Goal: Task Accomplishment & Management: Manage account settings

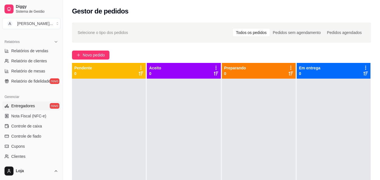
scroll to position [169, 0]
click at [46, 126] on link "Controle de caixa" at bounding box center [31, 125] width 58 height 9
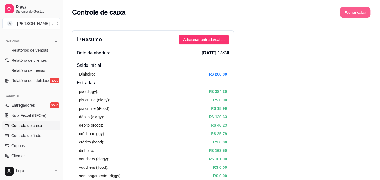
click at [355, 12] on button "Fechar caixa" at bounding box center [355, 12] width 31 height 11
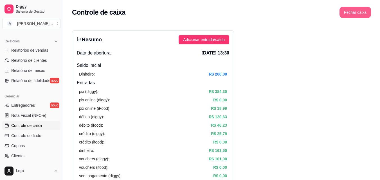
click at [366, 17] on button "Fechar caixa" at bounding box center [356, 12] width 32 height 11
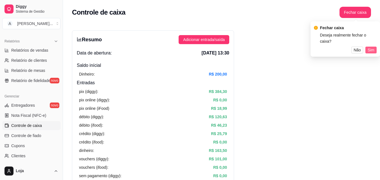
click at [372, 47] on span "Sim" at bounding box center [371, 50] width 7 height 6
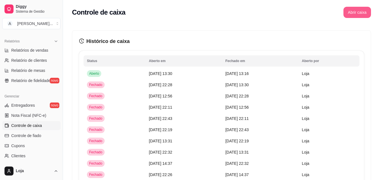
click at [360, 17] on button "Abrir caixa" at bounding box center [358, 12] width 28 height 11
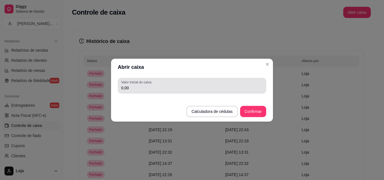
drag, startPoint x: 180, startPoint y: 90, endPoint x: 181, endPoint y: 84, distance: 5.7
click at [180, 89] on input "0,00" at bounding box center [192, 88] width 142 height 6
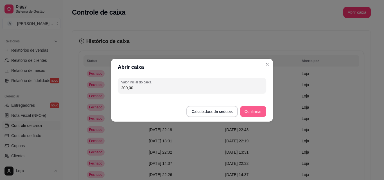
type input "200,00"
click at [251, 116] on button "Confirmar" at bounding box center [253, 111] width 26 height 11
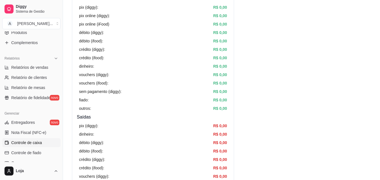
scroll to position [112, 0]
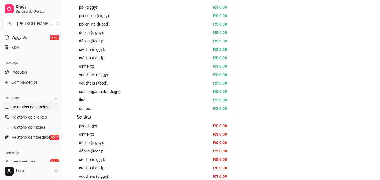
click at [31, 105] on span "Relatórios de vendas" at bounding box center [29, 107] width 37 height 6
select select "ALL"
select select "0"
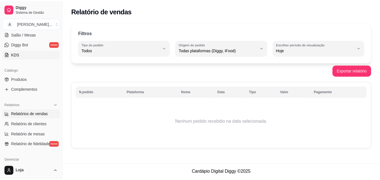
scroll to position [84, 0]
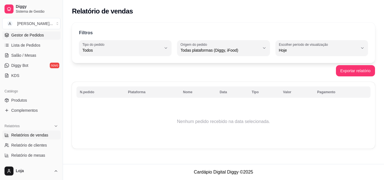
click at [28, 38] on link "Gestor de Pedidos" at bounding box center [31, 35] width 58 height 9
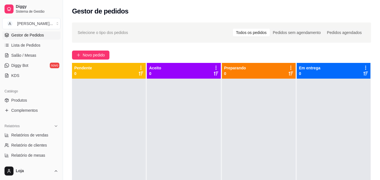
drag, startPoint x: 169, startPoint y: 45, endPoint x: 183, endPoint y: 6, distance: 41.3
drag, startPoint x: 183, startPoint y: 6, endPoint x: 156, endPoint y: 3, distance: 27.5
click at [156, 5] on div "Gestor de pedidos" at bounding box center [221, 9] width 317 height 19
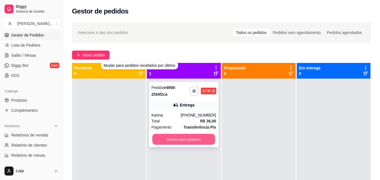
click at [160, 143] on button "Mover para preparo" at bounding box center [183, 139] width 63 height 11
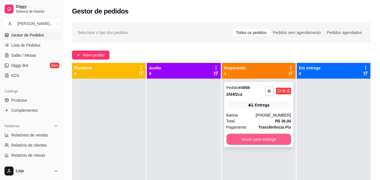
click at [248, 142] on button "Mover para entrega" at bounding box center [258, 139] width 65 height 11
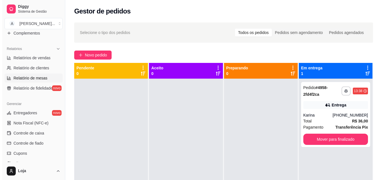
scroll to position [168, 0]
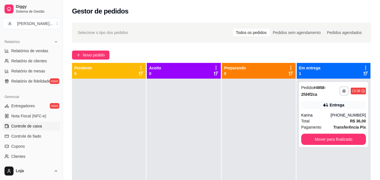
click at [37, 127] on span "Controle de caixa" at bounding box center [26, 127] width 31 height 6
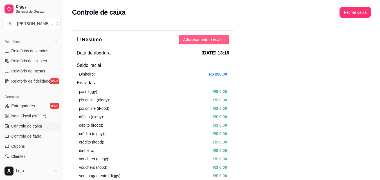
click at [194, 42] on span "Adicionar entrada/saída" at bounding box center [204, 40] width 42 height 6
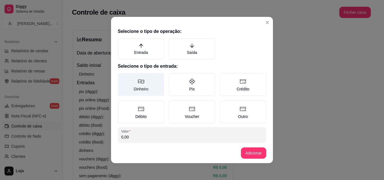
click at [131, 88] on label "Dinheiro" at bounding box center [141, 84] width 46 height 23
click at [122, 77] on button "Dinheiro" at bounding box center [120, 75] width 5 height 5
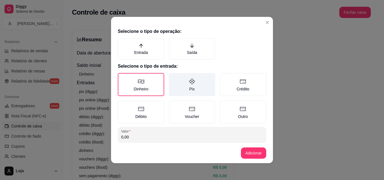
click at [180, 53] on label "Saída" at bounding box center [192, 48] width 46 height 21
click at [173, 42] on button "Saída" at bounding box center [171, 40] width 5 height 5
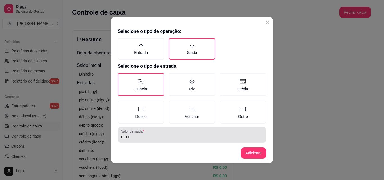
click at [164, 131] on div "0,00" at bounding box center [192, 134] width 142 height 11
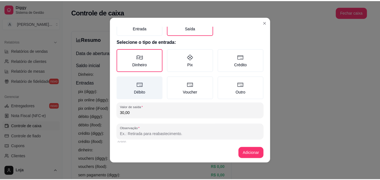
scroll to position [30, 0]
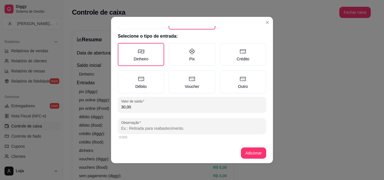
type input "30,00"
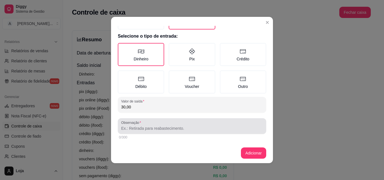
click at [164, 125] on div at bounding box center [192, 126] width 142 height 11
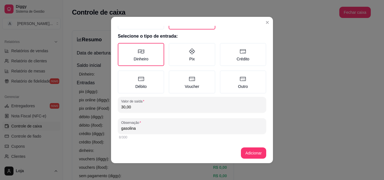
type input "gasolina"
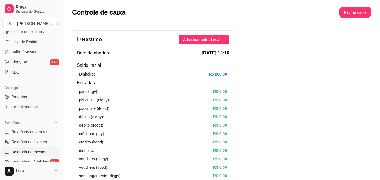
scroll to position [84, 0]
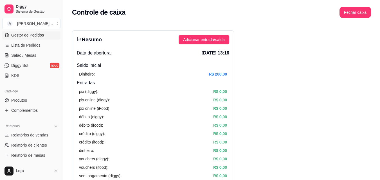
click at [38, 32] on link "Gestor de Pedidos" at bounding box center [31, 35] width 58 height 9
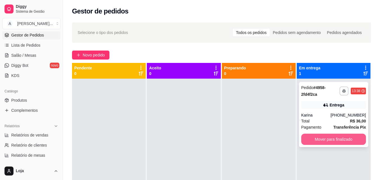
click at [302, 136] on button "Mover para finalizado" at bounding box center [333, 139] width 65 height 11
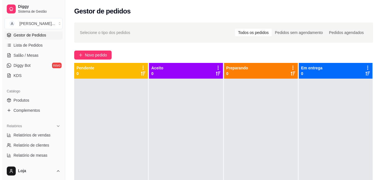
scroll to position [0, 0]
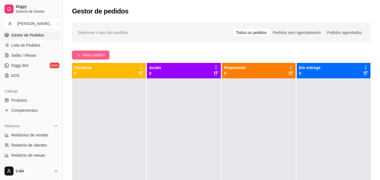
click at [95, 56] on span "Novo pedido" at bounding box center [94, 55] width 22 height 6
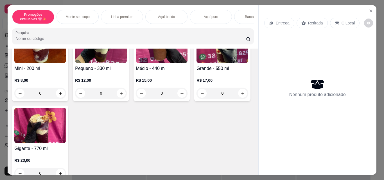
scroll to position [169, 0]
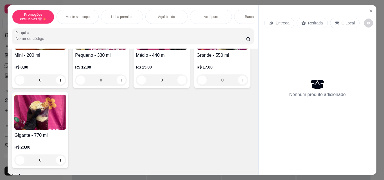
click at [197, 86] on div "0" at bounding box center [223, 80] width 52 height 11
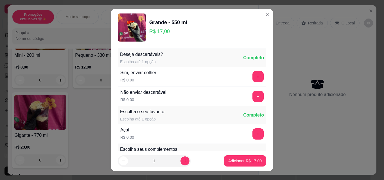
scroll to position [56, 0]
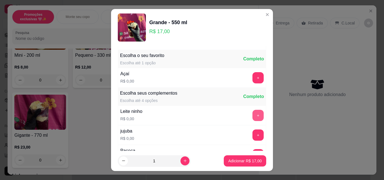
click at [253, 117] on button "+" at bounding box center [258, 115] width 11 height 11
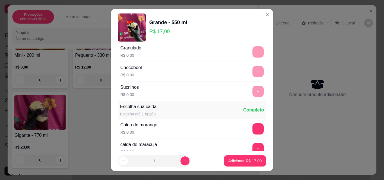
scroll to position [338, 0]
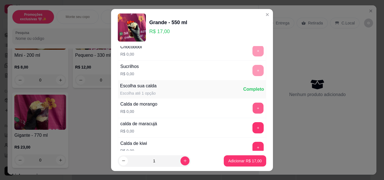
click at [253, 108] on button "+" at bounding box center [258, 108] width 11 height 11
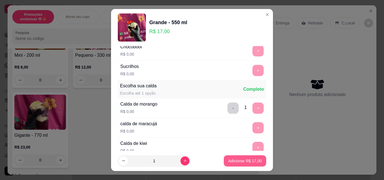
click at [245, 163] on p "Adicionar R$ 17,00" at bounding box center [244, 161] width 33 height 6
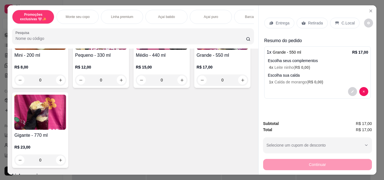
scroll to position [197, 0]
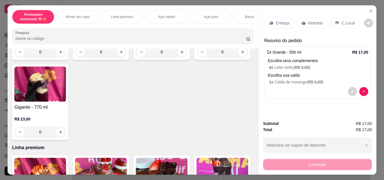
click at [197, 58] on div "0" at bounding box center [223, 51] width 52 height 11
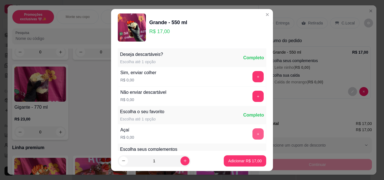
scroll to position [28, 0]
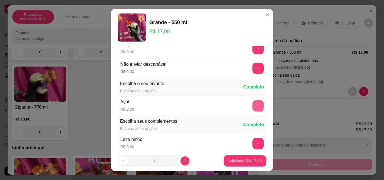
click at [253, 107] on button "+" at bounding box center [258, 105] width 11 height 11
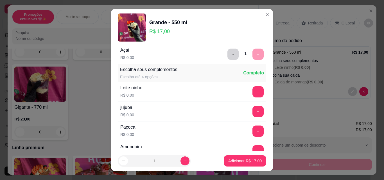
scroll to position [84, 0]
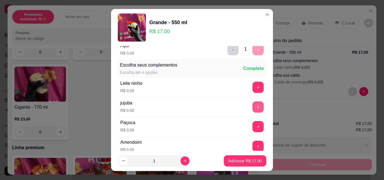
click at [253, 106] on button "+" at bounding box center [258, 107] width 11 height 11
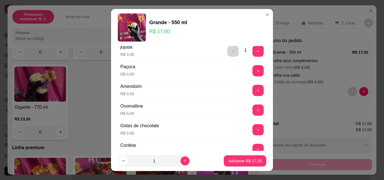
scroll to position [141, 0]
click at [253, 147] on button "+" at bounding box center [258, 149] width 11 height 11
click at [253, 71] on button "+" at bounding box center [258, 70] width 11 height 11
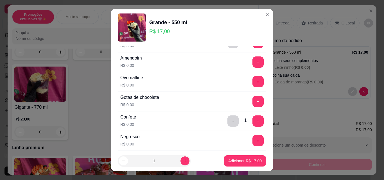
scroll to position [225, 0]
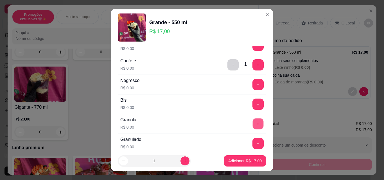
click at [253, 124] on button "+" at bounding box center [258, 124] width 11 height 11
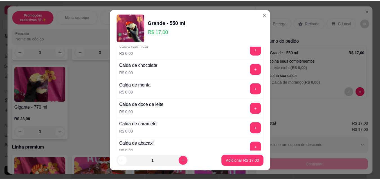
scroll to position [535, 0]
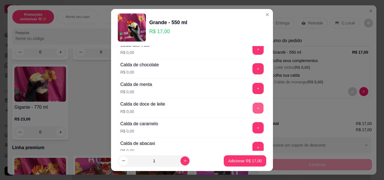
click at [253, 109] on button "+" at bounding box center [258, 108] width 11 height 11
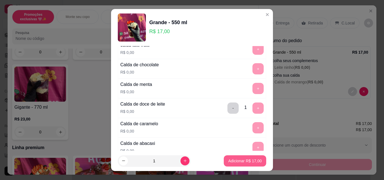
click at [247, 161] on p "Adicionar R$ 17,00" at bounding box center [244, 161] width 33 height 6
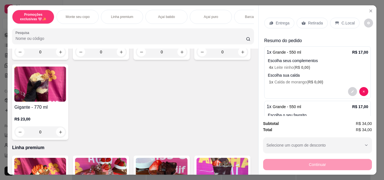
click at [308, 20] on p "Retirada" at bounding box center [315, 23] width 15 height 6
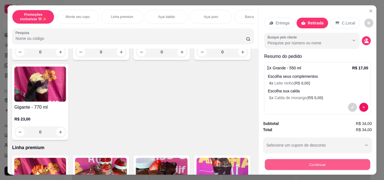
click at [311, 165] on button "Continuar" at bounding box center [318, 164] width 106 height 11
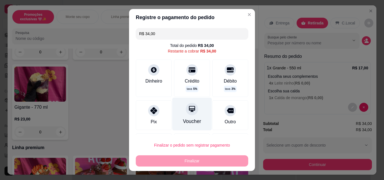
click at [180, 115] on div "Voucher" at bounding box center [192, 114] width 40 height 33
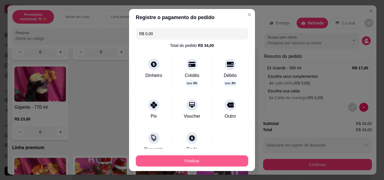
click at [192, 162] on button "Finalizar" at bounding box center [192, 161] width 113 height 11
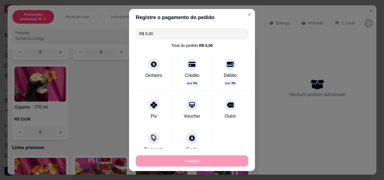
type input "-R$ 34,00"
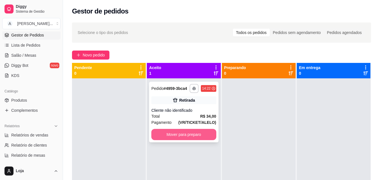
click at [170, 139] on button "Mover para preparo" at bounding box center [183, 134] width 65 height 11
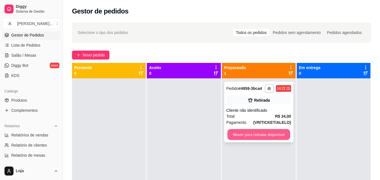
click at [240, 135] on button "Mover para retirada disponível" at bounding box center [258, 134] width 63 height 11
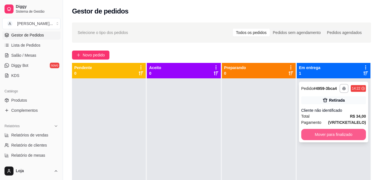
click at [309, 137] on button "Mover para finalizado" at bounding box center [333, 134] width 65 height 11
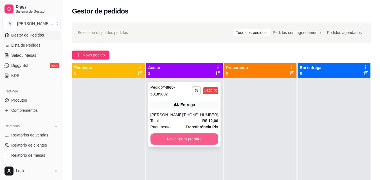
click at [210, 137] on button "Mover para preparo" at bounding box center [185, 139] width 68 height 11
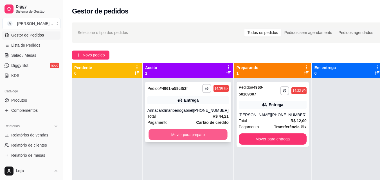
click at [167, 140] on button "Mover para preparo" at bounding box center [188, 134] width 79 height 11
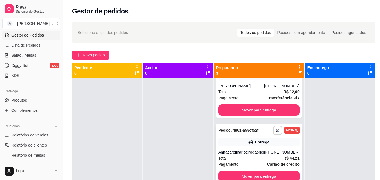
scroll to position [49, 0]
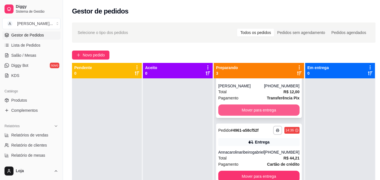
click at [260, 105] on button "Mover para entrega" at bounding box center [258, 110] width 81 height 11
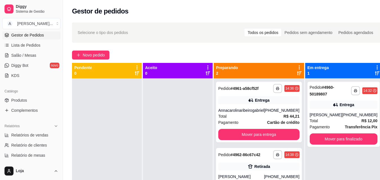
scroll to position [0, 0]
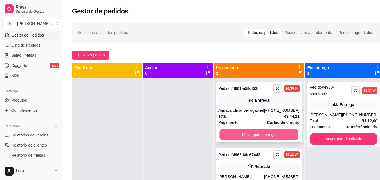
click at [270, 140] on button "Mover para entrega" at bounding box center [258, 134] width 79 height 11
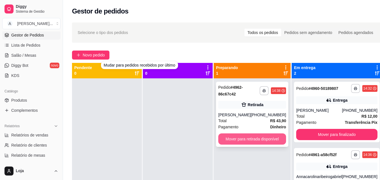
click at [247, 139] on button "Mover para retirada disponível" at bounding box center [252, 139] width 68 height 11
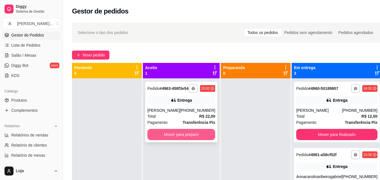
click at [194, 140] on button "Mover para preparo" at bounding box center [181, 134] width 68 height 11
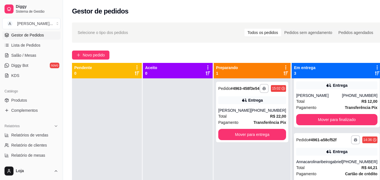
scroll to position [28, 0]
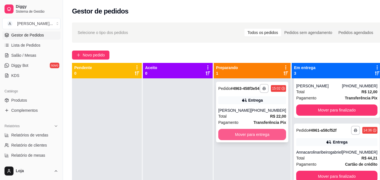
click at [279, 137] on button "Mover para entrega" at bounding box center [252, 134] width 68 height 11
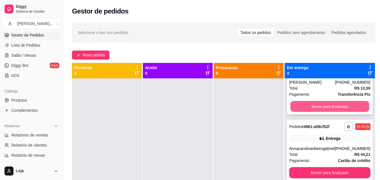
click at [330, 112] on button "Mover para finalizado" at bounding box center [329, 106] width 79 height 11
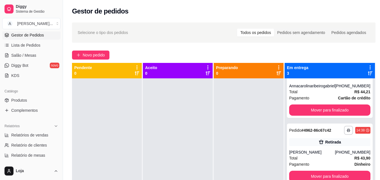
scroll to position [0, 0]
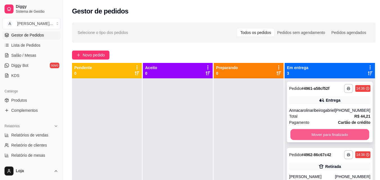
click at [331, 140] on button "Mover para finalizado" at bounding box center [329, 134] width 79 height 11
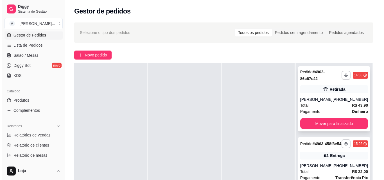
scroll to position [28, 0]
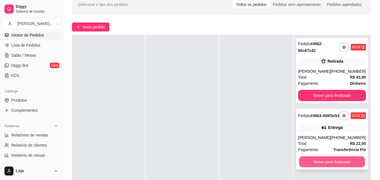
click at [330, 166] on button "Mover para finalizado" at bounding box center [332, 162] width 66 height 11
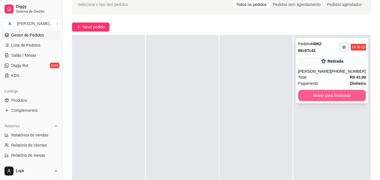
click at [326, 97] on button "Mover para finalizado" at bounding box center [332, 95] width 68 height 11
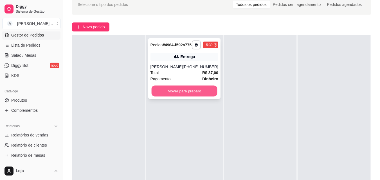
click at [176, 94] on button "Mover para preparo" at bounding box center [184, 91] width 66 height 11
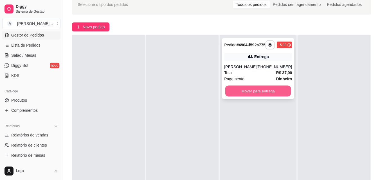
click at [234, 95] on button "Mover para entrega" at bounding box center [258, 91] width 66 height 11
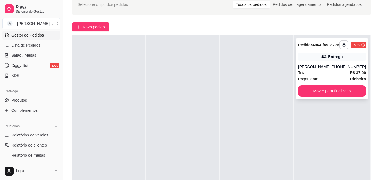
click at [302, 70] on div "[PERSON_NAME]" at bounding box center [314, 67] width 32 height 6
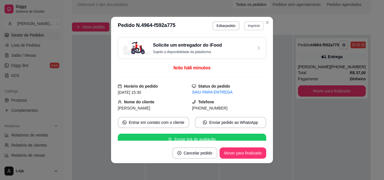
click at [258, 26] on button "Imprimir" at bounding box center [254, 25] width 20 height 9
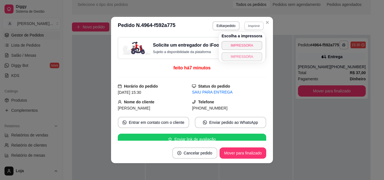
click at [248, 58] on button "IMPRESSORA" at bounding box center [242, 56] width 41 height 9
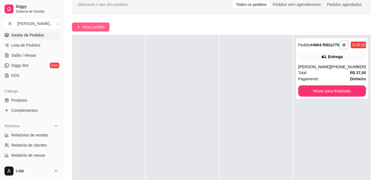
click at [81, 27] on button "Novo pedido" at bounding box center [90, 27] width 37 height 9
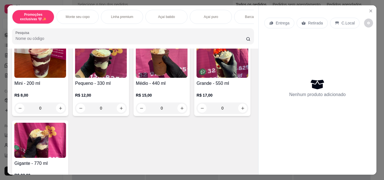
scroll to position [169, 0]
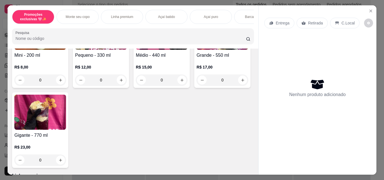
click at [197, 86] on div "0" at bounding box center [223, 80] width 52 height 11
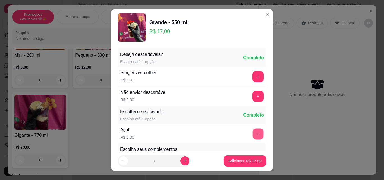
click at [253, 131] on button "+" at bounding box center [258, 134] width 11 height 11
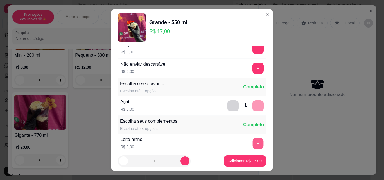
click at [253, 140] on button "+" at bounding box center [258, 143] width 11 height 11
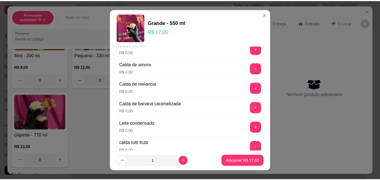
scroll to position [450, 0]
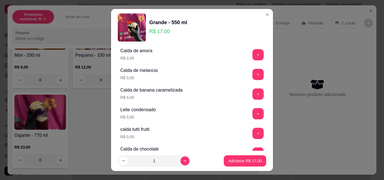
click at [254, 74] on div "+" at bounding box center [258, 74] width 16 height 11
click at [253, 75] on button "+" at bounding box center [258, 74] width 11 height 11
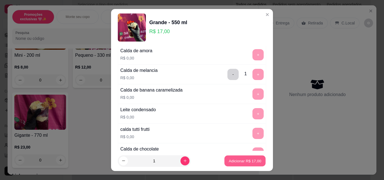
click at [245, 158] on p "Adicionar R$ 17,00" at bounding box center [245, 160] width 33 height 5
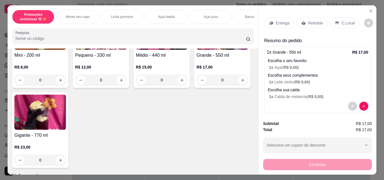
click at [313, 21] on p "Retirada" at bounding box center [315, 23] width 15 height 6
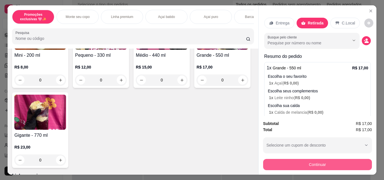
click at [322, 160] on button "Continuar" at bounding box center [317, 164] width 109 height 11
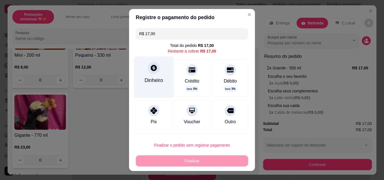
click at [152, 84] on div "Dinheiro" at bounding box center [154, 80] width 19 height 7
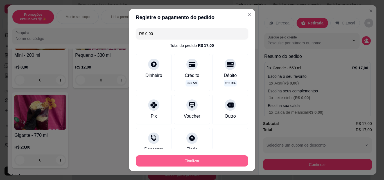
click at [235, 160] on button "Finalizar" at bounding box center [192, 161] width 113 height 11
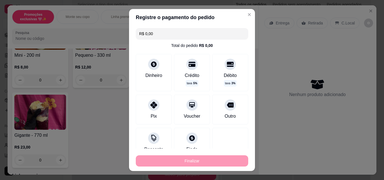
type input "-R$ 17,00"
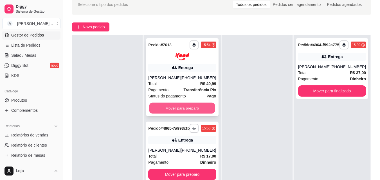
click at [189, 114] on button "Mover para preparo" at bounding box center [182, 108] width 66 height 11
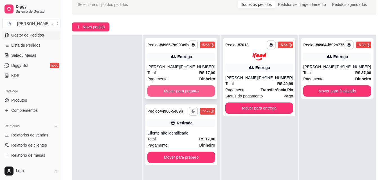
click at [190, 97] on button "Mover para preparo" at bounding box center [181, 91] width 68 height 11
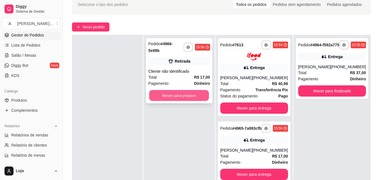
click at [190, 95] on button "Mover para preparo" at bounding box center [179, 95] width 60 height 11
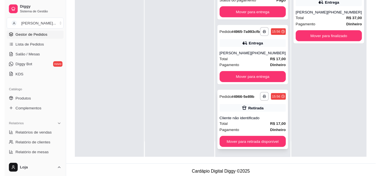
scroll to position [86, 0]
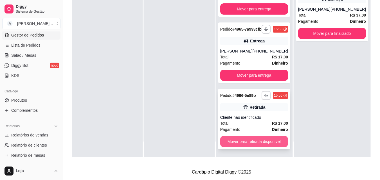
click at [256, 139] on button "Mover para retirada disponível" at bounding box center [254, 141] width 68 height 11
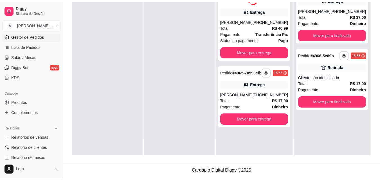
scroll to position [0, 0]
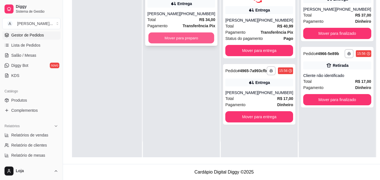
click at [174, 40] on button "Mover para preparo" at bounding box center [182, 38] width 66 height 11
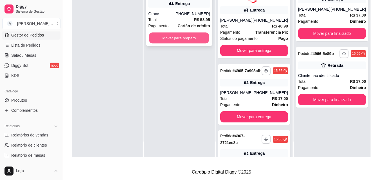
click at [163, 40] on button "Mover para preparo" at bounding box center [179, 38] width 60 height 11
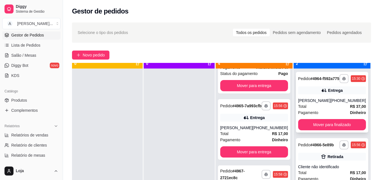
scroll to position [16, 0]
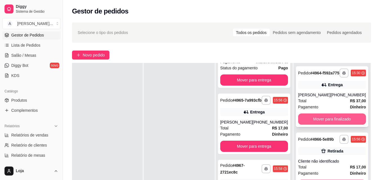
click at [315, 123] on button "Mover para finalizado" at bounding box center [332, 119] width 68 height 11
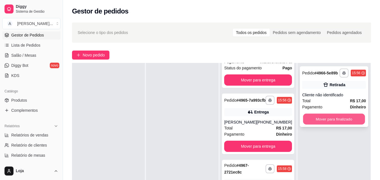
click at [315, 121] on button "Mover para finalizado" at bounding box center [334, 119] width 62 height 11
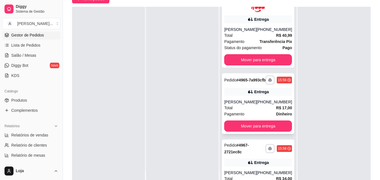
scroll to position [0, 0]
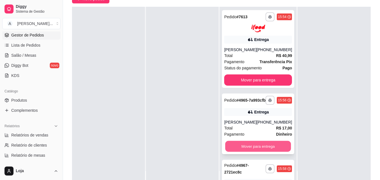
click at [267, 152] on button "Mover para entrega" at bounding box center [258, 146] width 66 height 11
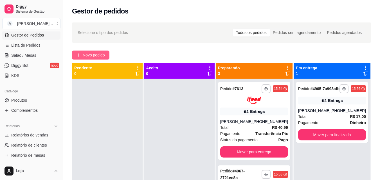
click at [97, 59] on button "Novo pedido" at bounding box center [90, 55] width 37 height 9
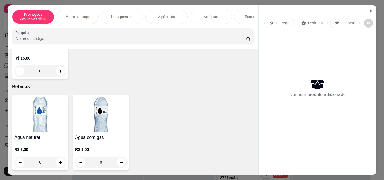
scroll to position [1294, 0]
click at [56, 77] on div "0" at bounding box center [40, 71] width 52 height 11
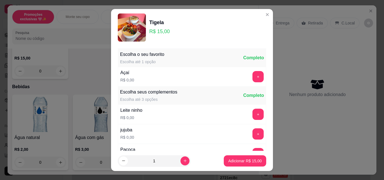
scroll to position [56, 0]
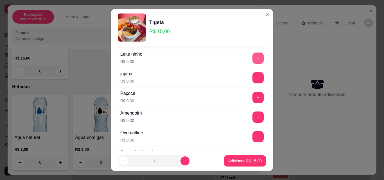
click at [253, 57] on button "+" at bounding box center [258, 58] width 11 height 11
click at [253, 94] on button "+" at bounding box center [258, 97] width 11 height 11
click at [253, 119] on button "+" at bounding box center [258, 117] width 11 height 11
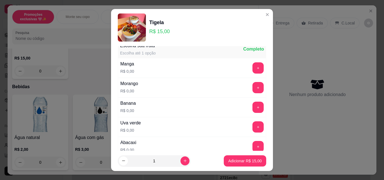
scroll to position [591, 0]
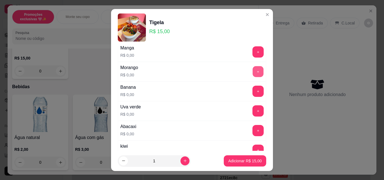
click at [253, 75] on button "+" at bounding box center [258, 71] width 11 height 11
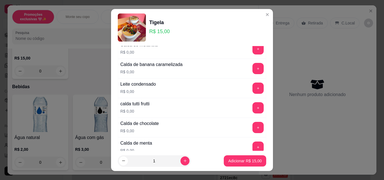
scroll to position [394, 0]
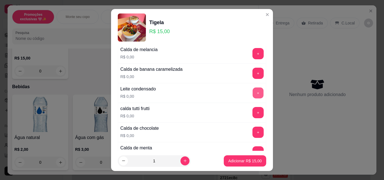
click at [253, 93] on button "+" at bounding box center [258, 93] width 11 height 11
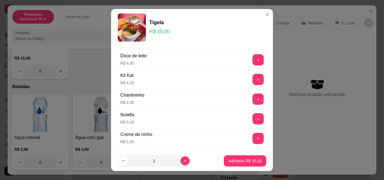
scroll to position [816, 0]
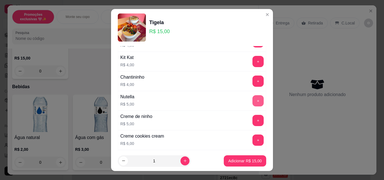
click at [253, 99] on button "+" at bounding box center [258, 100] width 11 height 11
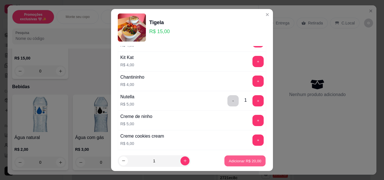
click at [239, 163] on p "Adicionar R$ 20,00" at bounding box center [245, 160] width 33 height 5
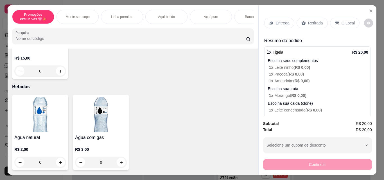
scroll to position [33, 0]
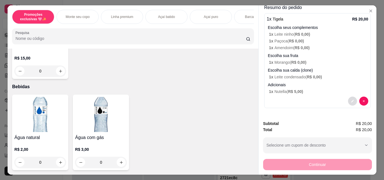
click at [348, 102] on button "decrease-product-quantity" at bounding box center [352, 101] width 9 height 9
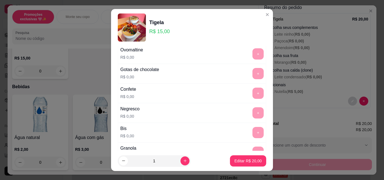
scroll to position [169, 0]
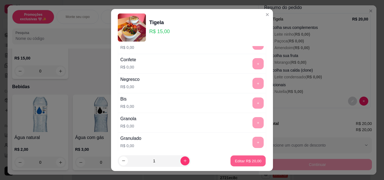
click at [235, 159] on p "Editar R$ 20,00" at bounding box center [248, 160] width 26 height 5
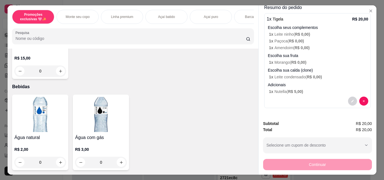
click at [60, 77] on div "0" at bounding box center [40, 71] width 52 height 11
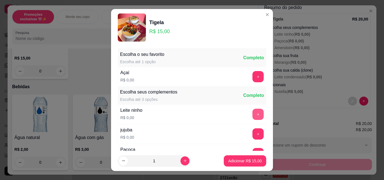
click at [253, 113] on button "+" at bounding box center [258, 114] width 11 height 11
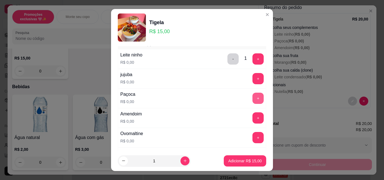
scroll to position [56, 0]
click at [253, 95] on button "+" at bounding box center [258, 97] width 11 height 11
click at [253, 115] on button "+" at bounding box center [258, 117] width 11 height 11
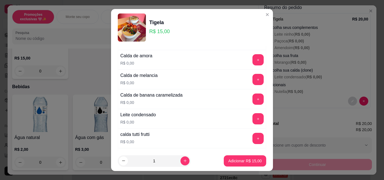
scroll to position [366, 0]
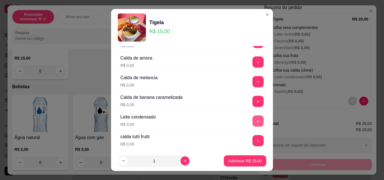
click at [253, 119] on button "+" at bounding box center [258, 121] width 11 height 11
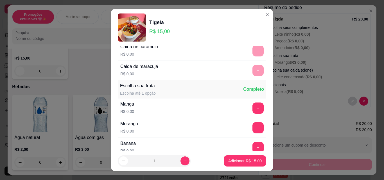
scroll to position [563, 0]
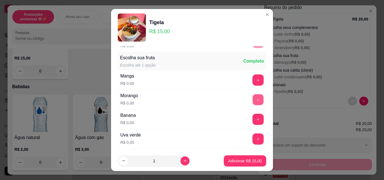
click at [253, 101] on button "+" at bounding box center [258, 100] width 11 height 11
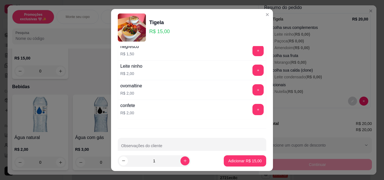
scroll to position [1190, 0]
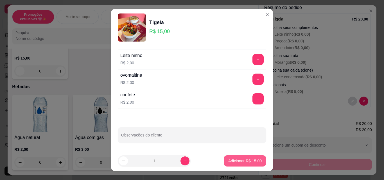
click at [244, 163] on p "Adicionar R$ 15,00" at bounding box center [244, 161] width 33 height 6
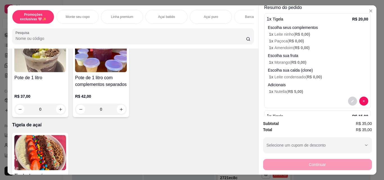
scroll to position [732, 0]
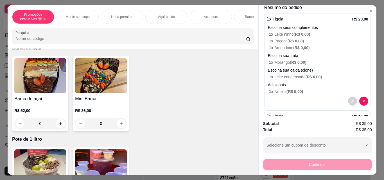
click at [82, 17] on p "Monte seu copo" at bounding box center [78, 17] width 24 height 5
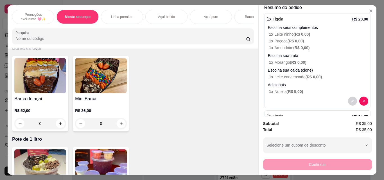
scroll to position [15, 0]
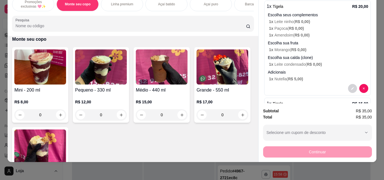
click at [178, 112] on div "0" at bounding box center [162, 114] width 52 height 11
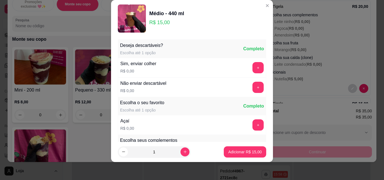
scroll to position [28, 0]
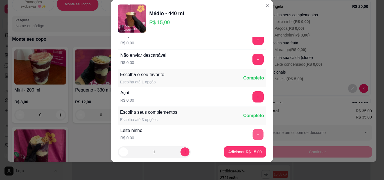
click at [253, 137] on button "+" at bounding box center [258, 134] width 11 height 11
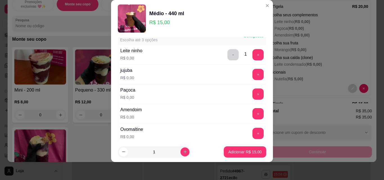
scroll to position [141, 0]
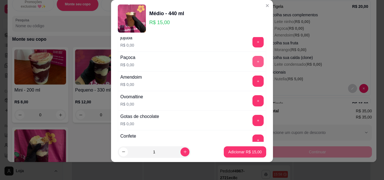
click at [253, 60] on button "+" at bounding box center [258, 61] width 11 height 11
click at [253, 101] on button "+" at bounding box center [258, 100] width 11 height 11
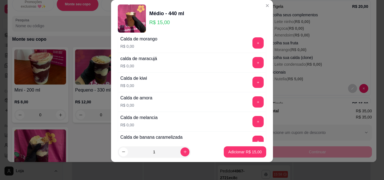
scroll to position [422, 0]
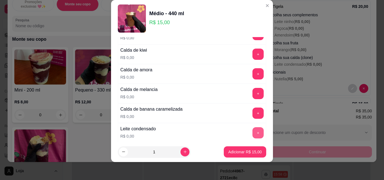
click at [253, 131] on button "+" at bounding box center [258, 132] width 11 height 11
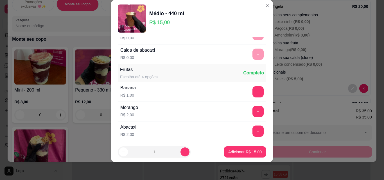
scroll to position [675, 0]
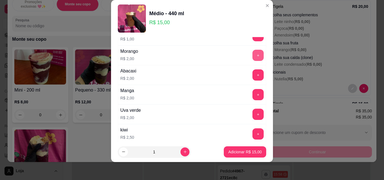
click at [253, 56] on button "+" at bounding box center [258, 55] width 11 height 11
click at [252, 153] on p "Adicionar R$ 17,00" at bounding box center [244, 152] width 33 height 6
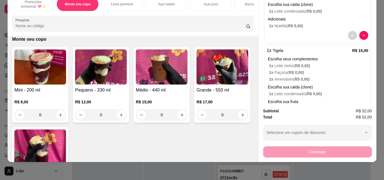
scroll to position [143, 0]
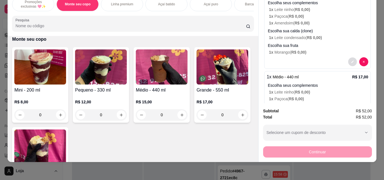
click at [348, 58] on button "decrease-product-quantity" at bounding box center [352, 62] width 9 height 9
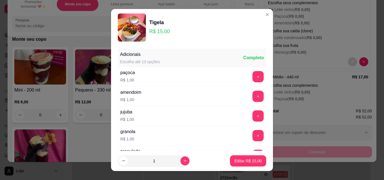
scroll to position [844, 0]
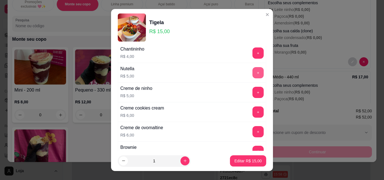
click at [253, 73] on button "+" at bounding box center [258, 72] width 11 height 11
click at [245, 159] on p "Editar R$ 20,00" at bounding box center [248, 160] width 26 height 5
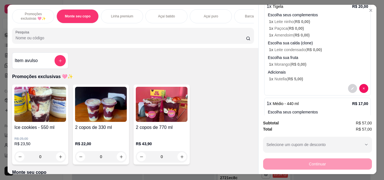
scroll to position [0, 0]
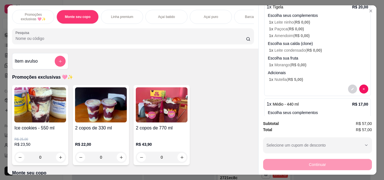
click at [56, 63] on button "add-separate-item" at bounding box center [60, 61] width 11 height 11
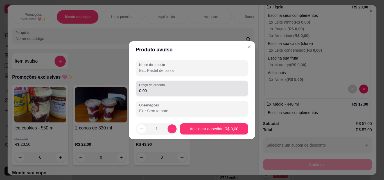
click at [176, 94] on div "Preço do produto 0,00" at bounding box center [192, 89] width 113 height 16
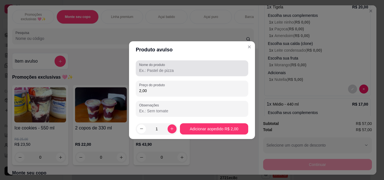
type input "2,00"
click at [195, 75] on div "Nome do produto" at bounding box center [192, 68] width 113 height 16
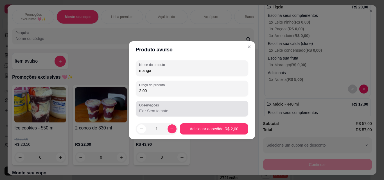
type input "manga"
click at [198, 109] on input "Observações" at bounding box center [192, 111] width 106 height 6
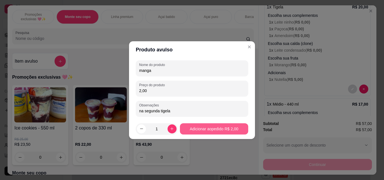
type input "na segunda tigela"
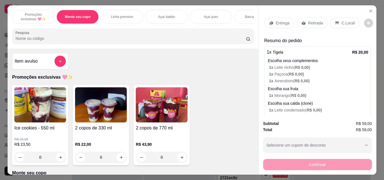
click at [335, 21] on icon at bounding box center [337, 23] width 5 height 5
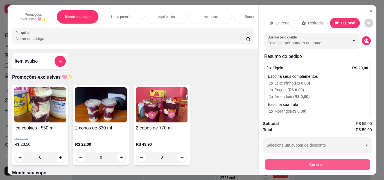
click at [311, 160] on button "Continuar" at bounding box center [318, 164] width 106 height 11
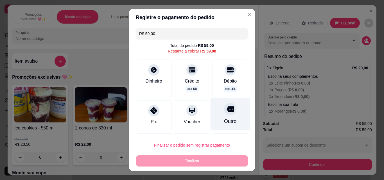
click at [218, 116] on div "Outro" at bounding box center [231, 114] width 40 height 33
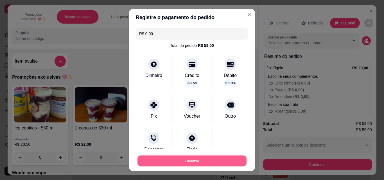
click at [221, 158] on button "Finalizar" at bounding box center [192, 161] width 109 height 11
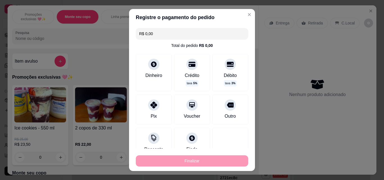
type input "-R$ 59,00"
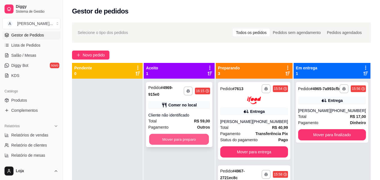
click at [189, 134] on button "Mover para preparo" at bounding box center [179, 139] width 60 height 11
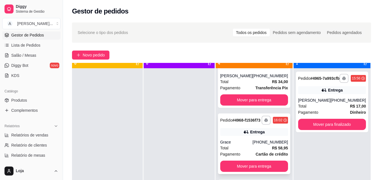
scroll to position [16, 0]
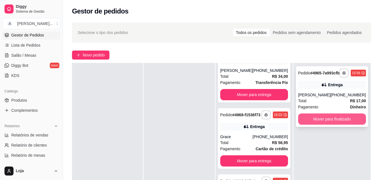
click at [349, 125] on button "Mover para finalizado" at bounding box center [332, 119] width 68 height 11
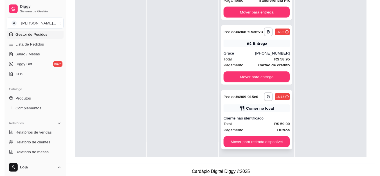
scroll to position [86, 0]
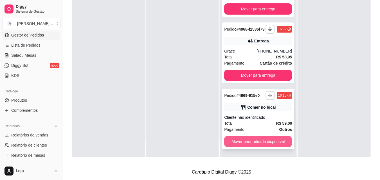
click at [249, 142] on button "Mover para retirada disponível" at bounding box center [258, 141] width 68 height 11
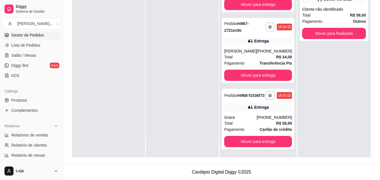
scroll to position [56, 0]
click at [324, 36] on button "Mover para finalizado" at bounding box center [334, 33] width 64 height 11
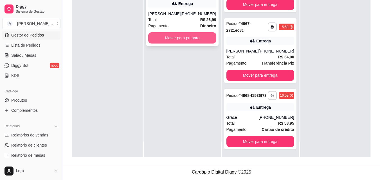
click at [154, 38] on button "Mover para preparo" at bounding box center [182, 37] width 68 height 11
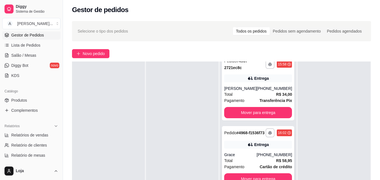
scroll to position [113, 0]
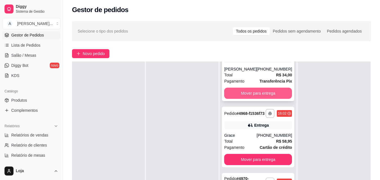
click at [247, 99] on button "Mover para entrega" at bounding box center [258, 93] width 68 height 11
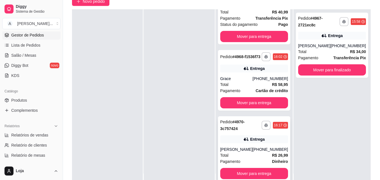
scroll to position [58, 0]
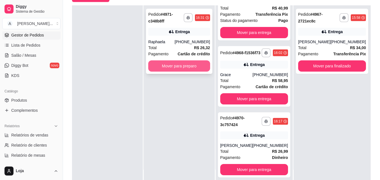
click at [174, 64] on button "Mover para preparo" at bounding box center [179, 65] width 62 height 11
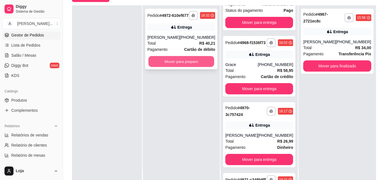
click at [188, 67] on button "Mover para preparo" at bounding box center [182, 61] width 66 height 11
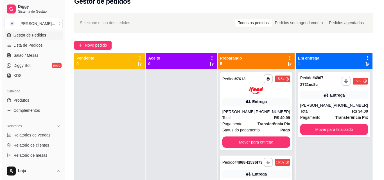
scroll to position [0, 0]
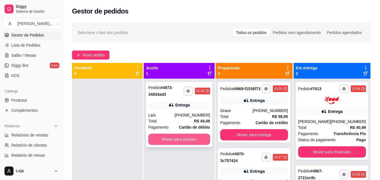
click at [181, 139] on button "Mover para preparo" at bounding box center [179, 139] width 62 height 11
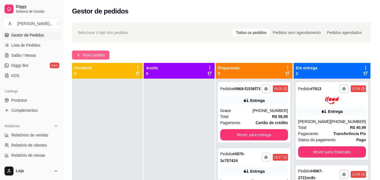
click at [98, 53] on span "Novo pedido" at bounding box center [94, 55] width 22 height 6
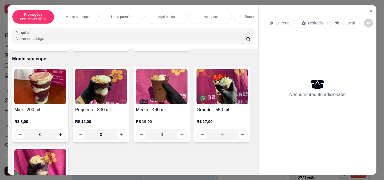
scroll to position [113, 0]
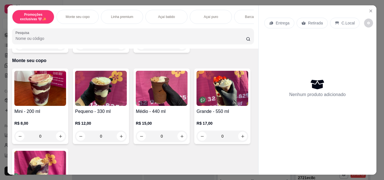
click at [178, 139] on div "0" at bounding box center [162, 136] width 52 height 11
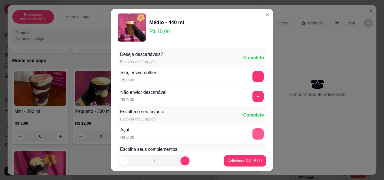
click at [253, 135] on button "+" at bounding box center [258, 134] width 11 height 11
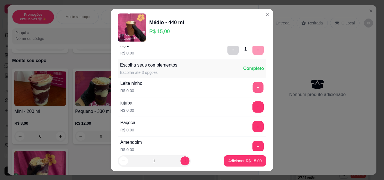
click at [253, 88] on button "+" at bounding box center [258, 87] width 11 height 11
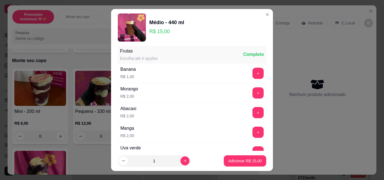
scroll to position [647, 0]
click at [253, 96] on button "+" at bounding box center [258, 92] width 11 height 11
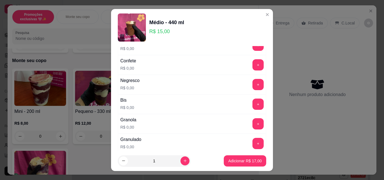
scroll to position [141, 0]
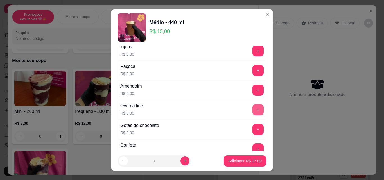
click at [253, 108] on button "+" at bounding box center [258, 109] width 11 height 11
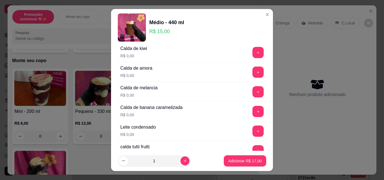
scroll to position [450, 0]
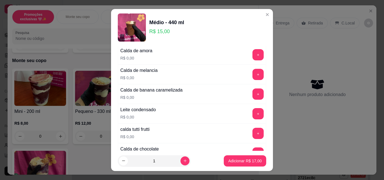
click at [253, 114] on button "+" at bounding box center [258, 113] width 11 height 11
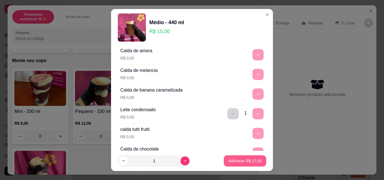
click at [239, 160] on p "Adicionar R$ 17,00" at bounding box center [244, 161] width 33 height 6
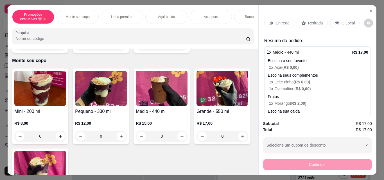
click at [179, 140] on div "0" at bounding box center [162, 136] width 52 height 11
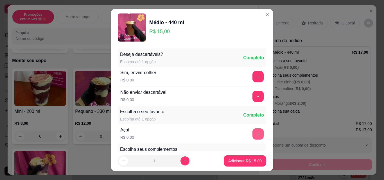
click at [253, 134] on button "+" at bounding box center [258, 134] width 11 height 11
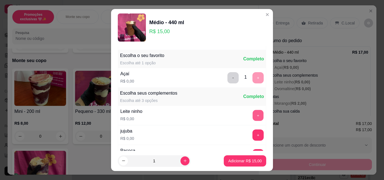
click at [253, 115] on button "+" at bounding box center [258, 115] width 11 height 11
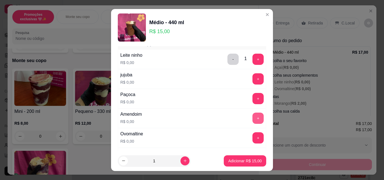
click at [253, 118] on button "+" at bounding box center [258, 118] width 11 height 11
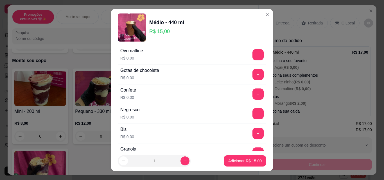
scroll to position [197, 0]
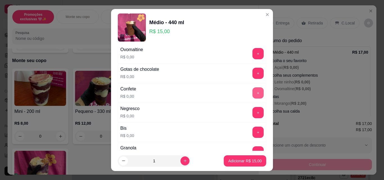
click at [253, 93] on button "+" at bounding box center [258, 93] width 11 height 11
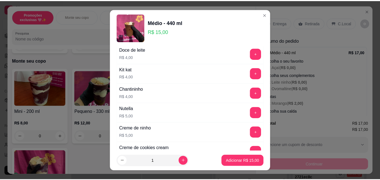
scroll to position [900, 0]
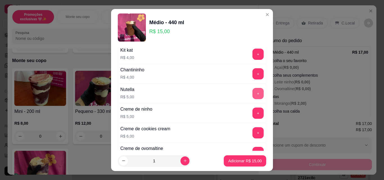
click at [253, 95] on button "+" at bounding box center [258, 93] width 11 height 11
click at [248, 161] on p "Adicionar R$ 20,00" at bounding box center [244, 161] width 33 height 6
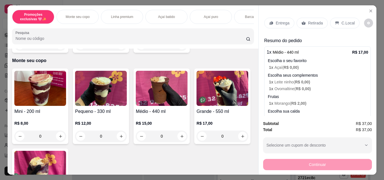
click at [311, 20] on p "Retirada" at bounding box center [315, 23] width 15 height 6
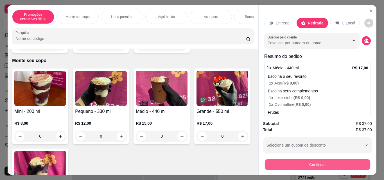
click at [308, 164] on button "Continuar" at bounding box center [318, 164] width 106 height 11
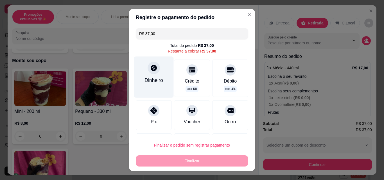
click at [157, 81] on div "Dinheiro" at bounding box center [154, 80] width 19 height 7
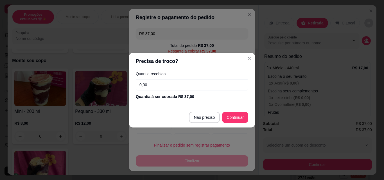
click at [176, 81] on input "0,00" at bounding box center [192, 84] width 113 height 11
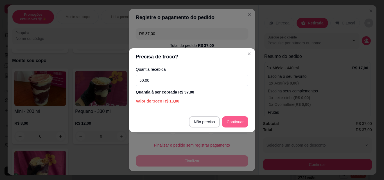
type input "50,00"
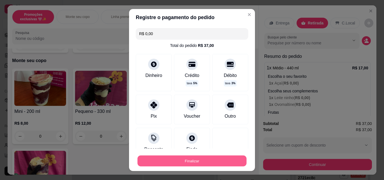
click at [219, 164] on button "Finalizar" at bounding box center [192, 161] width 109 height 11
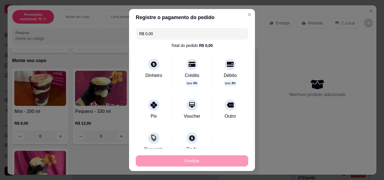
type input "-R$ 37,00"
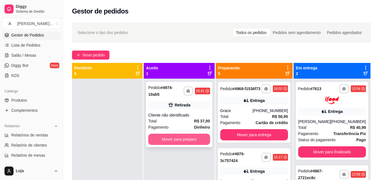
click at [168, 134] on button "Mover para preparo" at bounding box center [179, 139] width 62 height 11
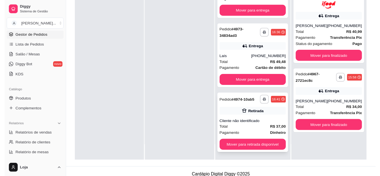
scroll to position [86, 0]
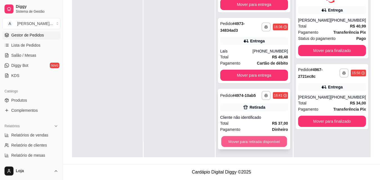
click at [244, 139] on button "Mover para retirada disponível" at bounding box center [254, 141] width 66 height 11
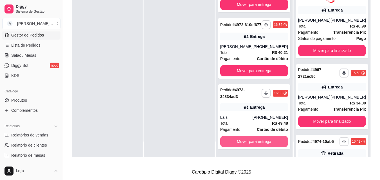
scroll to position [185, 0]
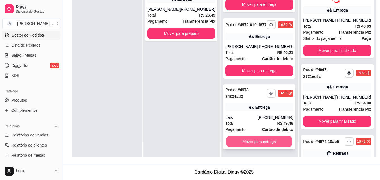
click at [257, 144] on button "Mover para entrega" at bounding box center [259, 141] width 66 height 11
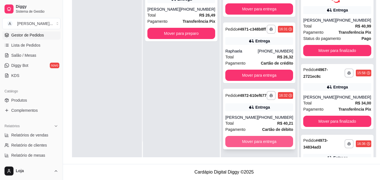
scroll to position [115, 0]
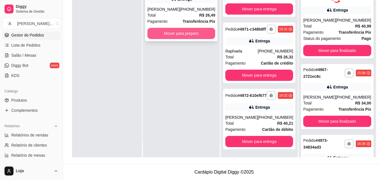
click at [177, 36] on button "Mover para preparo" at bounding box center [181, 33] width 68 height 11
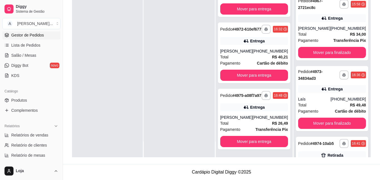
scroll to position [127, 0]
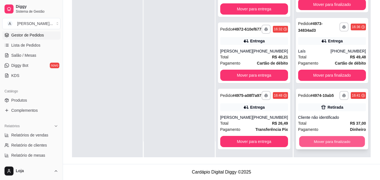
click at [303, 140] on button "Mover para finalizado" at bounding box center [332, 141] width 66 height 11
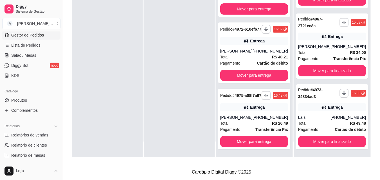
scroll to position [56, 0]
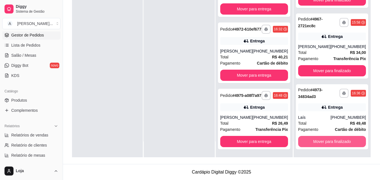
click at [303, 144] on button "Mover para finalizado" at bounding box center [332, 141] width 68 height 11
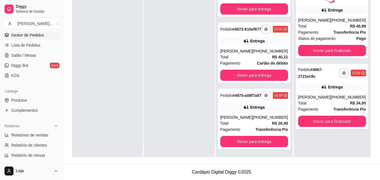
scroll to position [0, 0]
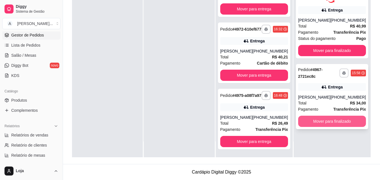
click at [302, 127] on button "Mover para finalizado" at bounding box center [332, 121] width 68 height 11
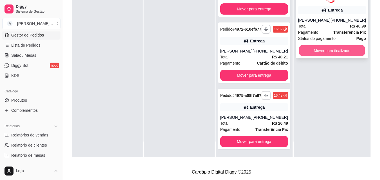
click at [314, 56] on button "Mover para finalizado" at bounding box center [332, 50] width 66 height 11
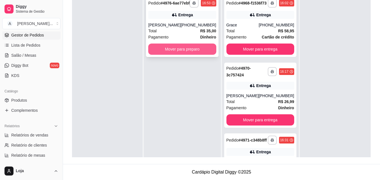
click at [183, 51] on button "Mover para preparo" at bounding box center [182, 49] width 68 height 11
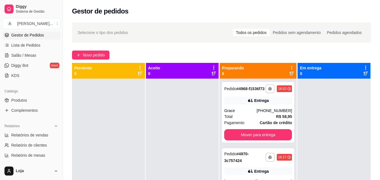
click at [89, 60] on div "**********" at bounding box center [221, 134] width 317 height 231
click at [88, 53] on span "Novo pedido" at bounding box center [94, 55] width 22 height 6
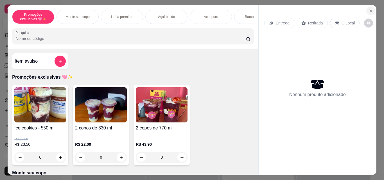
click at [369, 11] on icon "Close" at bounding box center [371, 11] width 5 height 5
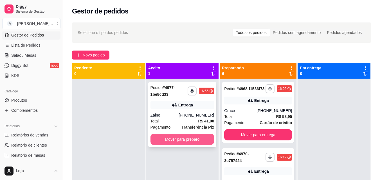
click at [176, 137] on button "Mover para preparo" at bounding box center [183, 139] width 64 height 11
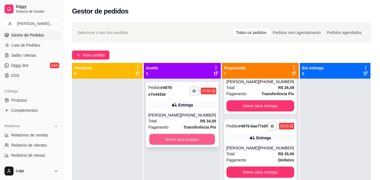
click at [173, 135] on button "Mover para preparo" at bounding box center [182, 139] width 66 height 11
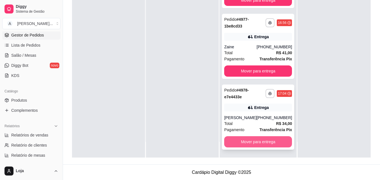
scroll to position [86, 0]
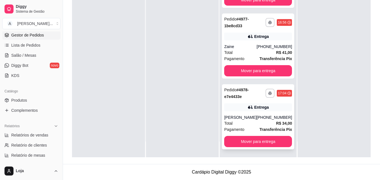
click at [242, 123] on div "Total R$ 34,00" at bounding box center [258, 123] width 68 height 6
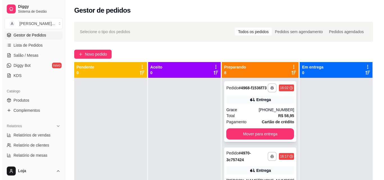
scroll to position [0, 0]
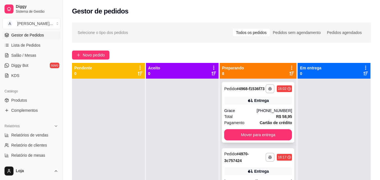
click at [254, 112] on div "**********" at bounding box center [258, 112] width 72 height 61
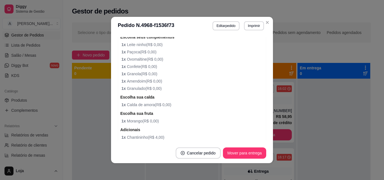
scroll to position [252, 0]
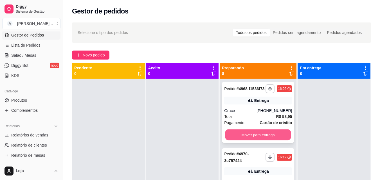
click at [266, 138] on button "Mover para entrega" at bounding box center [258, 135] width 66 height 11
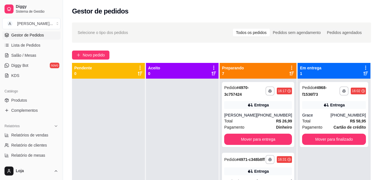
click at [290, 73] on icon at bounding box center [292, 73] width 5 height 5
click at [251, 119] on div "Total R$ 34,00" at bounding box center [258, 121] width 68 height 6
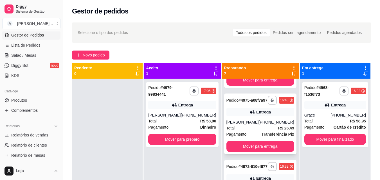
scroll to position [197, 0]
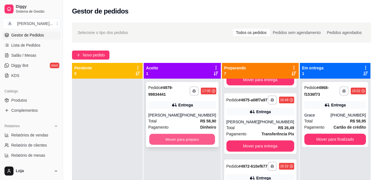
click at [191, 141] on button "Mover para preparo" at bounding box center [182, 139] width 66 height 11
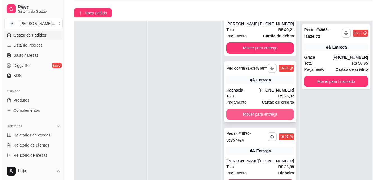
scroll to position [86, 0]
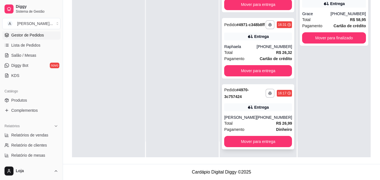
click at [251, 128] on div "Pagamento Dinheiro" at bounding box center [258, 130] width 68 height 6
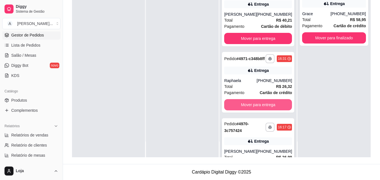
scroll to position [398, 0]
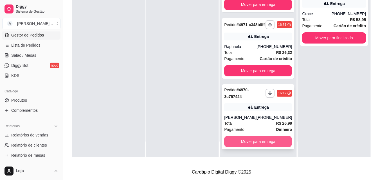
click at [250, 141] on button "Mover para entrega" at bounding box center [258, 141] width 68 height 11
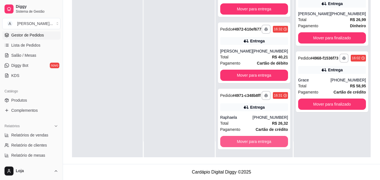
click at [250, 141] on button "Mover para entrega" at bounding box center [254, 141] width 68 height 11
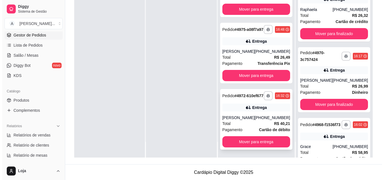
scroll to position [86, 0]
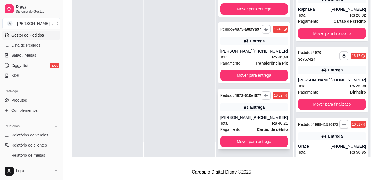
click at [244, 126] on div "Total R$ 40,21" at bounding box center [254, 123] width 68 height 6
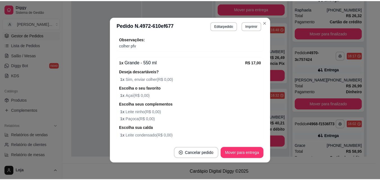
scroll to position [225, 0]
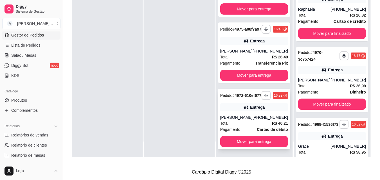
click at [245, 120] on div "Total R$ 40,21" at bounding box center [254, 123] width 68 height 6
click at [19, 42] on link "Lista de Pedidos" at bounding box center [31, 45] width 58 height 9
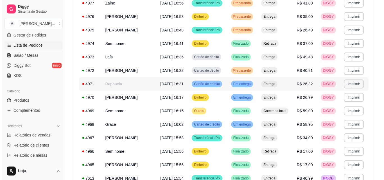
scroll to position [113, 0]
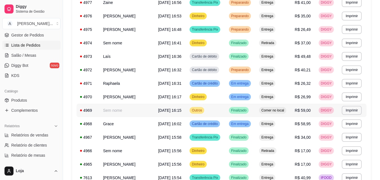
click at [215, 109] on td "Outros" at bounding box center [205, 111] width 39 height 14
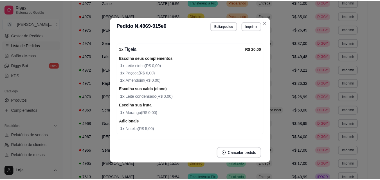
scroll to position [169, 0]
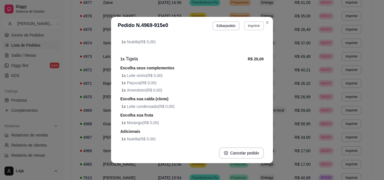
click at [255, 22] on button "Imprimir" at bounding box center [254, 25] width 20 height 9
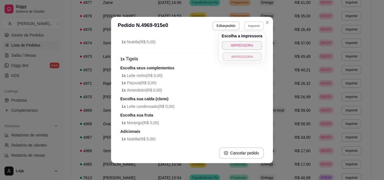
click at [243, 55] on button "IMPRESSORA" at bounding box center [242, 56] width 39 height 9
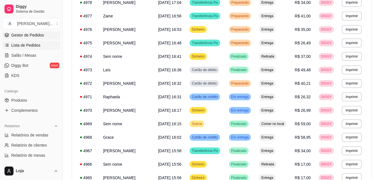
click at [48, 36] on link "Gestor de Pedidos" at bounding box center [31, 35] width 58 height 9
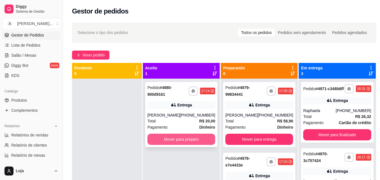
click at [174, 139] on button "Mover para preparo" at bounding box center [181, 139] width 68 height 11
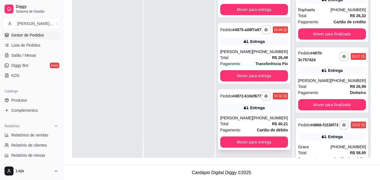
scroll to position [86, 0]
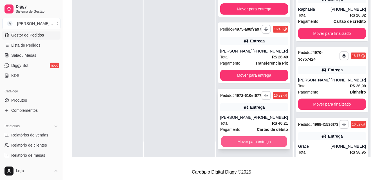
click at [242, 141] on button "Mover para entrega" at bounding box center [254, 141] width 66 height 11
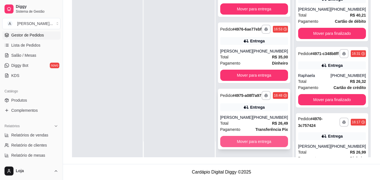
scroll to position [251, 0]
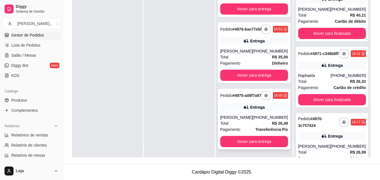
click at [239, 126] on div "Total R$ 26,49" at bounding box center [254, 123] width 68 height 6
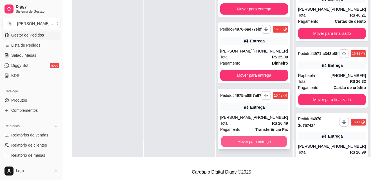
click at [274, 141] on button "Mover para entrega" at bounding box center [254, 141] width 66 height 11
click at [250, 143] on button "Mover para entrega" at bounding box center [254, 141] width 66 height 11
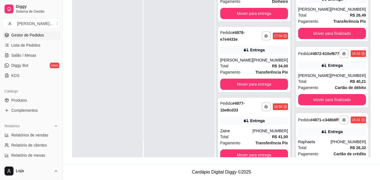
scroll to position [180, 0]
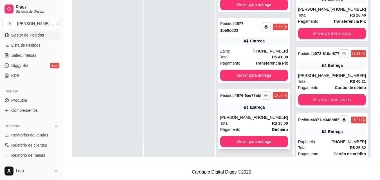
click at [237, 117] on div "[PERSON_NAME]" at bounding box center [236, 118] width 32 height 6
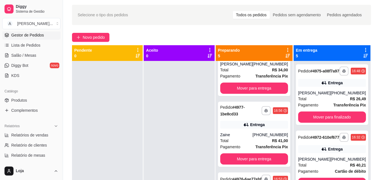
scroll to position [1, 0]
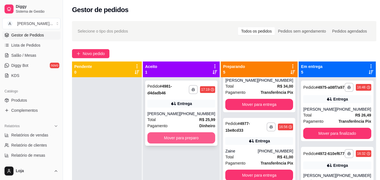
click at [183, 135] on button "Mover para preparo" at bounding box center [181, 138] width 68 height 11
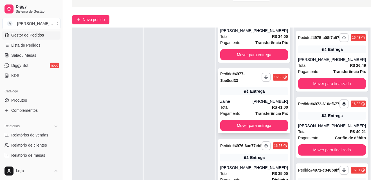
scroll to position [86, 0]
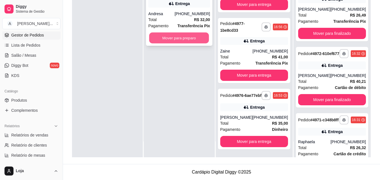
click at [203, 41] on button "Mover para preparo" at bounding box center [179, 38] width 60 height 11
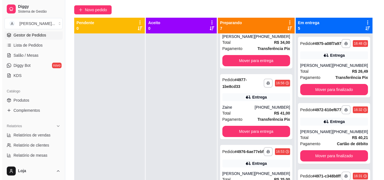
scroll to position [0, 0]
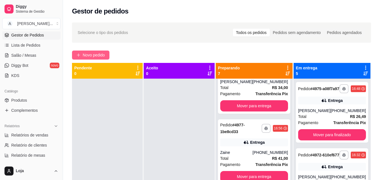
click at [106, 55] on button "Novo pedido" at bounding box center [90, 55] width 37 height 9
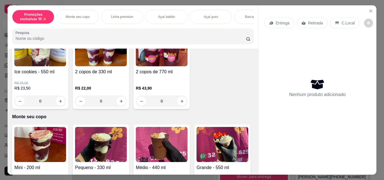
scroll to position [113, 0]
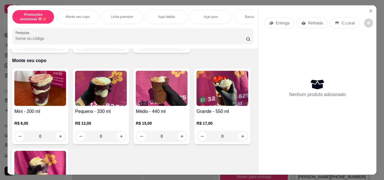
click at [197, 106] on img at bounding box center [223, 88] width 52 height 35
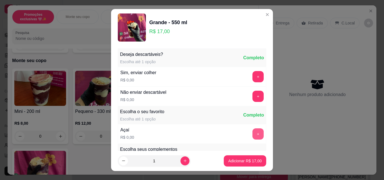
click at [253, 133] on button "+" at bounding box center [258, 134] width 11 height 11
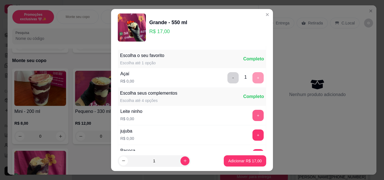
click at [253, 114] on button "+" at bounding box center [258, 115] width 11 height 11
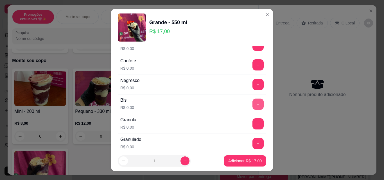
scroll to position [169, 0]
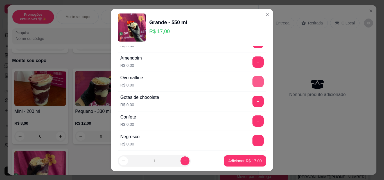
click at [253, 83] on button "+" at bounding box center [258, 81] width 11 height 11
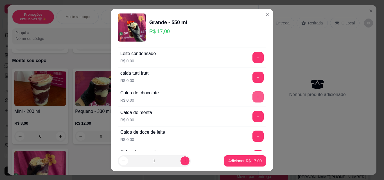
scroll to position [450, 0]
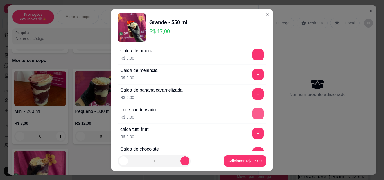
click at [253, 113] on button "+" at bounding box center [258, 113] width 11 height 11
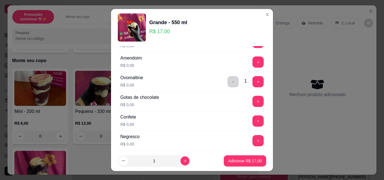
scroll to position [84, 0]
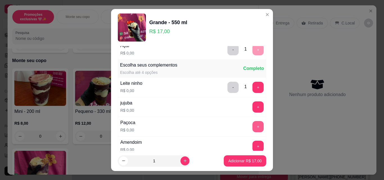
click at [253, 128] on button "+" at bounding box center [258, 126] width 11 height 11
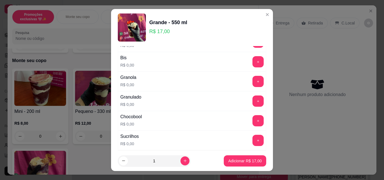
scroll to position [281, 0]
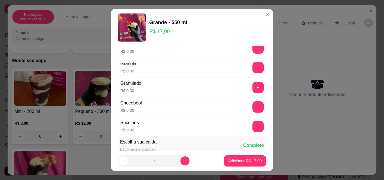
click at [250, 111] on div "+" at bounding box center [258, 107] width 16 height 11
click at [253, 112] on button "+" at bounding box center [258, 107] width 11 height 11
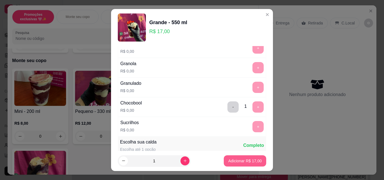
click at [255, 160] on p "Adicionar R$ 17,00" at bounding box center [244, 161] width 33 height 6
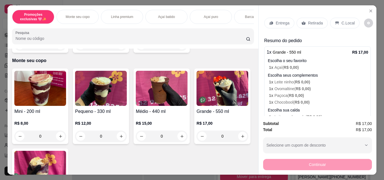
click at [308, 22] on p "Retirada" at bounding box center [315, 23] width 15 height 6
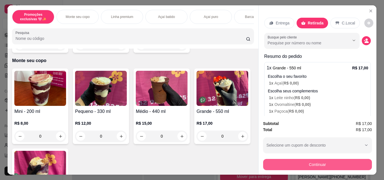
click at [321, 159] on button "Continuar" at bounding box center [317, 164] width 109 height 11
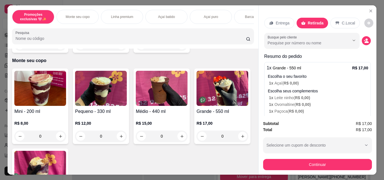
click at [295, 97] on span "R$ 0,00 )" at bounding box center [302, 98] width 15 height 5
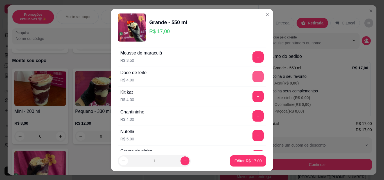
scroll to position [872, 0]
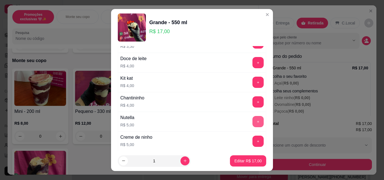
click at [253, 120] on button "+" at bounding box center [258, 121] width 11 height 11
click at [250, 164] on button "Editar R$ 22,00" at bounding box center [248, 161] width 36 height 11
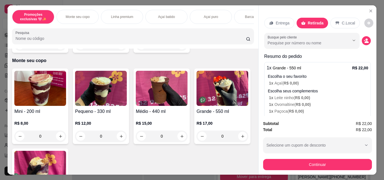
scroll to position [56, 0]
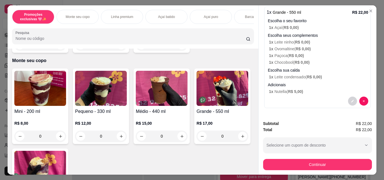
click at [294, 82] on p "Adicionais" at bounding box center [318, 85] width 100 height 6
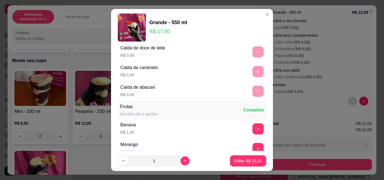
scroll to position [675, 0]
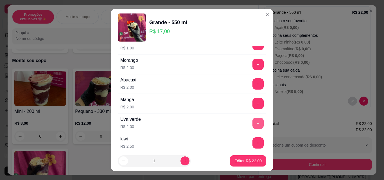
click at [253, 123] on button "+" at bounding box center [258, 123] width 11 height 11
click at [259, 159] on button "Editar R$ 24,00" at bounding box center [248, 161] width 35 height 11
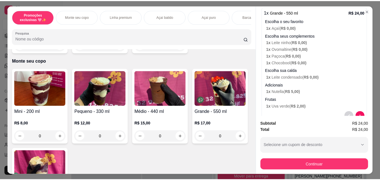
scroll to position [0, 0]
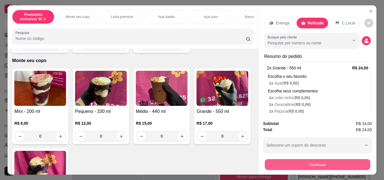
click at [328, 161] on button "Continuar" at bounding box center [318, 164] width 106 height 11
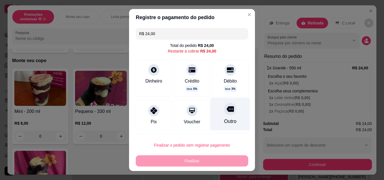
click at [223, 117] on div "Outro" at bounding box center [231, 114] width 40 height 33
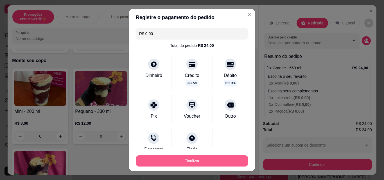
click at [228, 163] on button "Finalizar" at bounding box center [192, 161] width 113 height 11
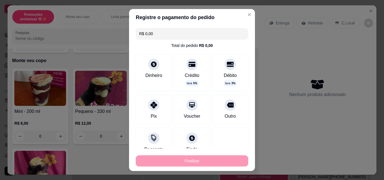
type input "-R$ 24,00"
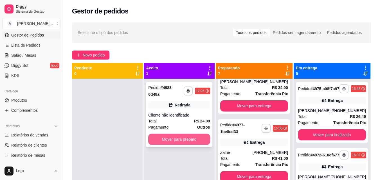
click at [208, 134] on button "Mover para preparo" at bounding box center [179, 139] width 62 height 11
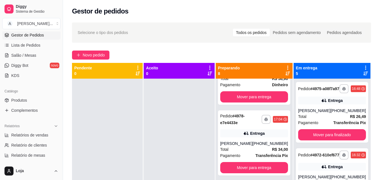
scroll to position [392, 0]
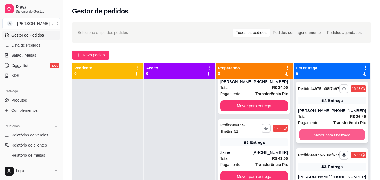
click at [311, 141] on button "Mover para finalizado" at bounding box center [332, 135] width 66 height 11
click at [331, 141] on button "Mover para finalizado" at bounding box center [332, 134] width 68 height 11
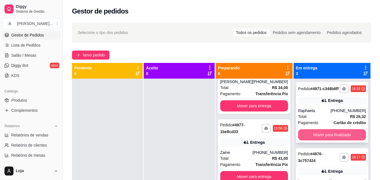
click at [318, 141] on button "Mover para finalizado" at bounding box center [332, 134] width 68 height 11
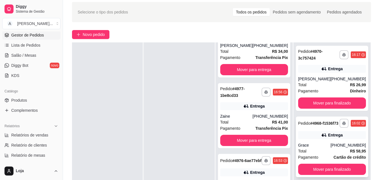
scroll to position [84, 0]
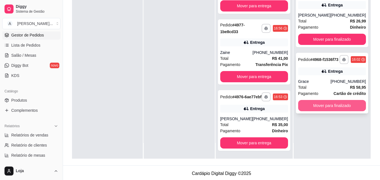
click at [337, 109] on button "Mover para finalizado" at bounding box center [332, 105] width 68 height 11
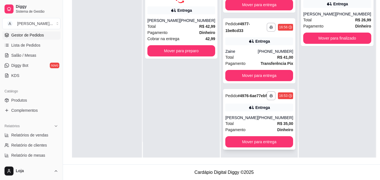
scroll to position [86, 0]
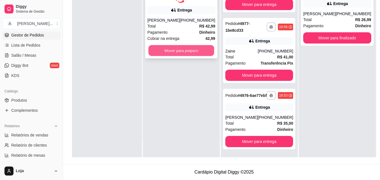
click at [195, 51] on button "Mover para preparo" at bounding box center [182, 50] width 66 height 11
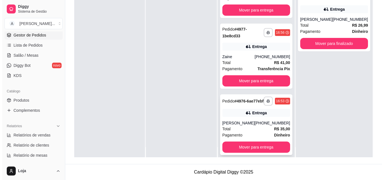
scroll to position [16, 0]
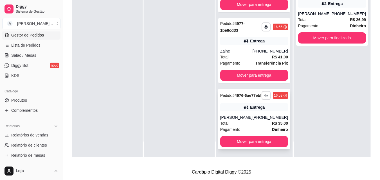
click at [260, 119] on div "[PHONE_NUMBER]" at bounding box center [270, 118] width 35 height 6
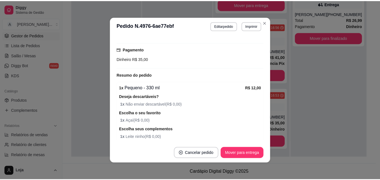
scroll to position [168, 0]
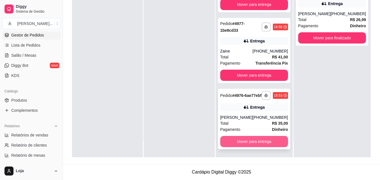
click at [266, 143] on button "Mover para entrega" at bounding box center [254, 141] width 68 height 11
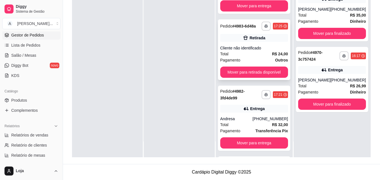
scroll to position [11, 0]
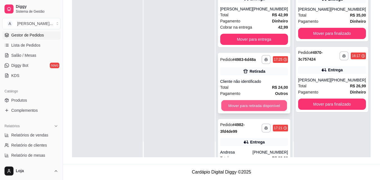
click at [266, 111] on button "Mover para retirada disponível" at bounding box center [254, 105] width 66 height 11
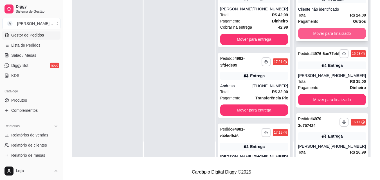
click at [312, 39] on button "Mover para finalizado" at bounding box center [332, 33] width 68 height 11
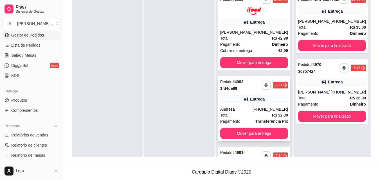
scroll to position [0, 0]
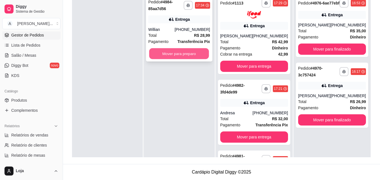
click at [195, 51] on button "Mover para preparo" at bounding box center [179, 53] width 60 height 11
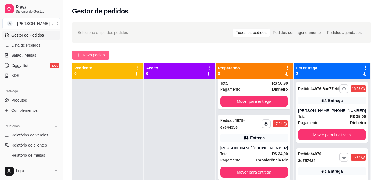
click at [85, 53] on span "Novo pedido" at bounding box center [94, 55] width 22 height 6
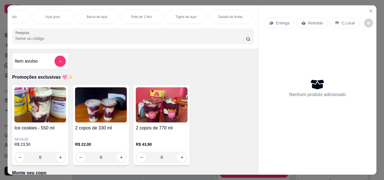
scroll to position [0, 134]
click at [115, 15] on p "Barca de açaí" at bounding box center [121, 17] width 21 height 5
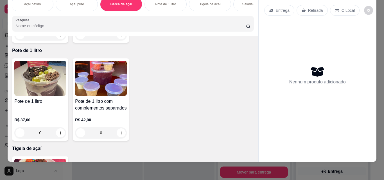
scroll to position [836, 0]
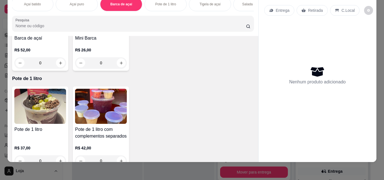
scroll to position [752, 0]
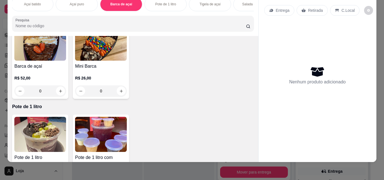
click at [210, 2] on p "Tigela de açaí" at bounding box center [210, 4] width 21 height 5
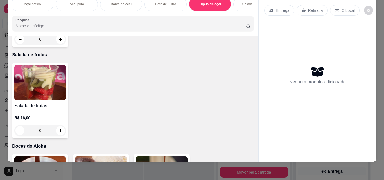
click at [50, 45] on div "R$ 27,00 R$ 23,99 0" at bounding box center [40, 30] width 52 height 32
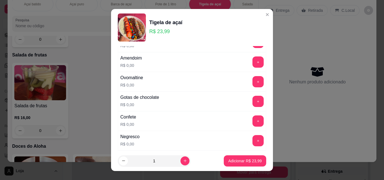
scroll to position [84, 0]
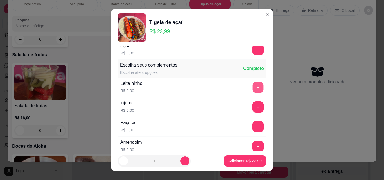
click at [253, 89] on button "+" at bounding box center [258, 87] width 11 height 11
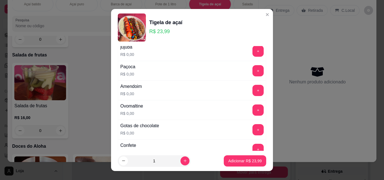
scroll to position [141, 0]
click at [253, 107] on button "+" at bounding box center [258, 110] width 11 height 11
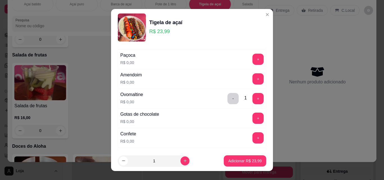
scroll to position [113, 0]
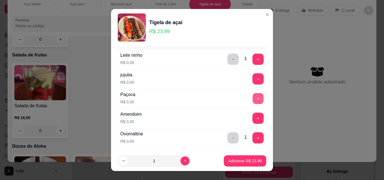
click at [253, 99] on button "+" at bounding box center [258, 98] width 11 height 11
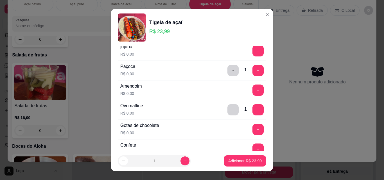
scroll to position [169, 0]
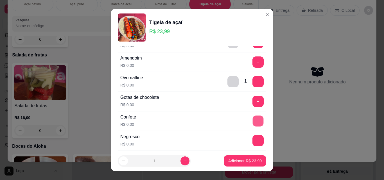
click at [253, 120] on button "+" at bounding box center [258, 121] width 11 height 11
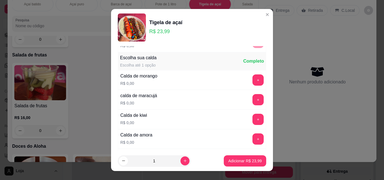
scroll to position [478, 0]
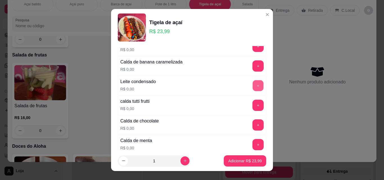
click at [253, 83] on button "+" at bounding box center [258, 85] width 11 height 11
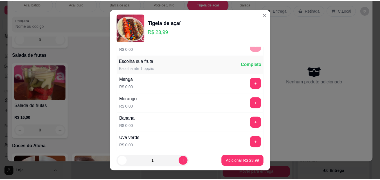
scroll to position [619, 0]
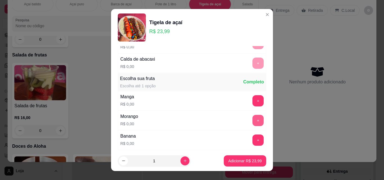
click at [253, 118] on button "+" at bounding box center [258, 120] width 11 height 11
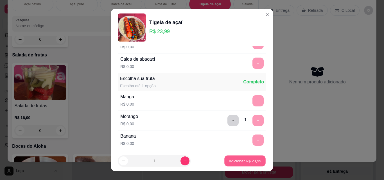
click at [251, 162] on p "Adicionar R$ 23,99" at bounding box center [245, 160] width 33 height 5
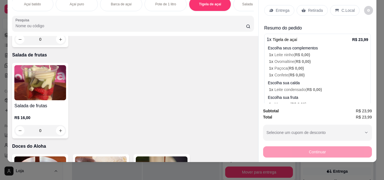
click at [342, 8] on p "C.Local" at bounding box center [348, 11] width 13 height 6
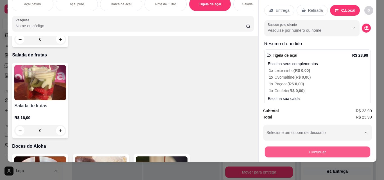
click at [320, 149] on button "Continuar" at bounding box center [318, 152] width 106 height 11
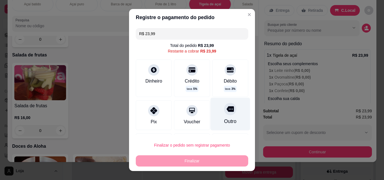
click at [224, 120] on div "Outro" at bounding box center [230, 121] width 12 height 7
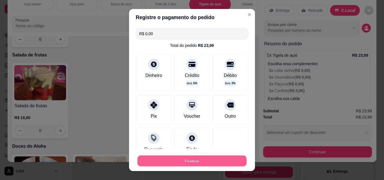
click at [228, 161] on button "Finalizar" at bounding box center [192, 161] width 109 height 11
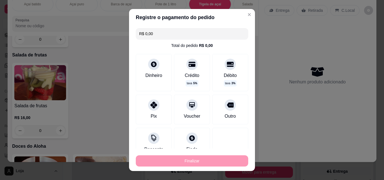
type input "-R$ 23,99"
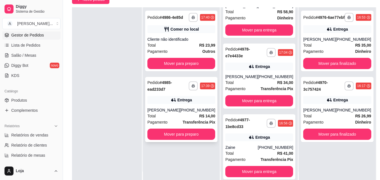
scroll to position [56, 0]
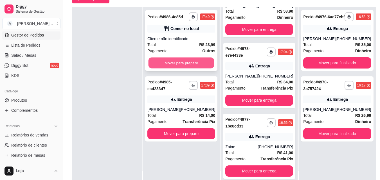
click at [170, 63] on button "Mover para preparo" at bounding box center [182, 63] width 66 height 11
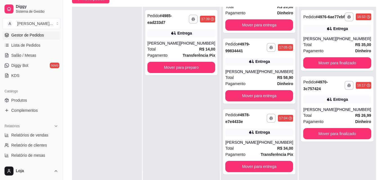
scroll to position [476, 0]
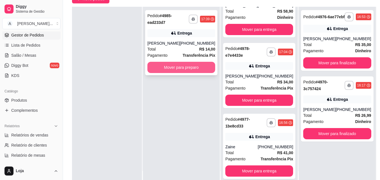
click at [161, 64] on button "Mover para preparo" at bounding box center [181, 67] width 68 height 11
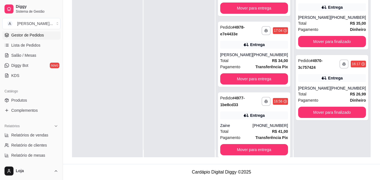
scroll to position [0, 0]
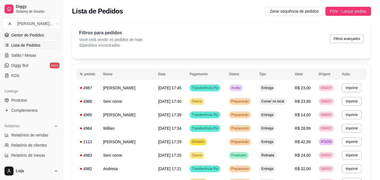
click at [40, 32] on span "Gestor de Pedidos" at bounding box center [27, 35] width 33 height 6
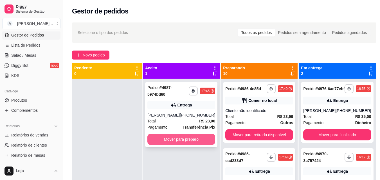
click at [195, 139] on button "Mover para preparo" at bounding box center [181, 139] width 68 height 11
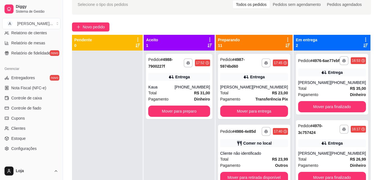
click at [289, 45] on icon at bounding box center [288, 46] width 5 height 4
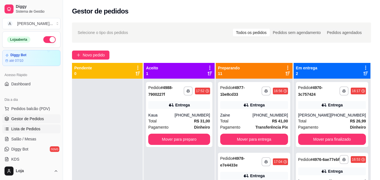
click at [32, 127] on span "Lista de Pedidos" at bounding box center [25, 129] width 29 height 6
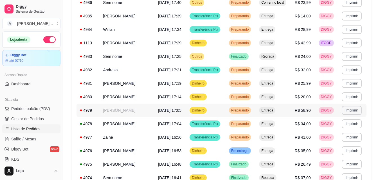
scroll to position [169, 0]
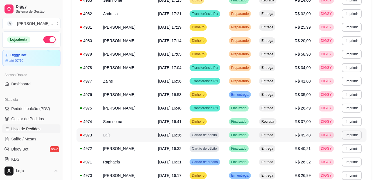
click at [128, 132] on td "Laís" at bounding box center [127, 136] width 55 height 14
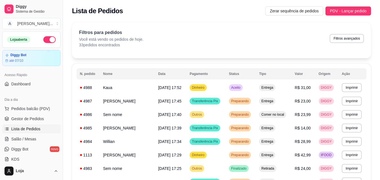
scroll to position [0, 0]
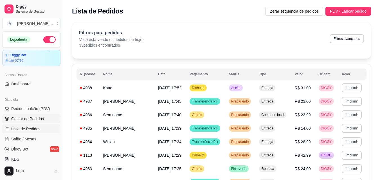
click at [37, 119] on span "Gestor de Pedidos" at bounding box center [27, 119] width 33 height 6
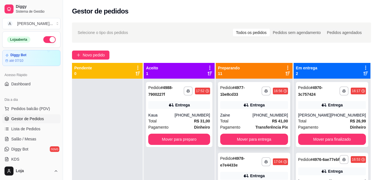
click at [253, 110] on div "**********" at bounding box center [254, 114] width 72 height 65
click at [247, 136] on button "Mover para entrega" at bounding box center [254, 139] width 68 height 11
click at [248, 120] on div "Total R$ 34,00" at bounding box center [254, 121] width 68 height 6
click at [257, 137] on button "Mover para entrega" at bounding box center [254, 139] width 68 height 11
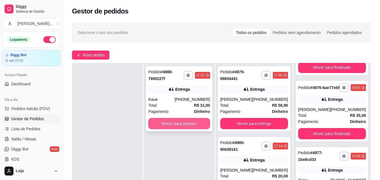
click at [193, 125] on button "Mover para preparo" at bounding box center [179, 123] width 62 height 11
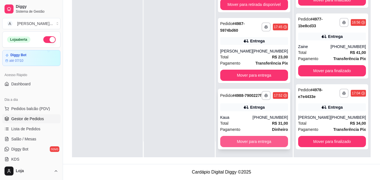
scroll to position [547, 0]
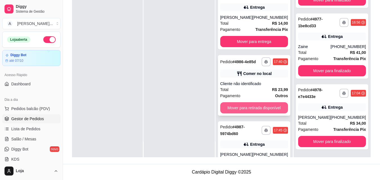
click at [263, 114] on button "Mover para retirada disponível" at bounding box center [254, 107] width 68 height 11
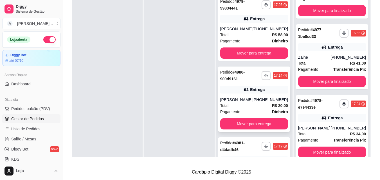
scroll to position [0, 0]
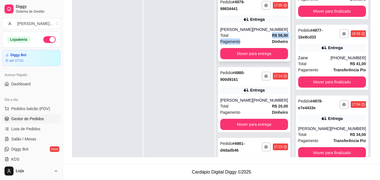
click at [256, 38] on div "**********" at bounding box center [254, 28] width 72 height 65
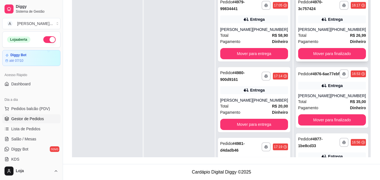
click at [324, 37] on div "Total R$ 26,99" at bounding box center [332, 35] width 68 height 6
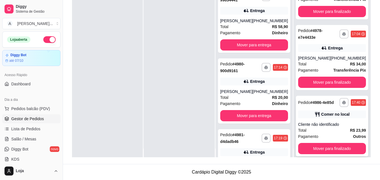
scroll to position [16, 0]
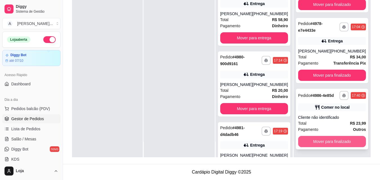
click at [315, 140] on button "Mover para finalizado" at bounding box center [332, 141] width 68 height 11
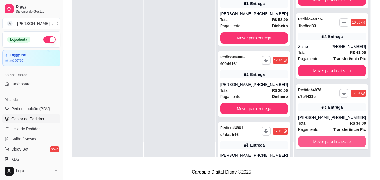
scroll to position [109, 0]
click at [315, 140] on button "Mover para finalizado" at bounding box center [332, 141] width 68 height 11
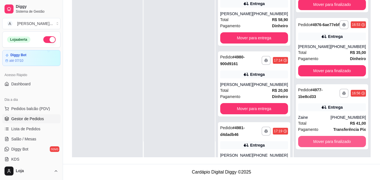
scroll to position [38, 0]
click at [320, 141] on button "Mover para finalizado" at bounding box center [332, 141] width 68 height 11
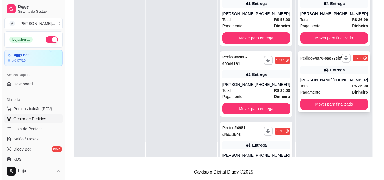
scroll to position [0, 0]
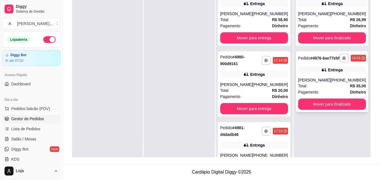
click at [323, 68] on div "**********" at bounding box center [332, 81] width 72 height 61
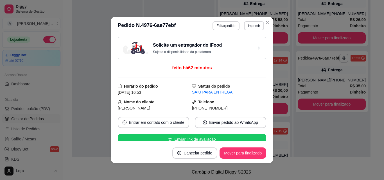
scroll to position [141, 0]
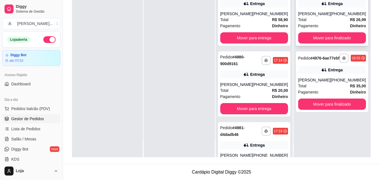
click at [337, 22] on div "Total R$ 26,99" at bounding box center [332, 20] width 68 height 6
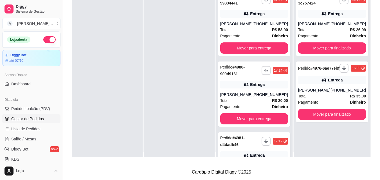
scroll to position [0, 0]
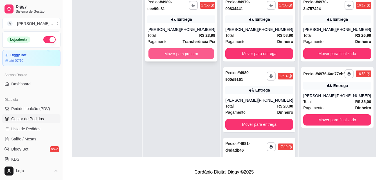
click at [181, 53] on button "Mover para preparo" at bounding box center [182, 53] width 66 height 11
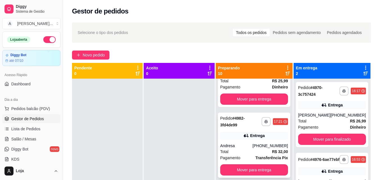
scroll to position [141, 0]
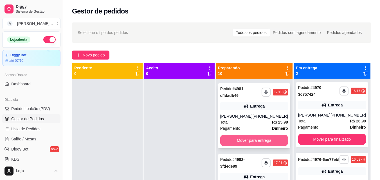
click at [238, 140] on button "Mover para entrega" at bounding box center [254, 140] width 68 height 11
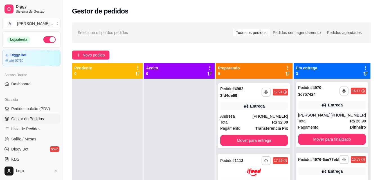
scroll to position [70, 0]
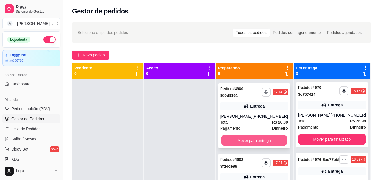
click at [238, 141] on button "Mover para entrega" at bounding box center [254, 140] width 66 height 11
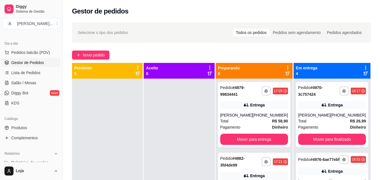
scroll to position [84, 0]
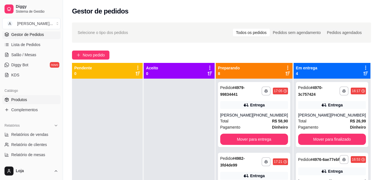
click at [23, 100] on span "Produtos" at bounding box center [19, 100] width 16 height 6
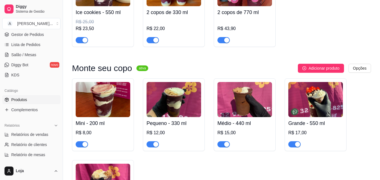
scroll to position [141, 0]
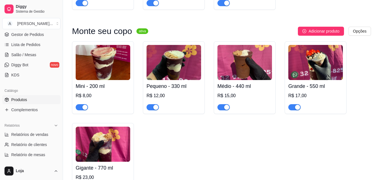
click at [225, 106] on div "button" at bounding box center [226, 107] width 5 height 5
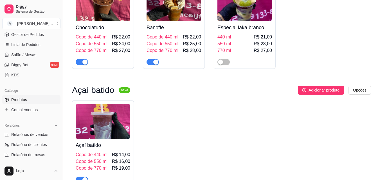
scroll to position [619, 0]
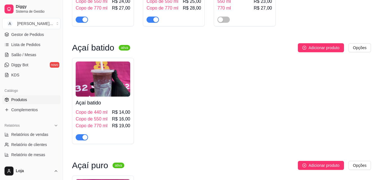
click at [110, 91] on img at bounding box center [103, 79] width 55 height 35
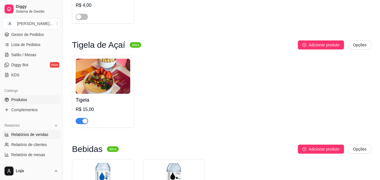
scroll to position [1583, 0]
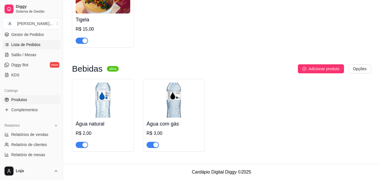
click at [23, 48] on link "Lista de Pedidos" at bounding box center [31, 44] width 58 height 9
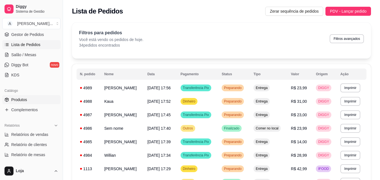
click at [21, 97] on link "Produtos" at bounding box center [31, 99] width 58 height 9
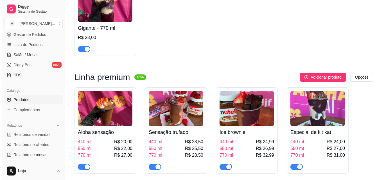
scroll to position [281, 0]
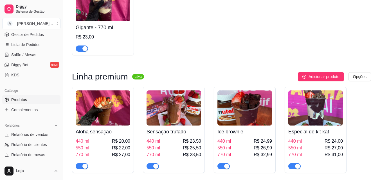
click at [101, 138] on div "Aloha sensação 440 ml R$ 20,00 550 ml R$ 22,00 770 ml R$ 27,00" at bounding box center [103, 148] width 55 height 44
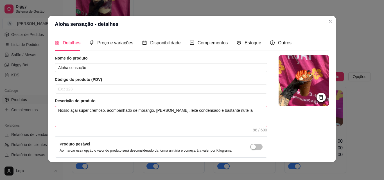
scroll to position [0, 0]
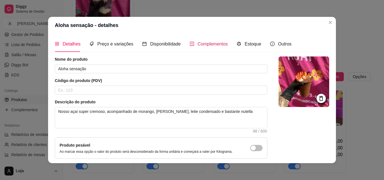
click at [192, 43] on div "Complementos" at bounding box center [209, 44] width 38 height 7
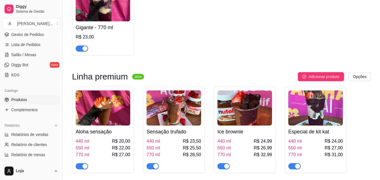
click at [124, 142] on span "R$ 20,00" at bounding box center [121, 141] width 18 height 7
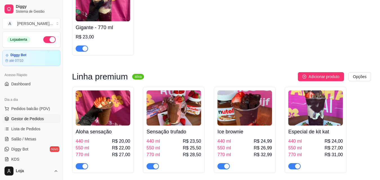
click at [43, 121] on link "Gestor de Pedidos" at bounding box center [31, 119] width 58 height 9
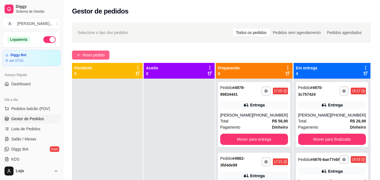
click at [93, 57] on span "Novo pedido" at bounding box center [94, 55] width 22 height 6
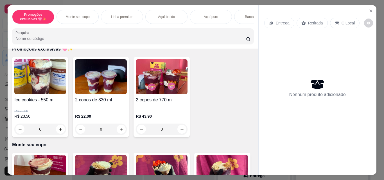
scroll to position [113, 0]
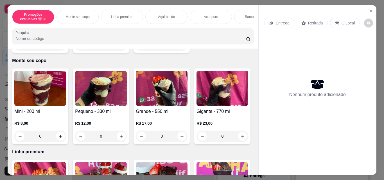
click at [119, 138] on div "0" at bounding box center [101, 136] width 52 height 11
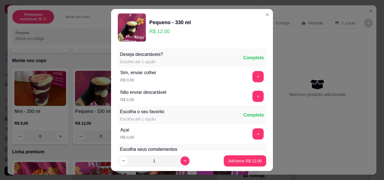
scroll to position [28, 0]
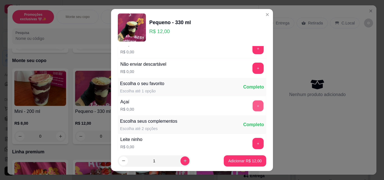
click at [253, 107] on button "+" at bounding box center [258, 106] width 11 height 11
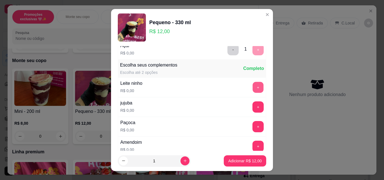
click at [253, 88] on button "+" at bounding box center [258, 87] width 11 height 11
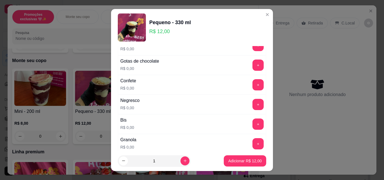
scroll to position [197, 0]
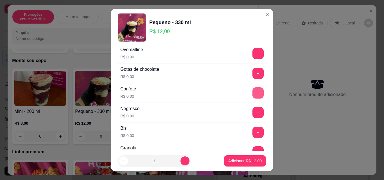
click at [253, 93] on button "+" at bounding box center [258, 93] width 11 height 11
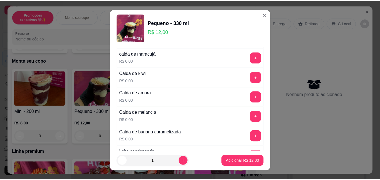
scroll to position [422, 0]
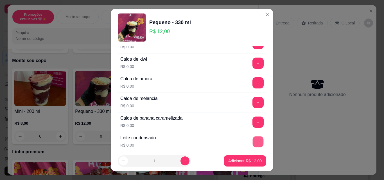
click at [253, 145] on button "+" at bounding box center [258, 142] width 11 height 11
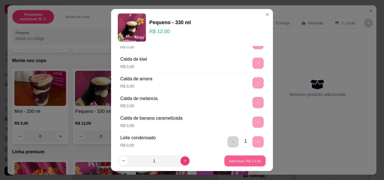
click at [244, 159] on p "Adicionar R$ 12,00" at bounding box center [245, 160] width 33 height 5
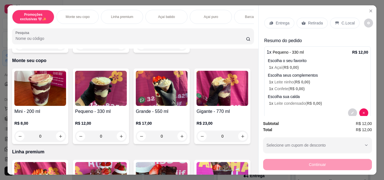
click at [315, 20] on p "Retirada" at bounding box center [315, 23] width 15 height 6
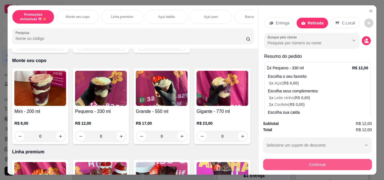
click at [302, 163] on button "Continuar" at bounding box center [317, 164] width 109 height 11
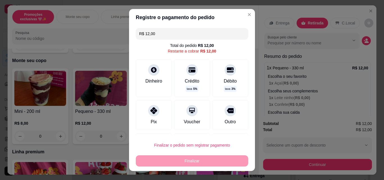
drag, startPoint x: 189, startPoint y: 117, endPoint x: 201, endPoint y: 155, distance: 39.9
click at [190, 117] on div "Voucher" at bounding box center [192, 115] width 36 height 30
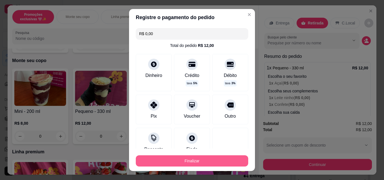
click at [207, 162] on button "Finalizar" at bounding box center [192, 161] width 113 height 11
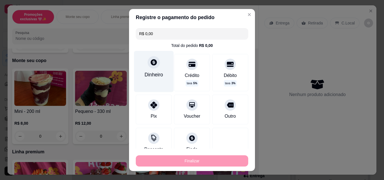
type input "-R$ 12,00"
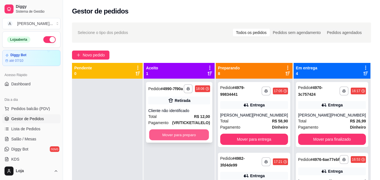
click at [203, 134] on button "Mover para preparo" at bounding box center [179, 135] width 60 height 11
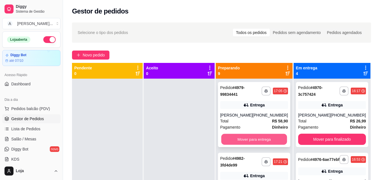
click at [232, 140] on button "Mover para entrega" at bounding box center [254, 139] width 66 height 11
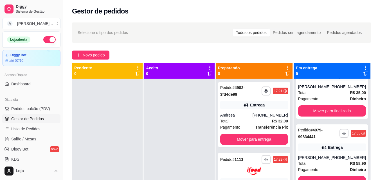
scroll to position [95, 0]
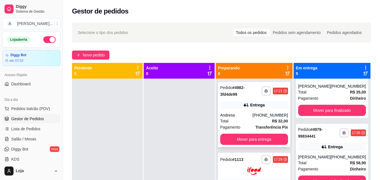
drag, startPoint x: 262, startPoint y: 109, endPoint x: 261, endPoint y: 115, distance: 5.1
click at [261, 115] on div "**********" at bounding box center [254, 114] width 72 height 65
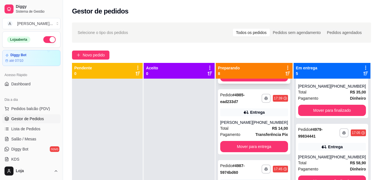
scroll to position [225, 0]
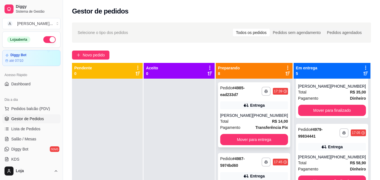
click at [229, 116] on div "[PERSON_NAME]" at bounding box center [236, 116] width 32 height 6
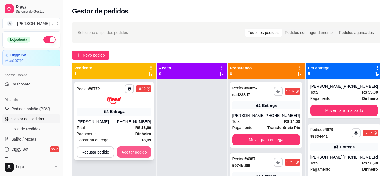
click at [148, 152] on button "Aceitar pedido" at bounding box center [134, 152] width 34 height 11
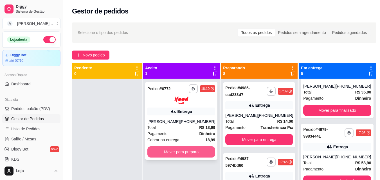
click at [182, 150] on button "Mover para preparo" at bounding box center [181, 152] width 68 height 11
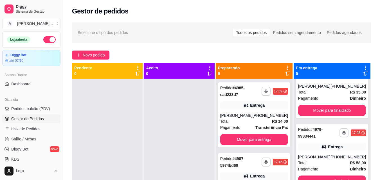
scroll to position [56, 0]
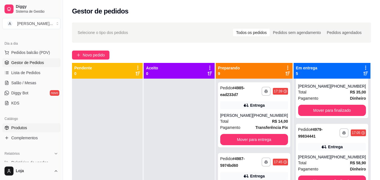
click at [39, 129] on link "Produtos" at bounding box center [31, 128] width 58 height 9
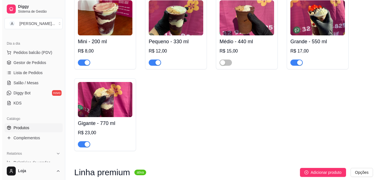
scroll to position [281, 0]
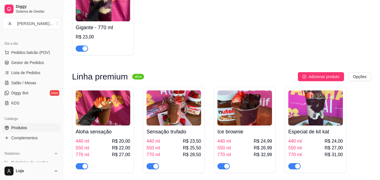
click at [103, 135] on h4 "Aloha sensação" at bounding box center [103, 132] width 55 height 8
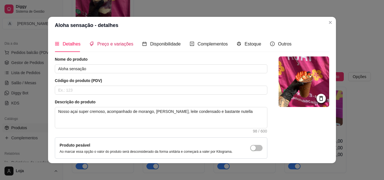
click at [120, 43] on span "Preço e variações" at bounding box center [115, 44] width 36 height 5
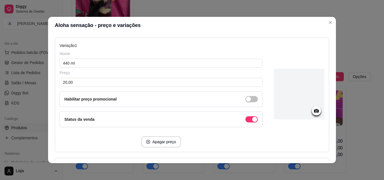
scroll to position [84, 0]
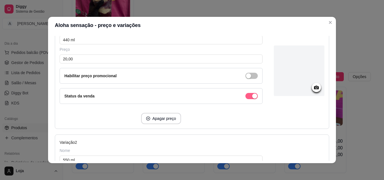
click at [252, 95] on div "button" at bounding box center [254, 96] width 5 height 5
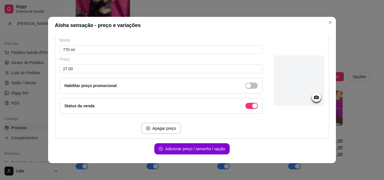
scroll to position [334, 0]
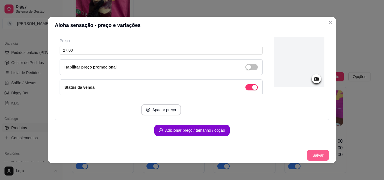
click at [316, 157] on button "Salvar" at bounding box center [318, 155] width 23 height 11
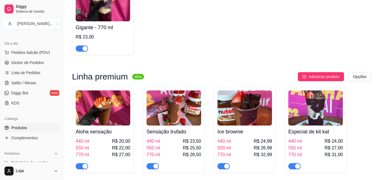
click at [173, 125] on img at bounding box center [174, 108] width 55 height 35
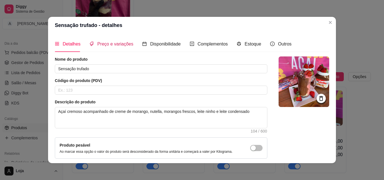
click at [99, 44] on span "Preço e variações" at bounding box center [115, 44] width 36 height 5
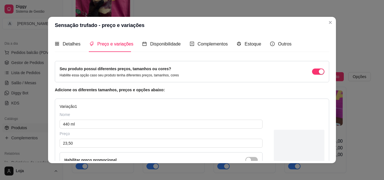
scroll to position [56, 0]
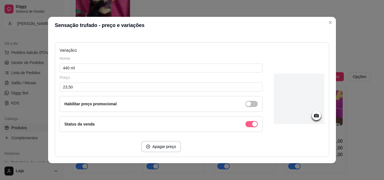
click at [246, 124] on button "button" at bounding box center [252, 124] width 12 height 6
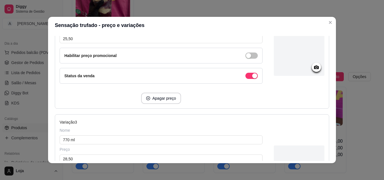
scroll to position [334, 0]
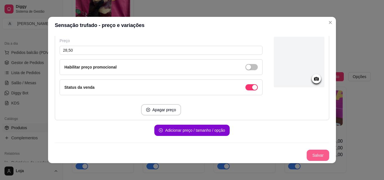
click at [307, 157] on button "Salvar" at bounding box center [318, 155] width 23 height 11
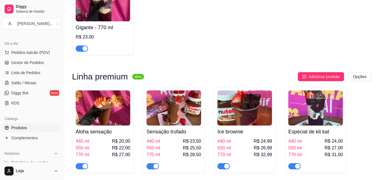
click at [258, 141] on span "R$ 24,99" at bounding box center [263, 141] width 18 height 7
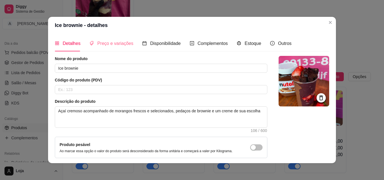
scroll to position [0, 0]
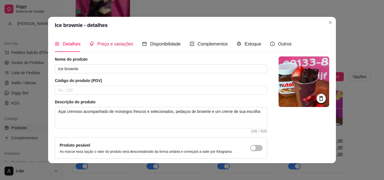
drag, startPoint x: 112, startPoint y: 44, endPoint x: 120, endPoint y: 51, distance: 11.4
click at [112, 44] on span "Preço e variações" at bounding box center [115, 44] width 36 height 5
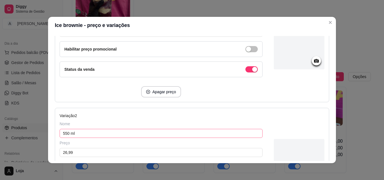
scroll to position [113, 0]
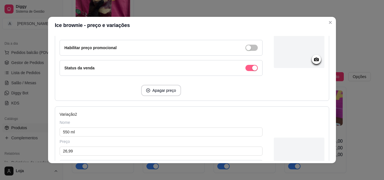
click at [246, 68] on span "button" at bounding box center [252, 68] width 12 height 6
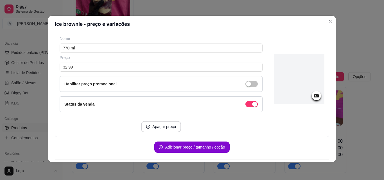
scroll to position [334, 0]
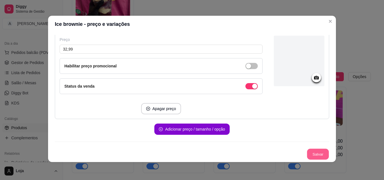
click at [311, 153] on button "Salvar" at bounding box center [318, 154] width 22 height 11
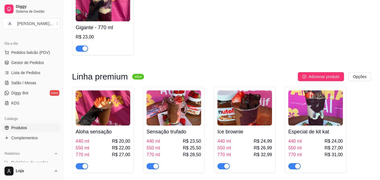
click at [318, 118] on img at bounding box center [315, 108] width 55 height 35
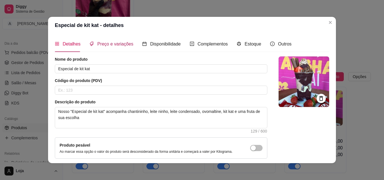
click at [111, 41] on div "Preço e variações" at bounding box center [111, 44] width 44 height 7
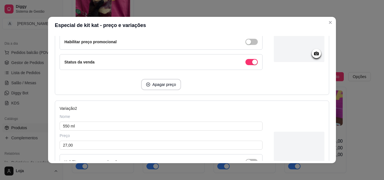
scroll to position [113, 0]
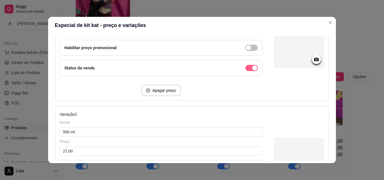
click at [246, 67] on span "button" at bounding box center [252, 68] width 12 height 6
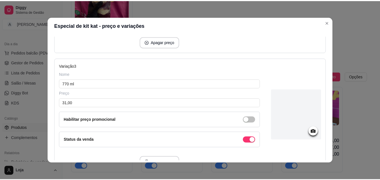
scroll to position [334, 0]
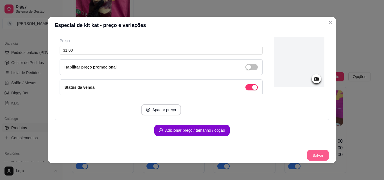
click at [309, 152] on button "Salvar" at bounding box center [318, 155] width 22 height 11
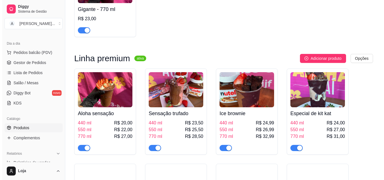
scroll to position [394, 0]
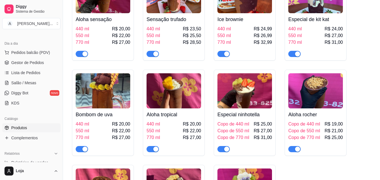
click at [121, 131] on span "R$ 22,00" at bounding box center [121, 131] width 18 height 7
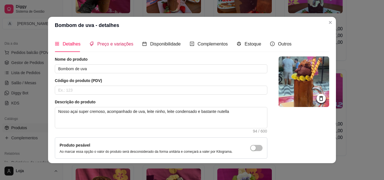
click at [103, 42] on span "Preço e variações" at bounding box center [115, 44] width 36 height 5
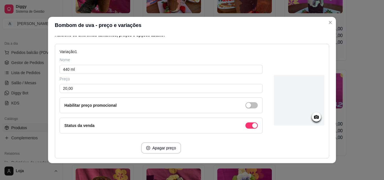
scroll to position [56, 0]
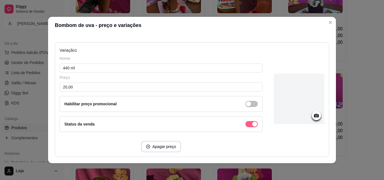
click at [246, 126] on span "button" at bounding box center [252, 124] width 12 height 6
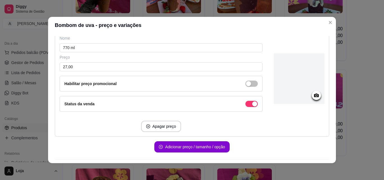
scroll to position [334, 0]
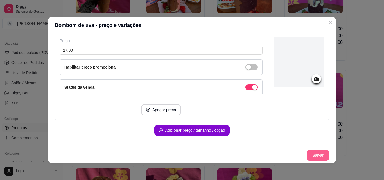
click at [313, 154] on button "Salvar" at bounding box center [318, 155] width 23 height 11
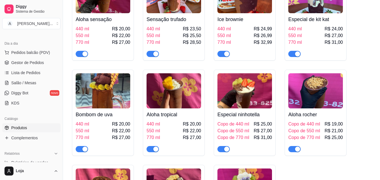
click at [181, 120] on div "Aloha tropical 440 ml R$ 20,00 550 ml R$ 22,00 770 ml R$ 27,00" at bounding box center [174, 131] width 55 height 44
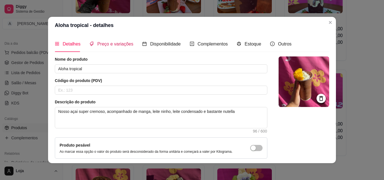
click at [119, 44] on span "Preço e variações" at bounding box center [115, 44] width 36 height 5
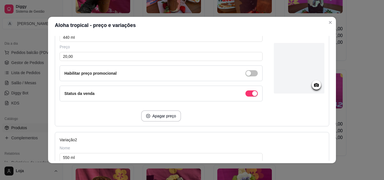
scroll to position [113, 0]
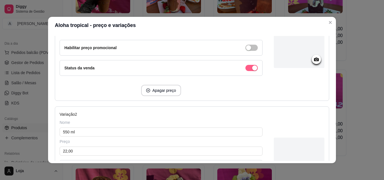
click at [252, 67] on div "button" at bounding box center [254, 68] width 5 height 5
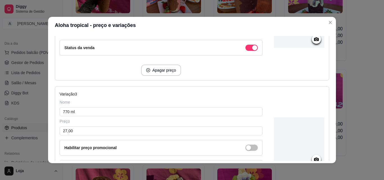
scroll to position [334, 0]
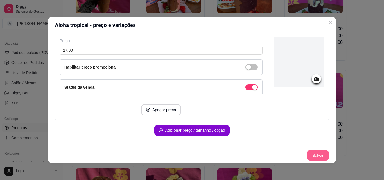
click at [310, 152] on button "Salvar" at bounding box center [318, 155] width 22 height 11
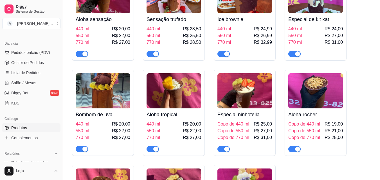
click at [262, 116] on h4 "Especial ninhotella" at bounding box center [244, 115] width 55 height 8
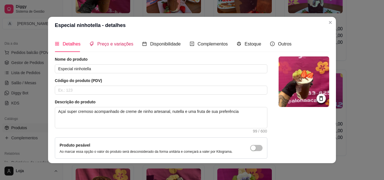
click at [106, 42] on span "Preço e variações" at bounding box center [115, 44] width 36 height 5
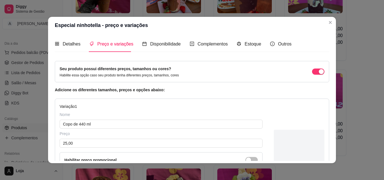
scroll to position [84, 0]
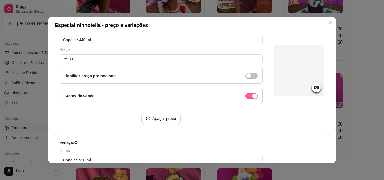
click at [252, 98] on div "button" at bounding box center [254, 96] width 5 height 5
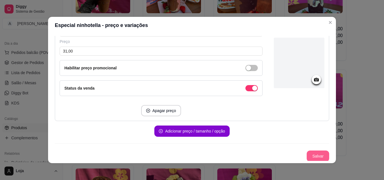
scroll to position [334, 0]
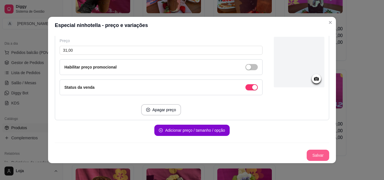
click at [316, 151] on button "Salvar" at bounding box center [318, 155] width 23 height 11
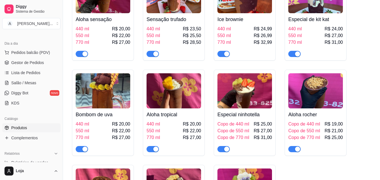
click at [324, 121] on div "Aloha rocher Copo de 440 ml R$ 19,00 Copo de 550 ml R$ 21,00 Copo de 770 ml R$ …" at bounding box center [315, 131] width 55 height 44
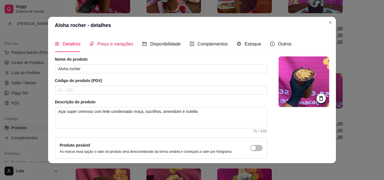
click at [127, 43] on span "Preço e variações" at bounding box center [115, 44] width 36 height 5
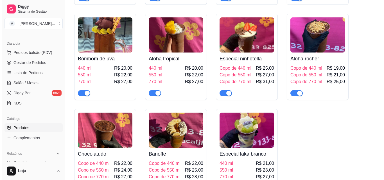
scroll to position [450, 0]
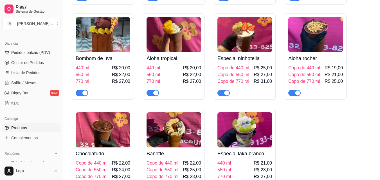
click at [107, 129] on img at bounding box center [103, 130] width 55 height 35
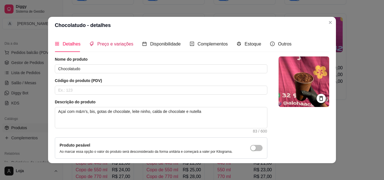
click at [125, 45] on span "Preço e variações" at bounding box center [115, 44] width 36 height 5
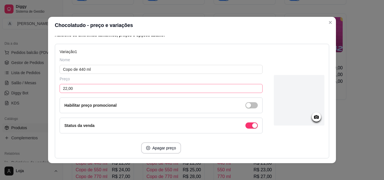
scroll to position [84, 0]
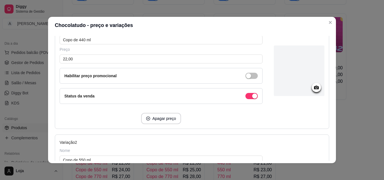
click at [253, 101] on div "Status da venda" at bounding box center [161, 96] width 203 height 16
click at [252, 97] on div "button" at bounding box center [254, 96] width 5 height 5
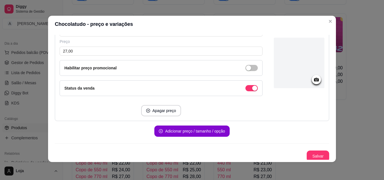
scroll to position [334, 0]
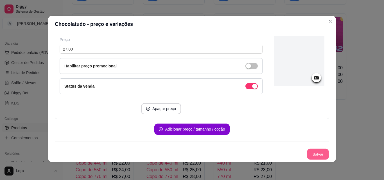
click at [315, 153] on button "Salvar" at bounding box center [318, 154] width 22 height 11
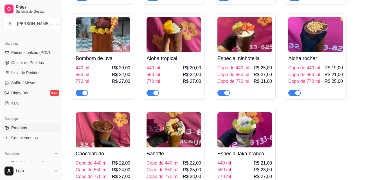
click at [177, 147] on img at bounding box center [174, 130] width 55 height 35
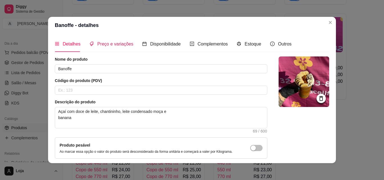
click at [120, 42] on span "Preço e variações" at bounding box center [115, 44] width 36 height 5
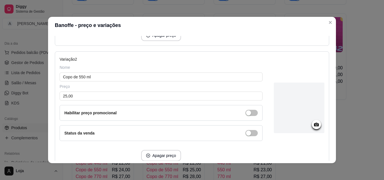
scroll to position [169, 0]
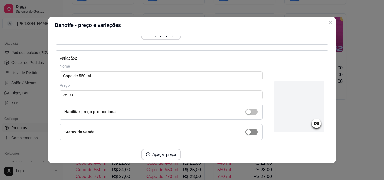
click at [246, 134] on span "button" at bounding box center [252, 132] width 12 height 6
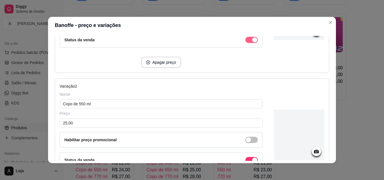
click at [246, 39] on span "button" at bounding box center [252, 40] width 12 height 6
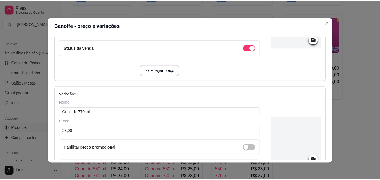
scroll to position [334, 0]
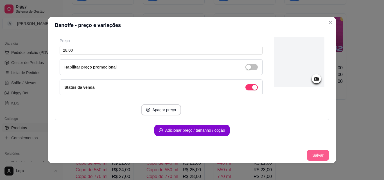
click at [307, 155] on button "Salvar" at bounding box center [318, 155] width 23 height 11
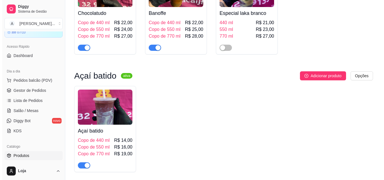
scroll to position [28, 0]
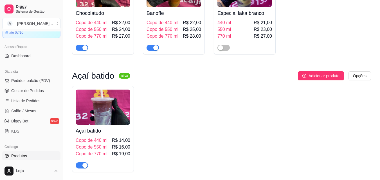
click at [113, 112] on img at bounding box center [103, 107] width 55 height 35
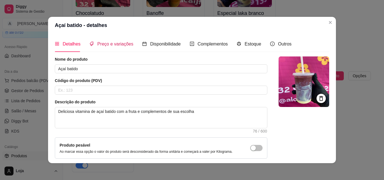
click at [120, 44] on span "Preço e variações" at bounding box center [115, 44] width 36 height 5
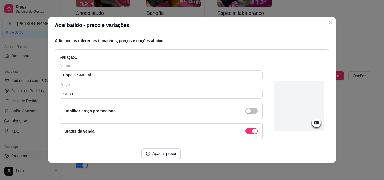
scroll to position [56, 0]
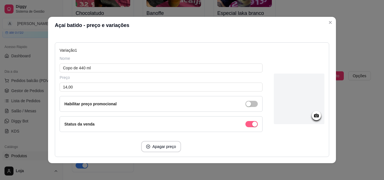
click at [252, 123] on div "button" at bounding box center [254, 124] width 5 height 5
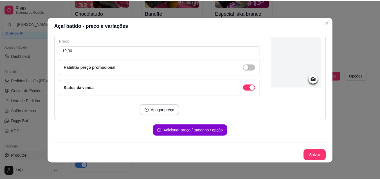
scroll to position [1, 0]
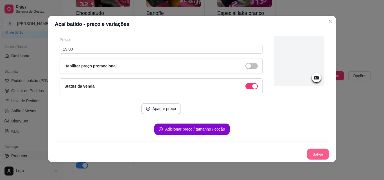
click at [311, 150] on button "Salvar" at bounding box center [318, 154] width 22 height 11
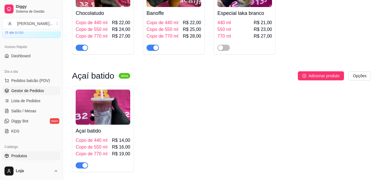
click at [17, 94] on link "Gestor de Pedidos" at bounding box center [31, 90] width 58 height 9
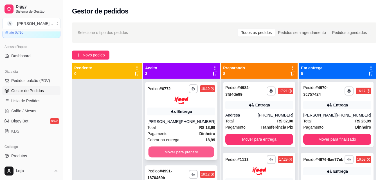
click at [169, 148] on button "Mover para preparo" at bounding box center [182, 152] width 66 height 11
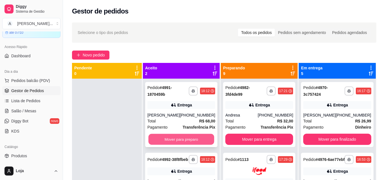
click at [171, 143] on button "Mover para preparo" at bounding box center [182, 139] width 66 height 11
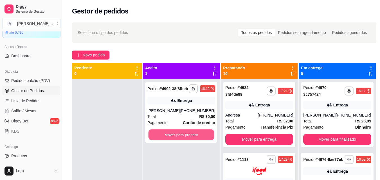
click at [171, 141] on button "Mover para preparo" at bounding box center [182, 135] width 66 height 11
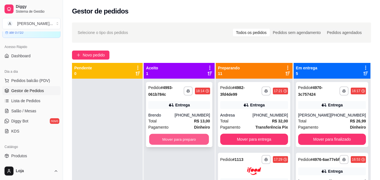
click at [184, 144] on button "Mover para preparo" at bounding box center [179, 139] width 60 height 11
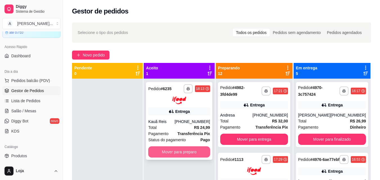
click at [190, 151] on button "Mover para preparo" at bounding box center [179, 152] width 62 height 11
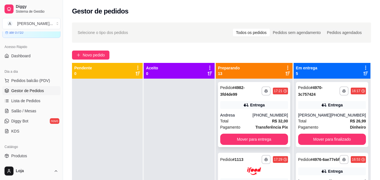
click at [232, 118] on div "Andresa" at bounding box center [236, 116] width 32 height 6
click at [259, 101] on div "Entrega" at bounding box center [254, 105] width 68 height 8
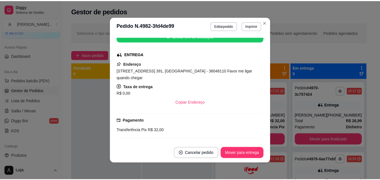
scroll to position [84, 0]
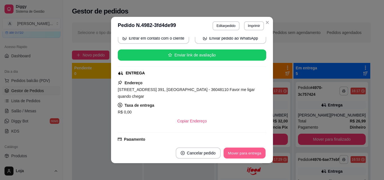
click at [248, 156] on button "Mover para entrega" at bounding box center [245, 153] width 42 height 11
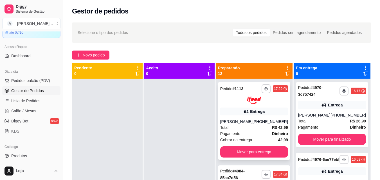
click at [262, 113] on div "Entrega" at bounding box center [257, 112] width 15 height 6
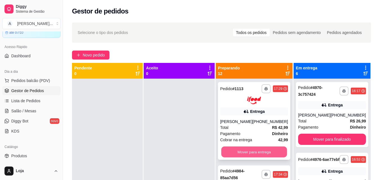
click at [260, 150] on button "Mover para entrega" at bounding box center [254, 152] width 66 height 11
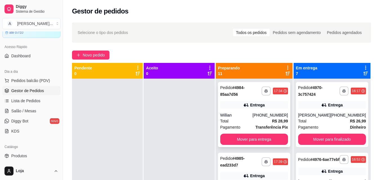
click at [258, 122] on div "Total R$ 28,99" at bounding box center [254, 121] width 68 height 6
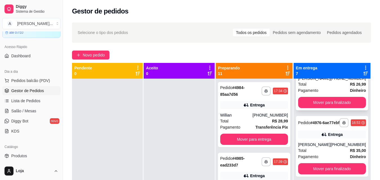
scroll to position [56, 0]
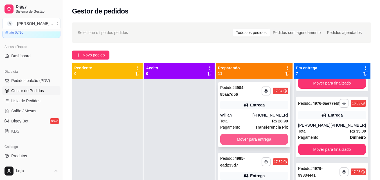
click at [272, 137] on button "Mover para entrega" at bounding box center [254, 139] width 68 height 11
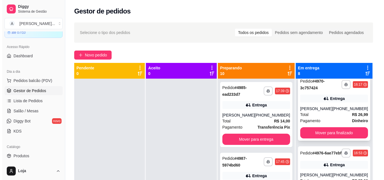
scroll to position [0, 0]
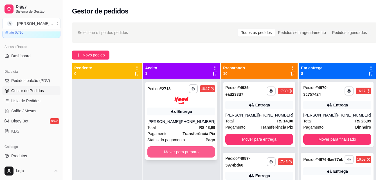
click at [187, 149] on button "Mover para preparo" at bounding box center [181, 152] width 68 height 11
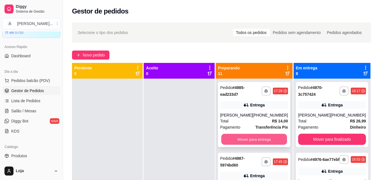
click at [240, 138] on button "Mover para entrega" at bounding box center [254, 139] width 66 height 11
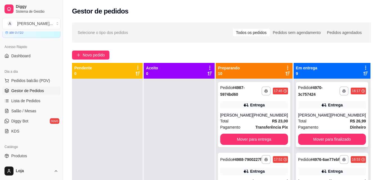
click at [322, 119] on div "Total R$ 26,99" at bounding box center [332, 121] width 68 height 6
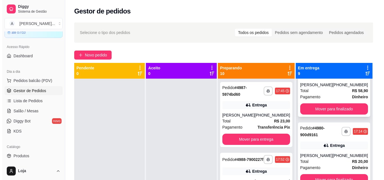
scroll to position [169, 0]
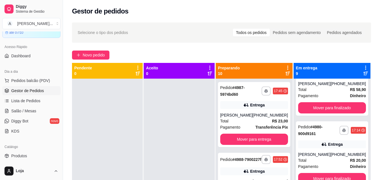
click at [334, 37] on div "Todos os pedidos Pedidos sem agendamento Pedidos agendados" at bounding box center [298, 32] width 133 height 9
click at [258, 107] on div "Entrega" at bounding box center [257, 105] width 15 height 6
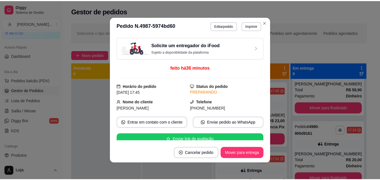
scroll to position [113, 0]
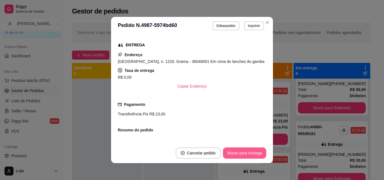
click at [238, 154] on button "Mover para entrega" at bounding box center [244, 153] width 43 height 11
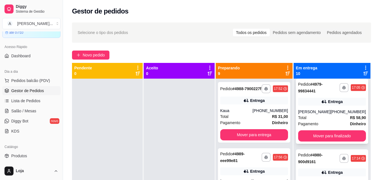
scroll to position [169, 0]
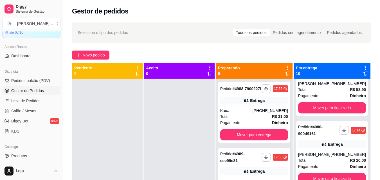
click at [170, 126] on div at bounding box center [179, 169] width 71 height 180
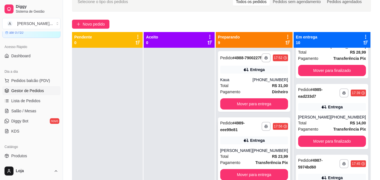
scroll to position [30, 0]
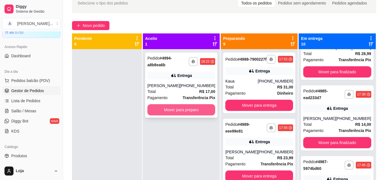
click at [202, 113] on button "Mover para preparo" at bounding box center [181, 109] width 68 height 11
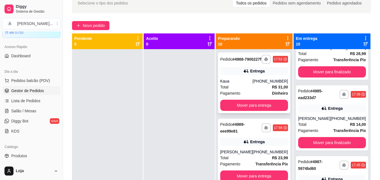
click at [248, 74] on icon at bounding box center [246, 71] width 6 height 6
click at [253, 145] on div "Entrega" at bounding box center [257, 142] width 15 height 6
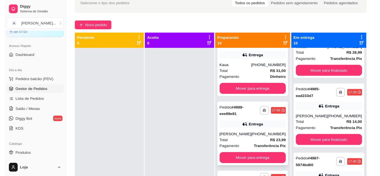
scroll to position [28, 0]
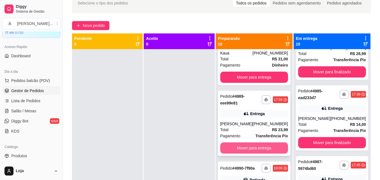
click at [252, 154] on button "Mover para entrega" at bounding box center [254, 148] width 68 height 11
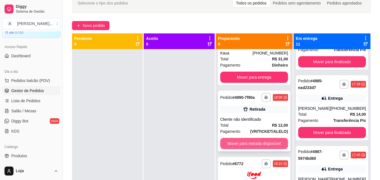
click at [255, 149] on button "Mover para retirada disponível" at bounding box center [254, 143] width 68 height 11
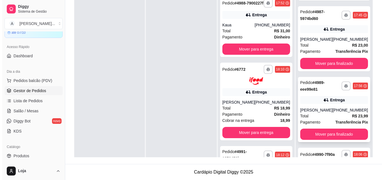
scroll to position [637, 0]
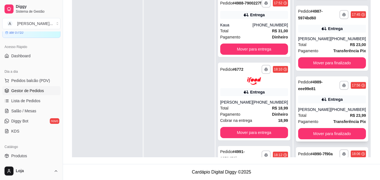
click at [332, 113] on div "[PHONE_NUMBER]" at bounding box center [348, 110] width 35 height 6
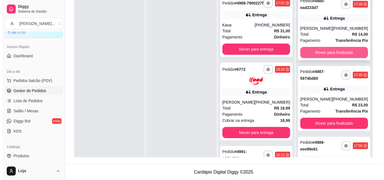
scroll to position [553, 0]
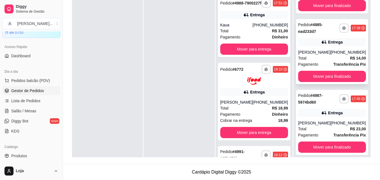
click at [325, 46] on div "Entrega" at bounding box center [332, 42] width 68 height 8
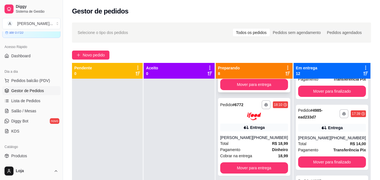
scroll to position [56, 0]
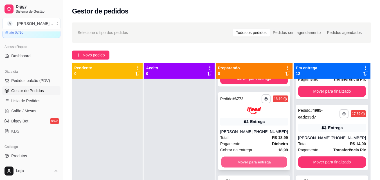
click at [253, 166] on button "Mover para entrega" at bounding box center [254, 162] width 66 height 11
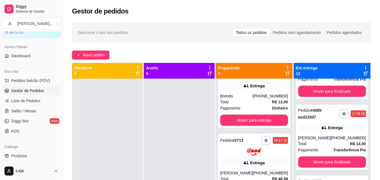
scroll to position [309, 0]
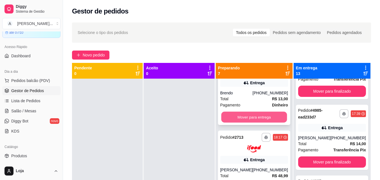
click at [250, 123] on button "Mover para entrega" at bounding box center [254, 117] width 66 height 11
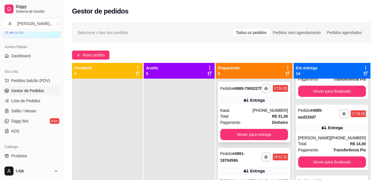
scroll to position [0, 0]
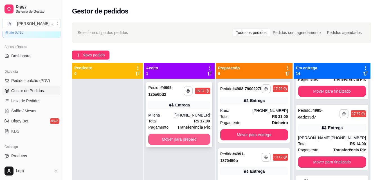
click at [180, 138] on button "Mover para preparo" at bounding box center [179, 139] width 62 height 11
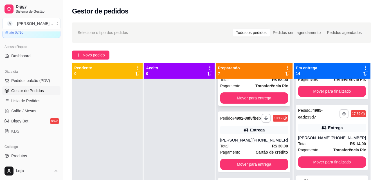
scroll to position [113, 0]
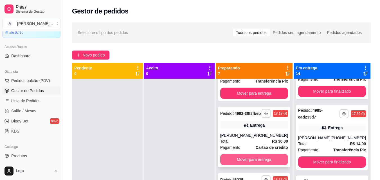
click at [258, 165] on button "Mover para entrega" at bounding box center [254, 159] width 68 height 11
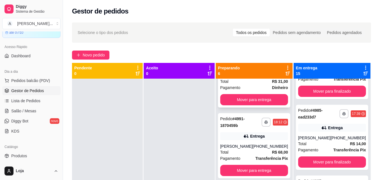
scroll to position [0, 0]
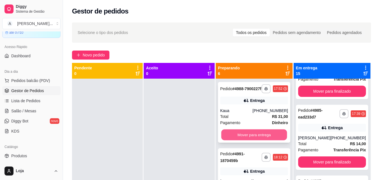
click at [257, 138] on button "Mover para entrega" at bounding box center [254, 135] width 66 height 11
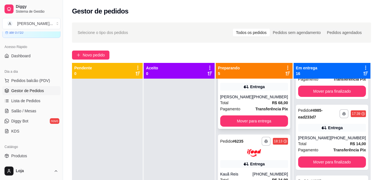
scroll to position [84, 0]
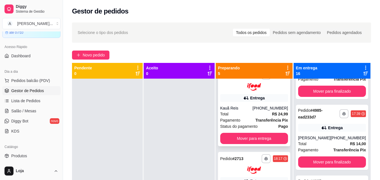
click at [243, 112] on div "Total R$ 24,99" at bounding box center [254, 114] width 68 height 6
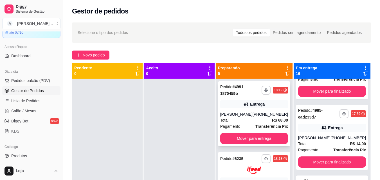
scroll to position [0, 0]
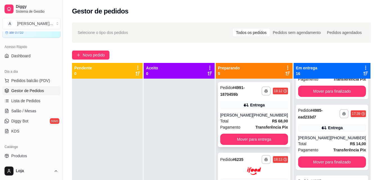
click at [255, 117] on div "[PHONE_NUMBER]" at bounding box center [270, 116] width 35 height 6
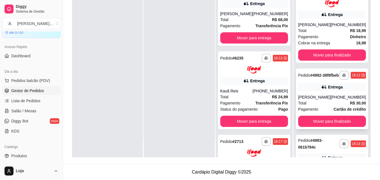
scroll to position [912, 0]
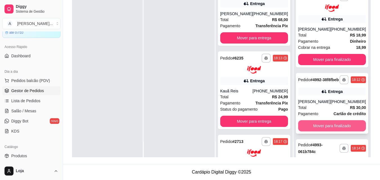
click at [331, 132] on button "Mover para finalizado" at bounding box center [332, 125] width 68 height 11
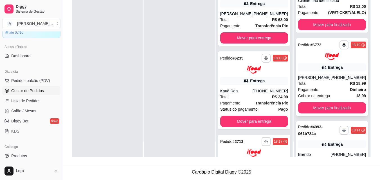
scroll to position [855, 0]
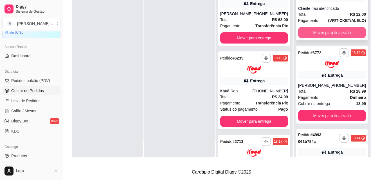
click at [346, 38] on button "Mover para finalizado" at bounding box center [332, 32] width 68 height 11
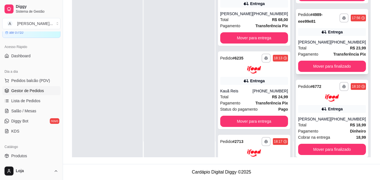
scroll to position [742, 0]
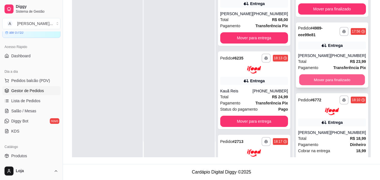
click at [338, 85] on button "Mover para finalizado" at bounding box center [332, 79] width 66 height 11
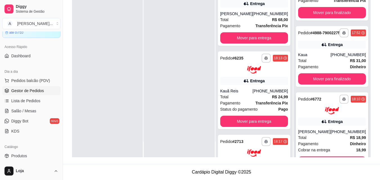
scroll to position [657, 0]
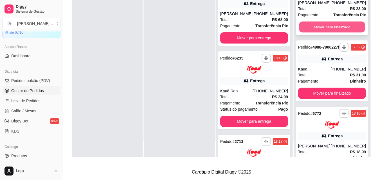
click at [347, 32] on button "Mover para finalizado" at bounding box center [332, 26] width 66 height 11
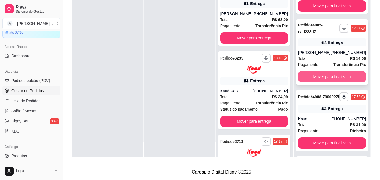
scroll to position [530, 0]
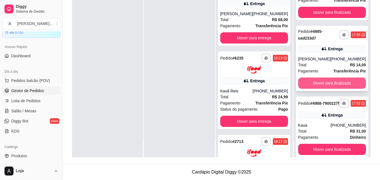
click at [344, 89] on button "Mover para finalizado" at bounding box center [332, 83] width 68 height 11
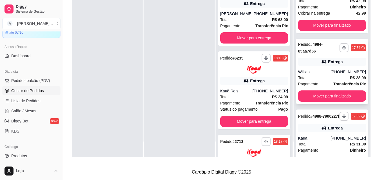
scroll to position [446, 0]
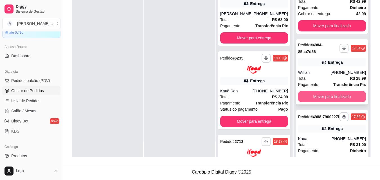
click at [344, 100] on button "Mover para finalizado" at bounding box center [332, 96] width 68 height 11
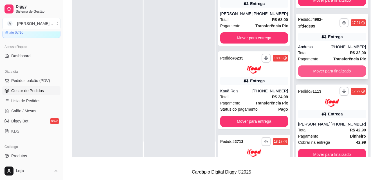
scroll to position [305, 0]
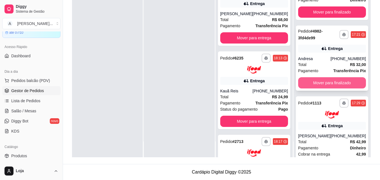
click at [335, 88] on button "Mover para finalizado" at bounding box center [332, 82] width 68 height 11
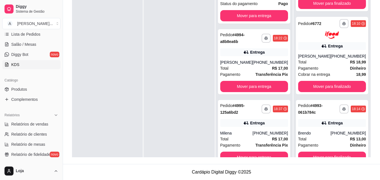
scroll to position [113, 0]
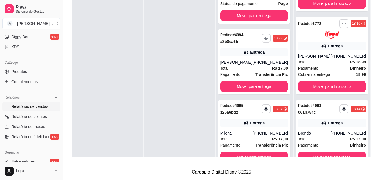
click at [49, 107] on link "Relatórios de vendas" at bounding box center [31, 106] width 58 height 9
select select "ALL"
select select "0"
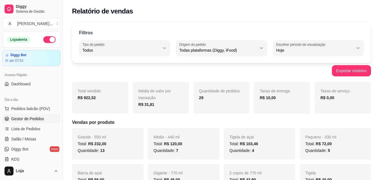
click at [43, 121] on span "Gestor de Pedidos" at bounding box center [27, 119] width 33 height 6
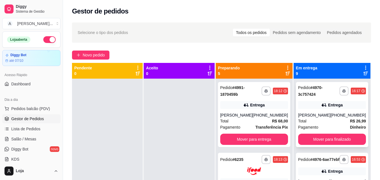
click at [347, 118] on div "[PHONE_NUMBER]" at bounding box center [348, 116] width 35 height 6
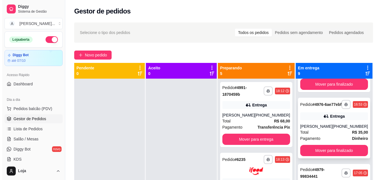
scroll to position [56, 0]
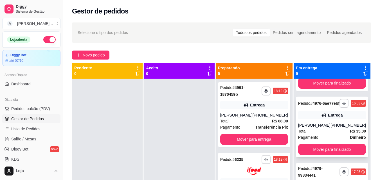
click at [333, 134] on div "Total R$ 35,00" at bounding box center [332, 131] width 68 height 6
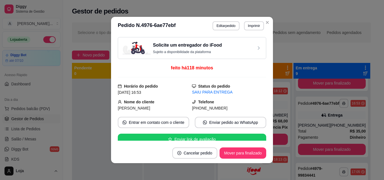
scroll to position [84, 0]
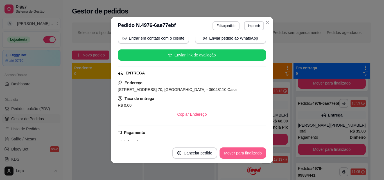
click at [249, 153] on button "Mover para finalizado" at bounding box center [243, 153] width 47 height 11
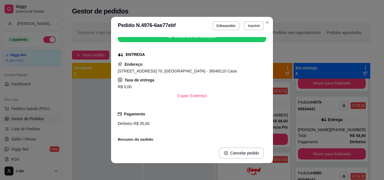
scroll to position [66, 0]
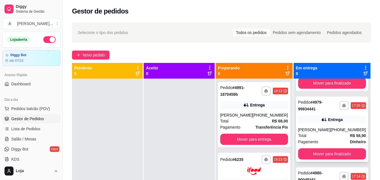
click at [333, 129] on div "[PHONE_NUMBER]" at bounding box center [348, 130] width 35 height 6
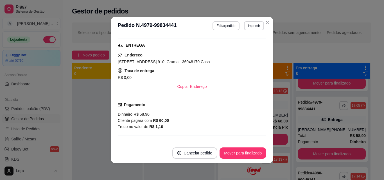
scroll to position [113, 0]
click at [239, 154] on button "Mover para finalizado" at bounding box center [243, 153] width 47 height 11
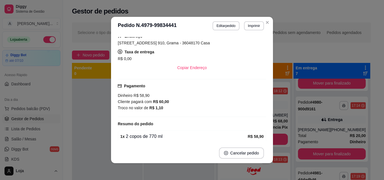
scroll to position [94, 0]
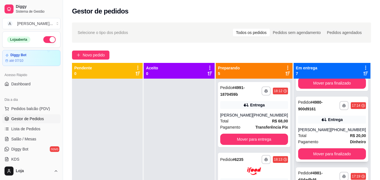
click at [331, 126] on div "**********" at bounding box center [332, 129] width 72 height 65
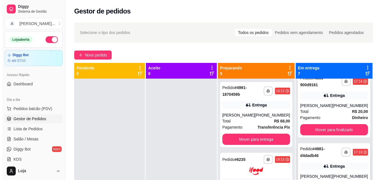
scroll to position [113, 0]
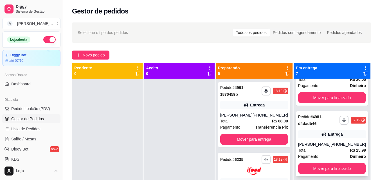
click at [326, 130] on div "**********" at bounding box center [332, 143] width 72 height 65
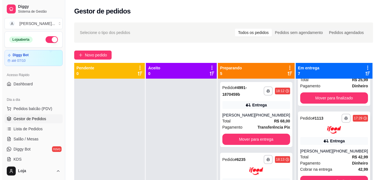
scroll to position [197, 0]
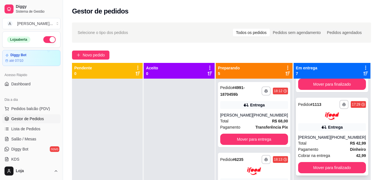
click at [324, 139] on div "[PERSON_NAME]" at bounding box center [314, 138] width 32 height 6
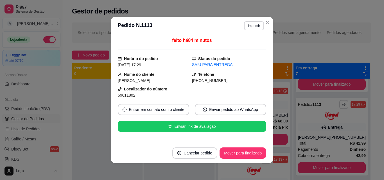
scroll to position [84, 0]
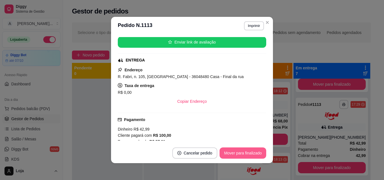
click at [249, 152] on button "Mover para finalizado" at bounding box center [243, 153] width 47 height 11
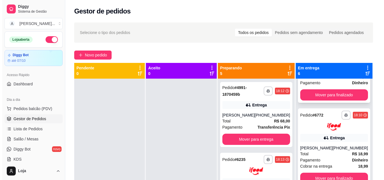
scroll to position [253, 0]
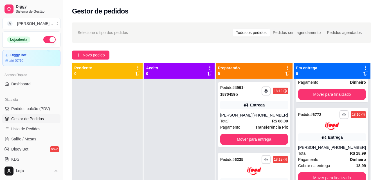
click at [331, 151] on div "[PHONE_NUMBER]" at bounding box center [348, 148] width 35 height 6
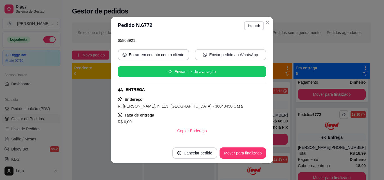
scroll to position [56, 0]
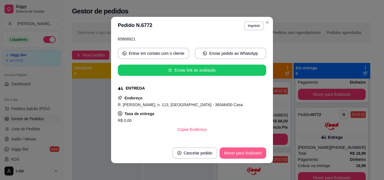
click at [244, 152] on button "Mover para finalizado" at bounding box center [243, 153] width 47 height 11
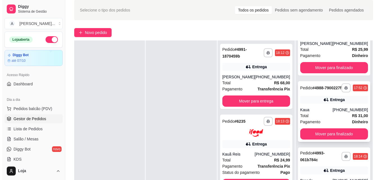
scroll to position [84, 0]
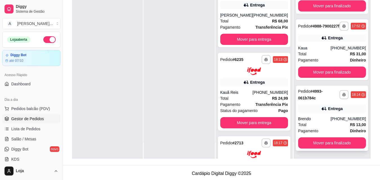
click at [324, 118] on div "Brendo" at bounding box center [314, 119] width 32 height 6
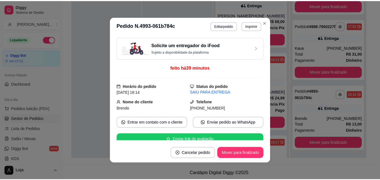
scroll to position [1, 0]
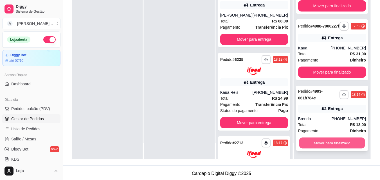
click at [329, 143] on button "Mover para finalizado" at bounding box center [332, 143] width 66 height 11
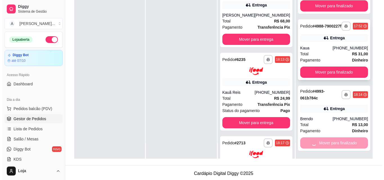
scroll to position [109, 0]
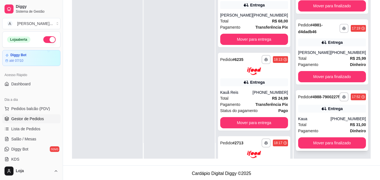
click at [328, 111] on div "Entrega" at bounding box center [335, 109] width 15 height 6
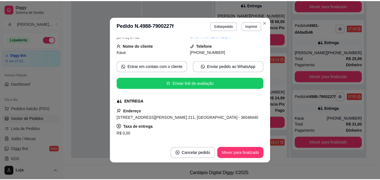
scroll to position [113, 0]
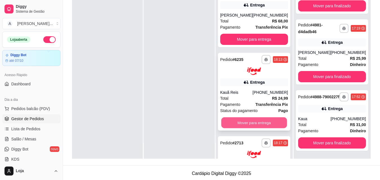
click at [261, 124] on button "Mover para entrega" at bounding box center [254, 122] width 66 height 11
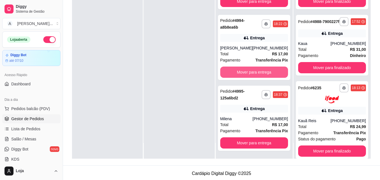
scroll to position [127, 0]
click at [263, 73] on button "Mover para entrega" at bounding box center [254, 72] width 68 height 11
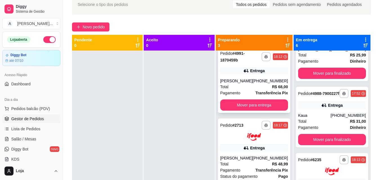
scroll to position [0, 0]
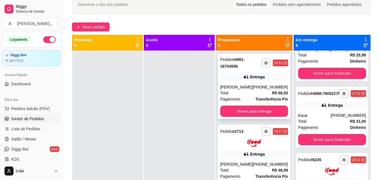
click at [247, 78] on icon at bounding box center [246, 77] width 6 height 6
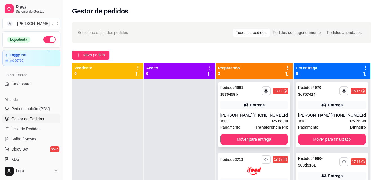
click at [240, 114] on div "[PERSON_NAME]" at bounding box center [236, 116] width 32 height 6
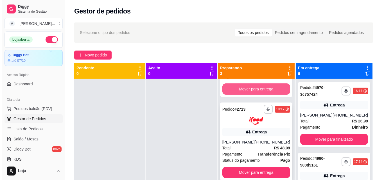
scroll to position [51, 0]
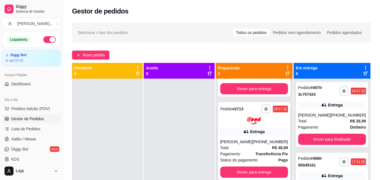
click at [263, 134] on div "Entrega" at bounding box center [257, 132] width 15 height 6
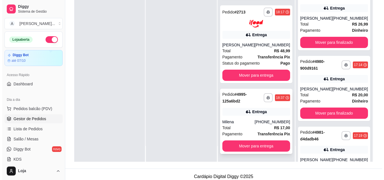
scroll to position [84, 0]
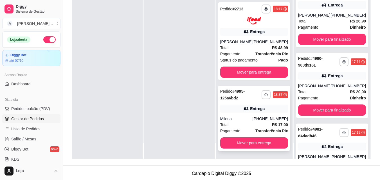
click at [237, 124] on div "Total R$ 17,00" at bounding box center [254, 125] width 68 height 6
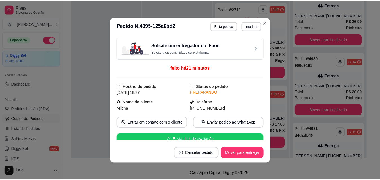
scroll to position [56, 0]
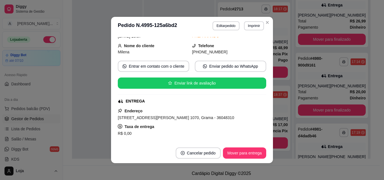
click at [114, 109] on div "Solicite um entregador do iFood Sujeito a disponibilidade da plataforma feito h…" at bounding box center [192, 89] width 162 height 108
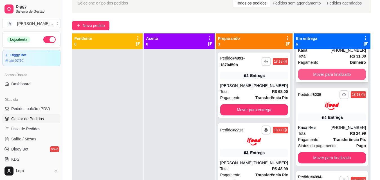
scroll to position [0, 0]
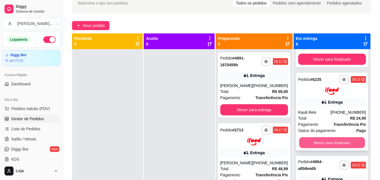
click at [337, 138] on button "Mover para finalizado" at bounding box center [332, 142] width 66 height 11
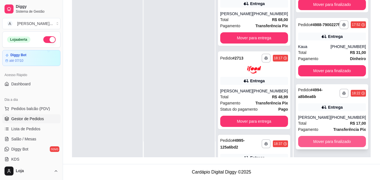
click at [335, 139] on button "Mover para finalizado" at bounding box center [332, 141] width 68 height 11
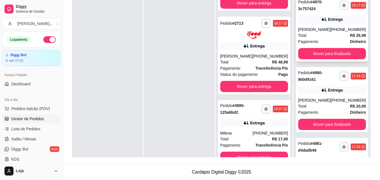
click at [329, 22] on div "Entrega" at bounding box center [335, 20] width 15 height 6
click at [353, 99] on div "[PHONE_NUMBER]" at bounding box center [348, 101] width 35 height 6
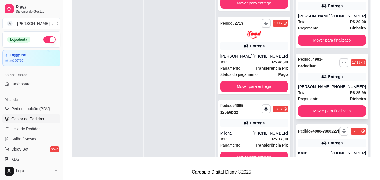
click at [327, 92] on div "Total R$ 25,99" at bounding box center [332, 93] width 68 height 6
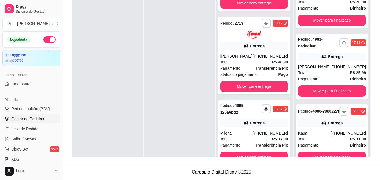
click at [317, 113] on div "Pedido # 4988-7900227f" at bounding box center [318, 111] width 41 height 7
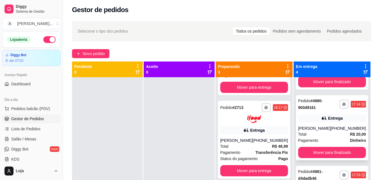
click at [318, 131] on div "[PERSON_NAME]" at bounding box center [314, 129] width 32 height 6
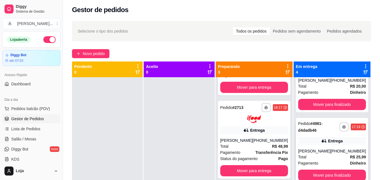
click at [322, 149] on div "[PERSON_NAME]" at bounding box center [314, 152] width 32 height 6
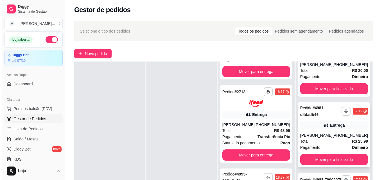
scroll to position [86, 0]
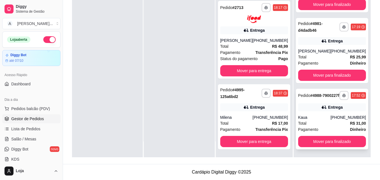
click at [307, 107] on div "Entrega" at bounding box center [332, 108] width 68 height 8
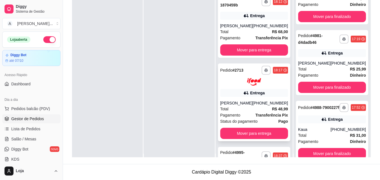
scroll to position [0, 0]
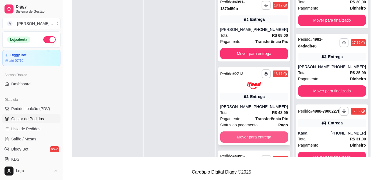
click at [253, 133] on button "Mover para entrega" at bounding box center [254, 137] width 68 height 11
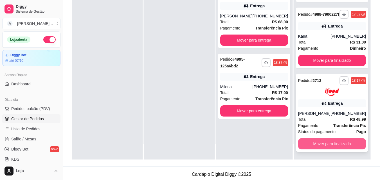
scroll to position [84, 0]
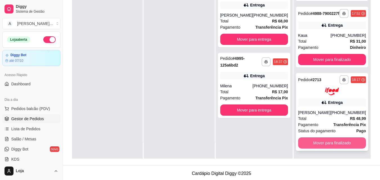
click at [330, 143] on button "Mover para finalizado" at bounding box center [332, 143] width 68 height 11
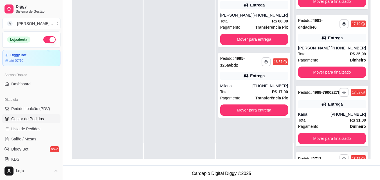
scroll to position [192, 0]
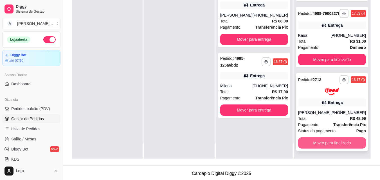
click at [333, 142] on button "Mover para finalizado" at bounding box center [332, 143] width 68 height 11
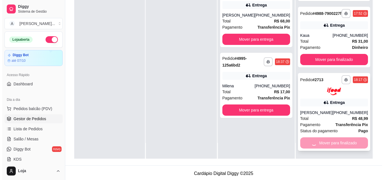
scroll to position [109, 0]
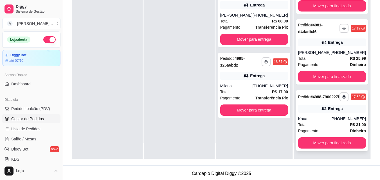
click at [346, 115] on div "**********" at bounding box center [332, 120] width 72 height 61
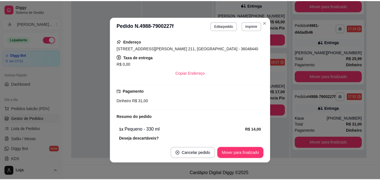
scroll to position [84, 0]
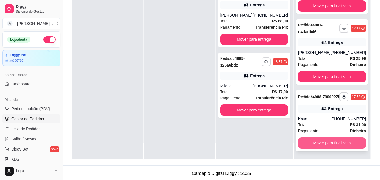
click at [329, 142] on button "Mover para finalizado" at bounding box center [332, 143] width 68 height 11
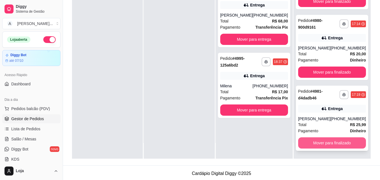
click at [332, 140] on button "Mover para finalizado" at bounding box center [332, 143] width 68 height 11
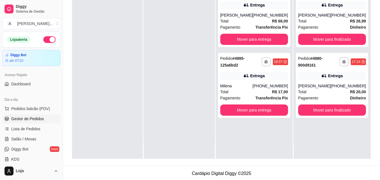
scroll to position [0, 0]
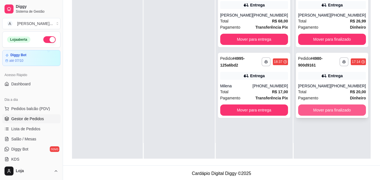
click at [337, 112] on button "Mover para finalizado" at bounding box center [332, 110] width 68 height 11
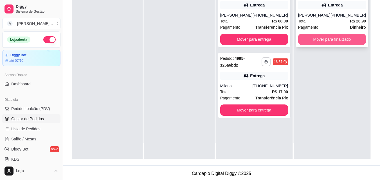
click at [339, 37] on button "Mover para finalizado" at bounding box center [332, 39] width 68 height 11
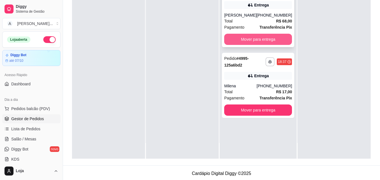
click at [258, 35] on button "Mover para entrega" at bounding box center [258, 39] width 68 height 11
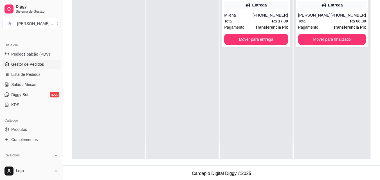
scroll to position [113, 0]
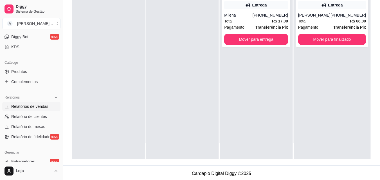
click at [36, 109] on link "Relatórios de vendas" at bounding box center [31, 106] width 58 height 9
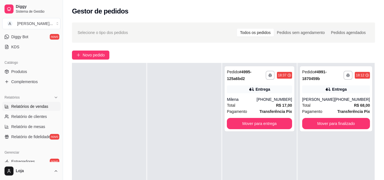
select select "ALL"
select select "0"
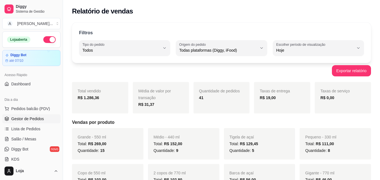
click at [41, 119] on span "Gestor de Pedidos" at bounding box center [27, 119] width 33 height 6
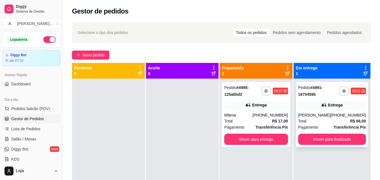
click at [320, 116] on div "[PERSON_NAME]" at bounding box center [314, 116] width 32 height 6
click at [267, 143] on button "Mover para entrega" at bounding box center [256, 139] width 64 height 11
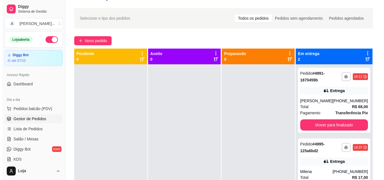
scroll to position [28, 0]
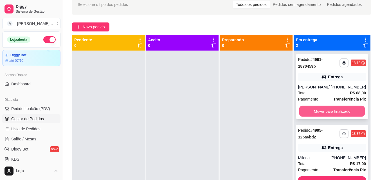
click at [319, 113] on button "Mover para finalizado" at bounding box center [332, 111] width 66 height 11
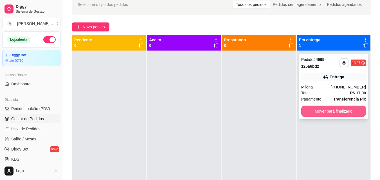
click at [320, 113] on button "Mover para finalizado" at bounding box center [333, 111] width 65 height 11
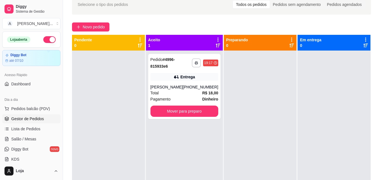
click at [184, 114] on button "Mover para preparo" at bounding box center [185, 111] width 68 height 11
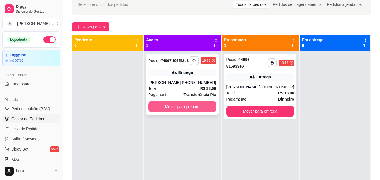
click at [206, 113] on button "Mover para preparo" at bounding box center [182, 106] width 68 height 11
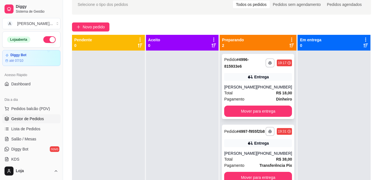
click at [251, 78] on icon at bounding box center [251, 77] width 4 height 3
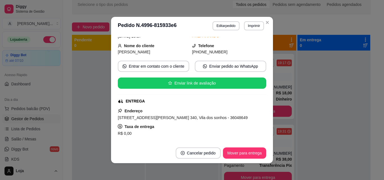
scroll to position [84, 0]
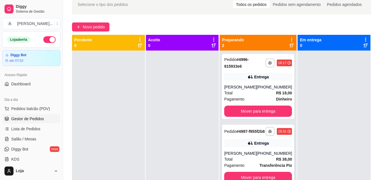
click at [276, 162] on strong "R$ 38,00" at bounding box center [284, 159] width 16 height 5
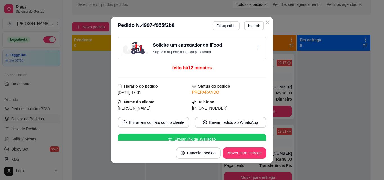
scroll to position [56, 0]
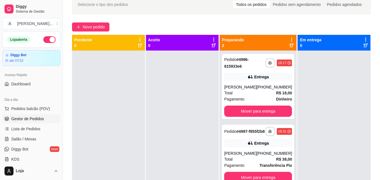
click at [302, 30] on div "Novo pedido" at bounding box center [221, 27] width 299 height 9
click at [259, 116] on button "Mover para entrega" at bounding box center [258, 111] width 68 height 11
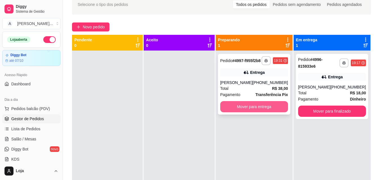
click at [261, 109] on div "**********" at bounding box center [254, 84] width 72 height 61
click at [258, 113] on button "Mover para entrega" at bounding box center [254, 106] width 68 height 11
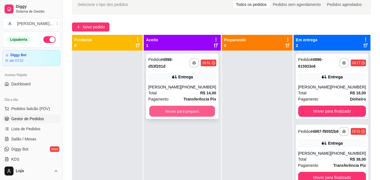
click at [199, 113] on button "Mover para preparo" at bounding box center [182, 111] width 66 height 11
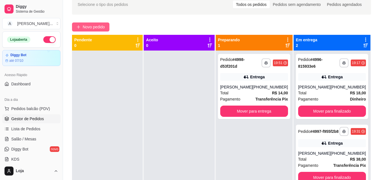
click at [102, 29] on span "Novo pedido" at bounding box center [94, 27] width 22 height 6
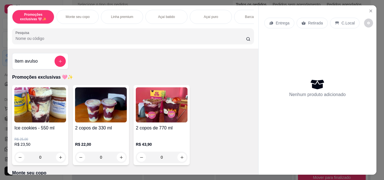
click at [119, 161] on div "0" at bounding box center [101, 157] width 52 height 11
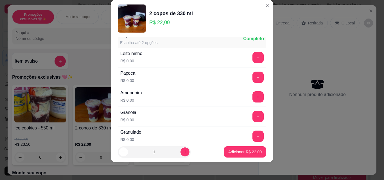
scroll to position [56, 0]
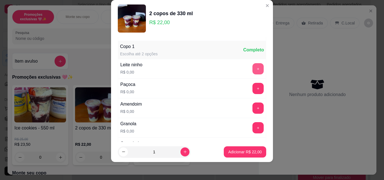
click at [253, 65] on button "+" at bounding box center [258, 68] width 11 height 11
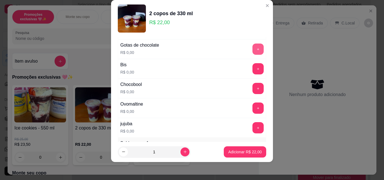
scroll to position [253, 0]
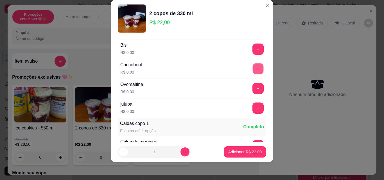
click at [253, 70] on button "+" at bounding box center [258, 69] width 11 height 11
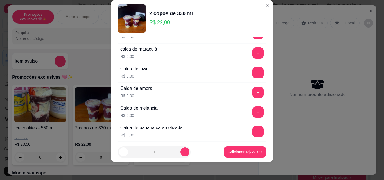
scroll to position [394, 0]
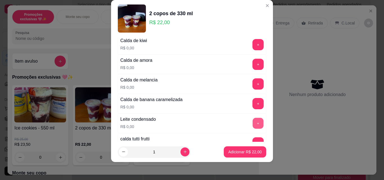
click at [253, 121] on button "+" at bounding box center [258, 123] width 11 height 11
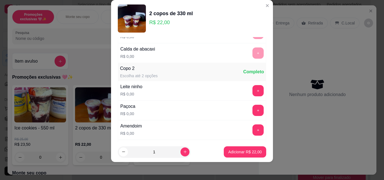
scroll to position [619, 0]
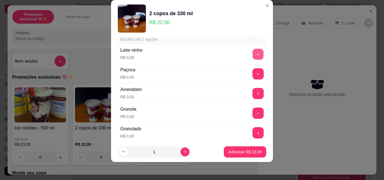
click at [253, 55] on button "+" at bounding box center [258, 54] width 11 height 11
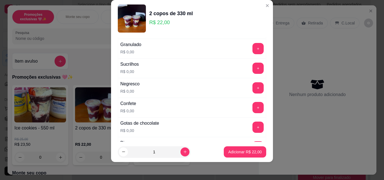
scroll to position [760, 0]
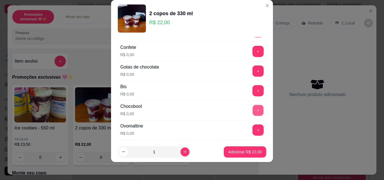
click at [253, 111] on button "+" at bounding box center [258, 110] width 11 height 11
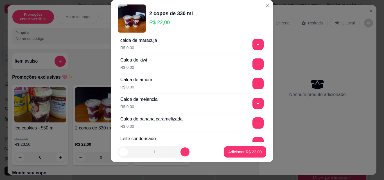
scroll to position [928, 0]
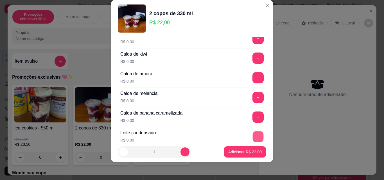
click at [253, 135] on button "+" at bounding box center [258, 137] width 11 height 11
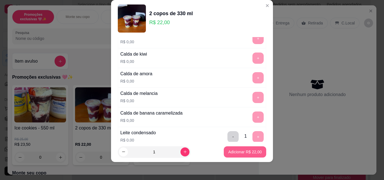
click at [245, 150] on p "Adicionar R$ 22,00" at bounding box center [244, 152] width 33 height 6
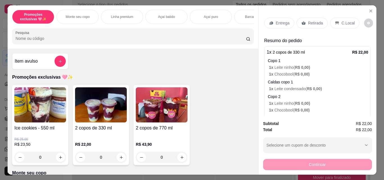
click at [285, 20] on p "Entrega" at bounding box center [283, 23] width 14 height 6
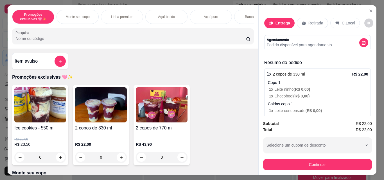
scroll to position [56, 0]
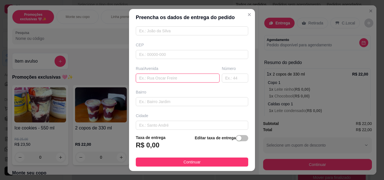
click at [153, 79] on input "text" at bounding box center [178, 78] width 84 height 9
type input "rua"
click at [228, 80] on input "text" at bounding box center [235, 78] width 26 height 9
type input "243"
click at [184, 80] on input "rua" at bounding box center [178, 78] width 84 height 9
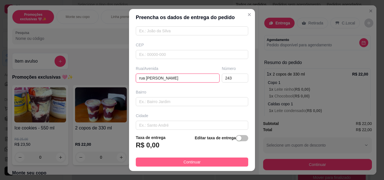
type input "rua [PERSON_NAME]"
click at [184, 160] on span "Continuar" at bounding box center [192, 162] width 17 height 6
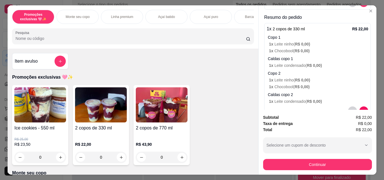
scroll to position [84, 0]
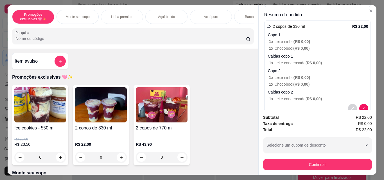
click at [310, 172] on div "Subtotal R$ 22,00 Taxa de entrega R$ 0,00 Total R$ 22,00 Selecione um cupom de …" at bounding box center [318, 142] width 118 height 65
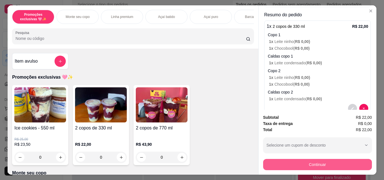
click at [302, 164] on button "Continuar" at bounding box center [317, 164] width 109 height 11
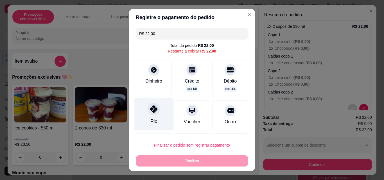
click at [158, 115] on div "Pix" at bounding box center [154, 114] width 40 height 33
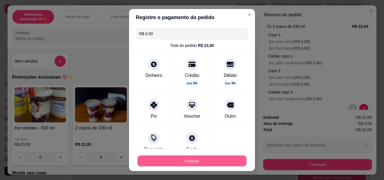
click at [199, 159] on button "Finalizar" at bounding box center [192, 161] width 109 height 11
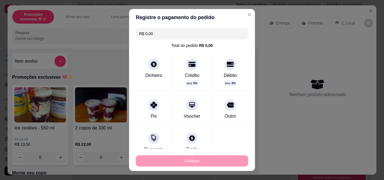
type input "-R$ 22,00"
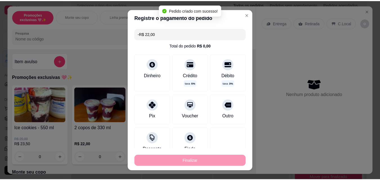
scroll to position [0, 0]
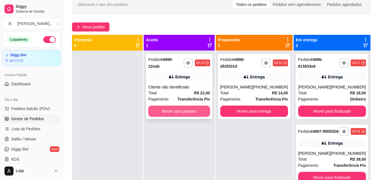
click at [184, 107] on button "Mover para preparo" at bounding box center [179, 111] width 62 height 11
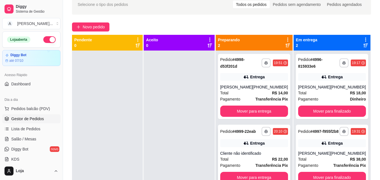
scroll to position [16, 0]
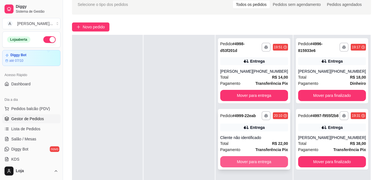
click at [260, 161] on button "Mover para entrega" at bounding box center [254, 161] width 68 height 11
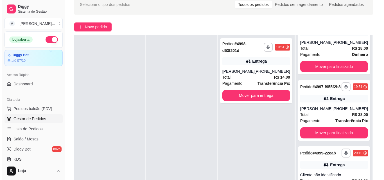
scroll to position [0, 0]
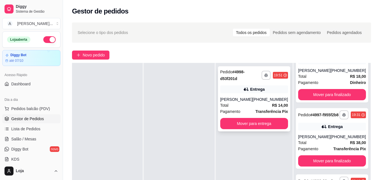
click at [241, 104] on div "Total R$ 14,00" at bounding box center [254, 105] width 68 height 6
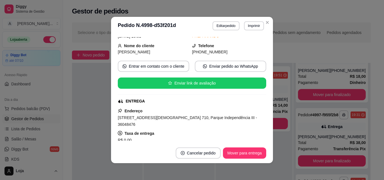
scroll to position [84, 0]
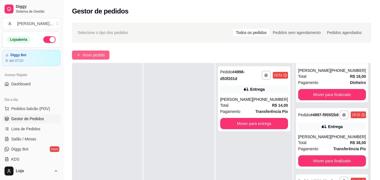
click at [81, 57] on button "Novo pedido" at bounding box center [90, 55] width 37 height 9
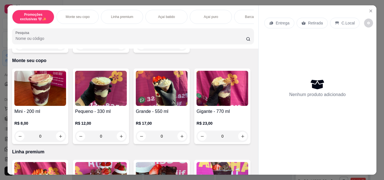
scroll to position [141, 0]
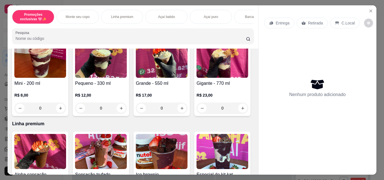
click at [182, 109] on div "0" at bounding box center [162, 108] width 52 height 11
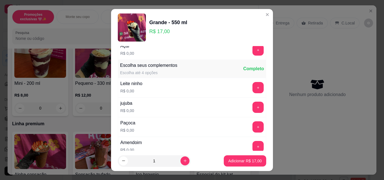
scroll to position [84, 0]
click at [253, 51] on button "+" at bounding box center [258, 49] width 11 height 11
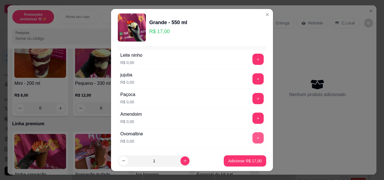
click at [253, 141] on button "+" at bounding box center [258, 138] width 11 height 11
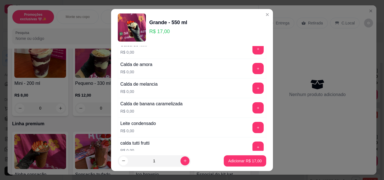
scroll to position [450, 0]
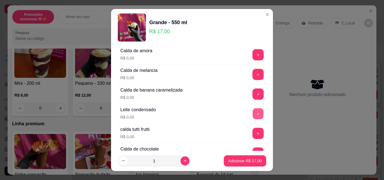
click at [253, 112] on button "+" at bounding box center [258, 114] width 11 height 11
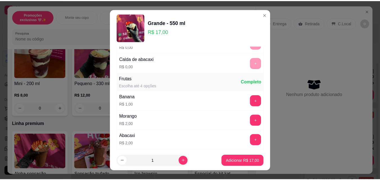
scroll to position [647, 0]
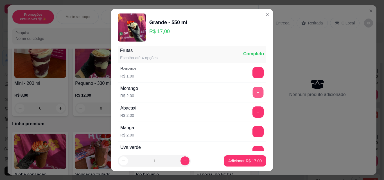
click at [253, 94] on button "+" at bounding box center [258, 92] width 11 height 11
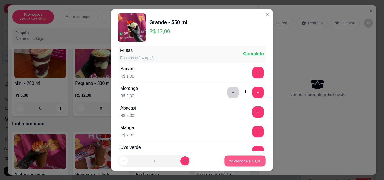
click at [241, 163] on p "Adicionar R$ 19,00" at bounding box center [245, 160] width 33 height 5
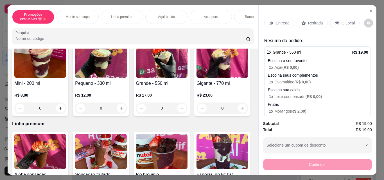
click at [308, 20] on p "Retirada" at bounding box center [315, 23] width 15 height 6
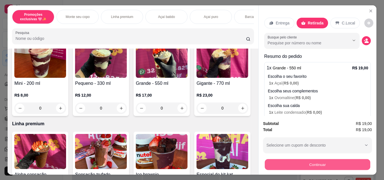
click at [279, 165] on button "Continuar" at bounding box center [318, 164] width 106 height 11
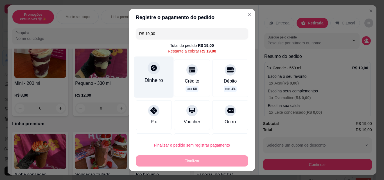
click at [151, 91] on div "Dinheiro" at bounding box center [154, 77] width 40 height 41
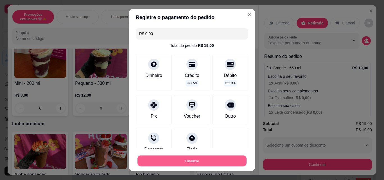
click at [211, 164] on button "Finalizar" at bounding box center [192, 161] width 109 height 11
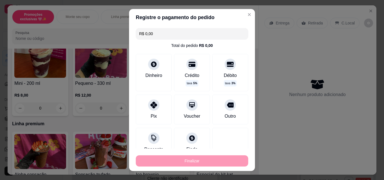
type input "-R$ 19,00"
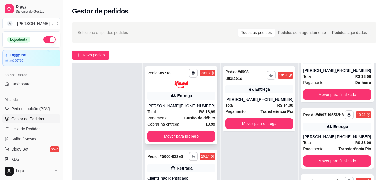
click at [192, 111] on div "Total R$ 18,99" at bounding box center [181, 112] width 68 height 6
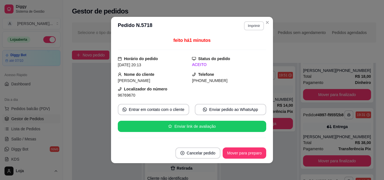
click at [247, 23] on button "Imprimir" at bounding box center [254, 25] width 20 height 9
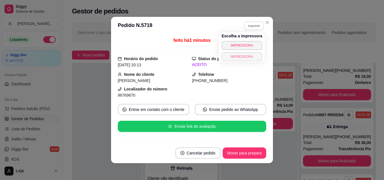
click at [243, 55] on button "IMPRESSORA" at bounding box center [242, 56] width 41 height 9
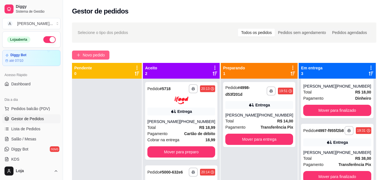
click at [103, 52] on span "Novo pedido" at bounding box center [94, 55] width 22 height 6
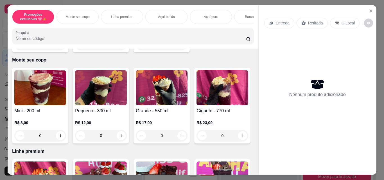
scroll to position [197, 0]
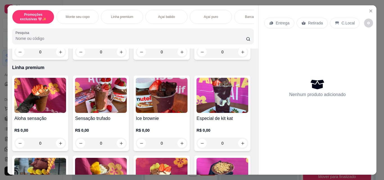
click at [181, 55] on div "0" at bounding box center [162, 51] width 52 height 11
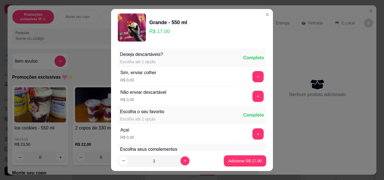
scroll to position [197, 0]
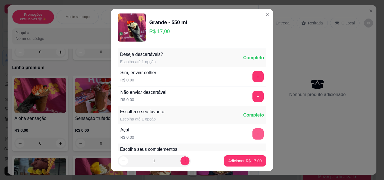
click at [253, 136] on button "+" at bounding box center [258, 134] width 11 height 11
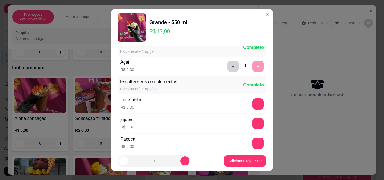
scroll to position [84, 0]
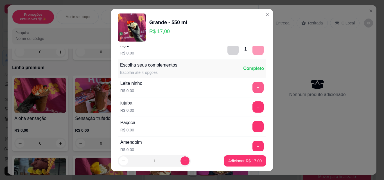
click at [253, 84] on button "+" at bounding box center [258, 87] width 11 height 11
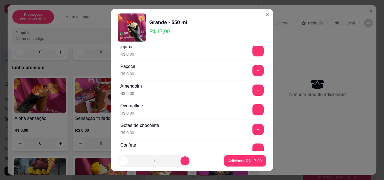
scroll to position [197, 0]
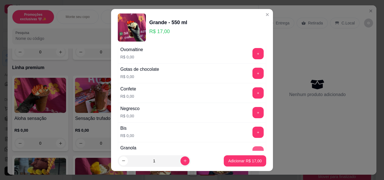
click at [253, 148] on button "+" at bounding box center [258, 152] width 11 height 11
click at [250, 76] on div "+" at bounding box center [258, 73] width 16 height 11
click at [253, 72] on button "+" at bounding box center [258, 73] width 11 height 11
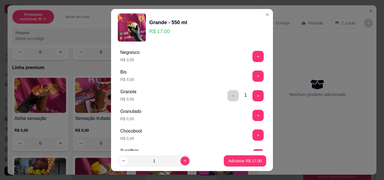
scroll to position [281, 0]
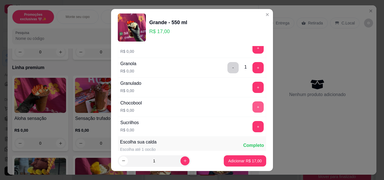
click at [253, 107] on button "+" at bounding box center [258, 107] width 11 height 11
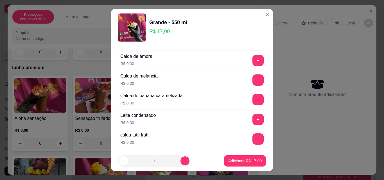
scroll to position [450, 0]
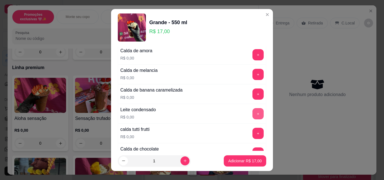
click at [253, 112] on button "+" at bounding box center [258, 113] width 11 height 11
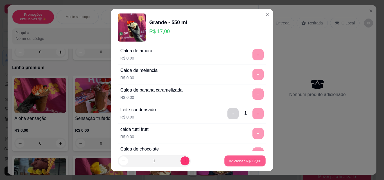
click at [251, 162] on p "Adicionar R$ 17,00" at bounding box center [245, 160] width 33 height 5
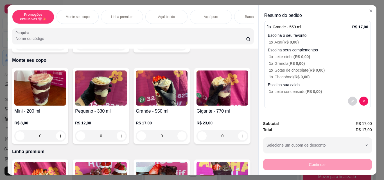
scroll to position [113, 0]
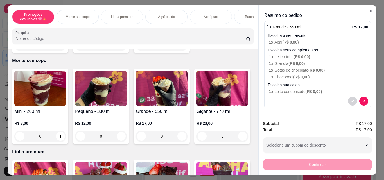
click at [179, 136] on div "0" at bounding box center [162, 136] width 52 height 11
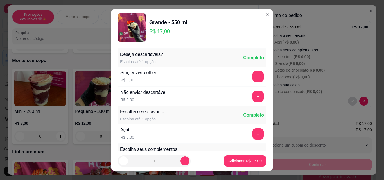
scroll to position [28, 0]
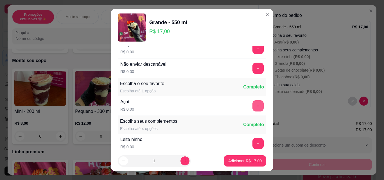
click at [253, 102] on button "+" at bounding box center [258, 105] width 11 height 11
click at [253, 141] on button "+" at bounding box center [258, 143] width 11 height 11
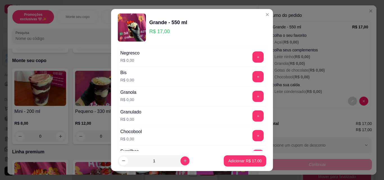
scroll to position [253, 0]
click at [253, 137] on button "+" at bounding box center [258, 135] width 11 height 11
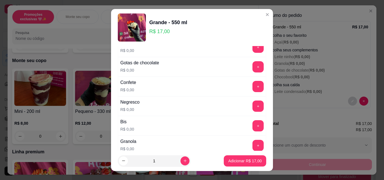
scroll to position [169, 0]
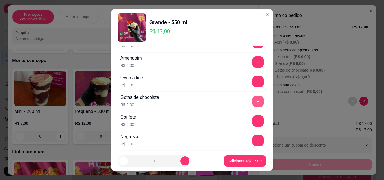
click at [253, 102] on button "+" at bounding box center [258, 101] width 11 height 11
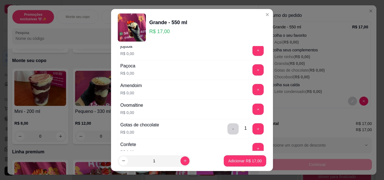
scroll to position [141, 0]
click at [253, 92] on button "+" at bounding box center [258, 90] width 11 height 11
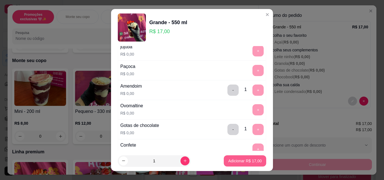
click at [243, 160] on p "Adicionar R$ 17,00" at bounding box center [244, 161] width 33 height 6
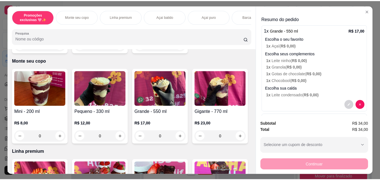
scroll to position [0, 0]
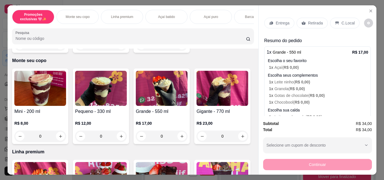
click at [302, 23] on icon at bounding box center [304, 23] width 5 height 5
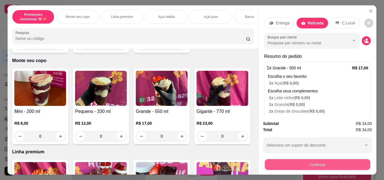
click at [302, 161] on button "Continuar" at bounding box center [318, 164] width 106 height 11
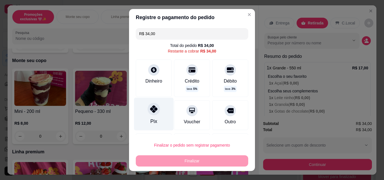
click at [152, 117] on div "Pix" at bounding box center [154, 114] width 40 height 33
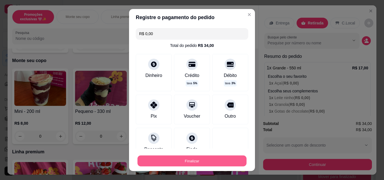
click at [181, 158] on button "Finalizar" at bounding box center [192, 161] width 109 height 11
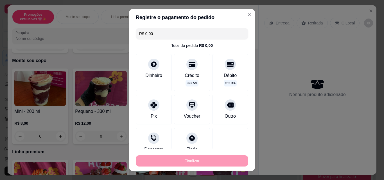
type input "-R$ 34,00"
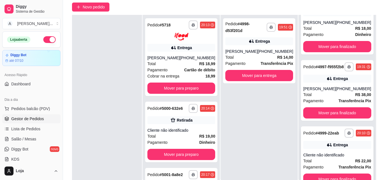
scroll to position [86, 0]
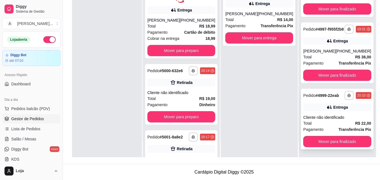
click at [319, 115] on div "Cliente não identificado" at bounding box center [337, 118] width 68 height 6
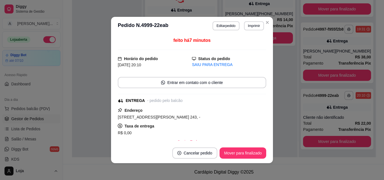
click at [255, 25] on button "Imprimir" at bounding box center [254, 25] width 20 height 9
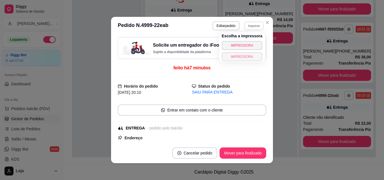
click at [247, 56] on button "IMPRESSORA" at bounding box center [242, 56] width 41 height 9
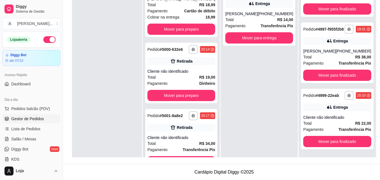
scroll to position [51, 0]
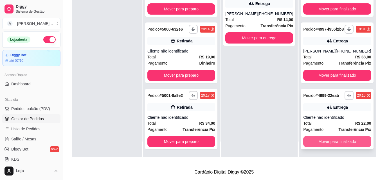
click at [330, 142] on button "Mover para finalizado" at bounding box center [337, 141] width 68 height 11
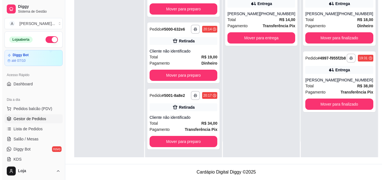
scroll to position [0, 0]
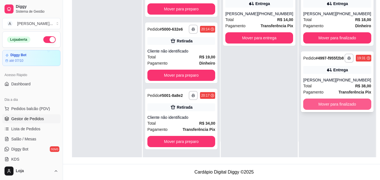
click at [314, 110] on button "Mover para finalizado" at bounding box center [337, 104] width 68 height 11
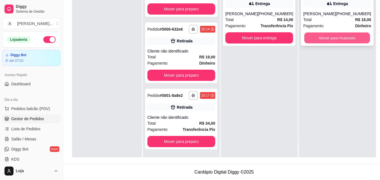
click at [315, 38] on button "Mover para finalizado" at bounding box center [337, 38] width 66 height 11
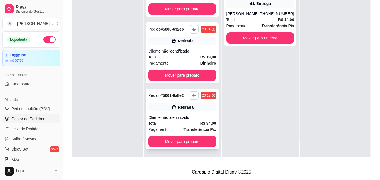
click at [196, 111] on div "Retirada" at bounding box center [182, 108] width 68 height 8
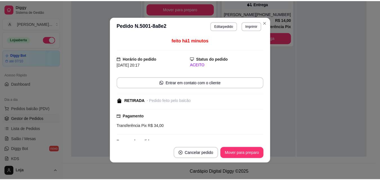
scroll to position [113, 0]
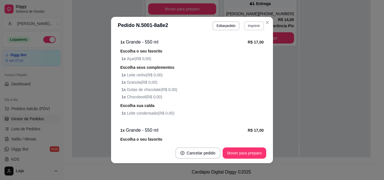
click at [246, 28] on button "Imprimir" at bounding box center [254, 25] width 20 height 9
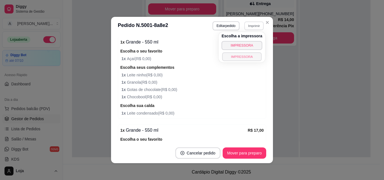
click at [236, 59] on button "IMPRESSORA" at bounding box center [241, 56] width 39 height 9
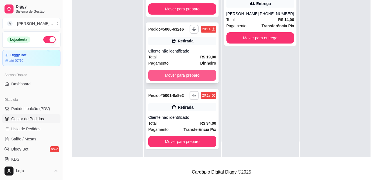
click at [175, 71] on button "Mover para preparo" at bounding box center [182, 75] width 68 height 11
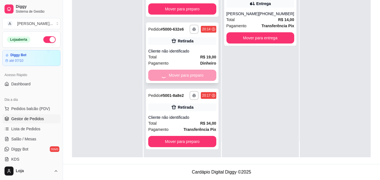
scroll to position [0, 0]
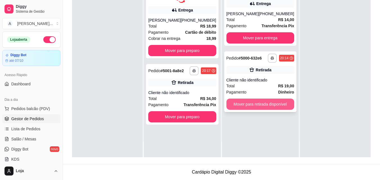
click at [250, 104] on button "Mover para retirada disponível" at bounding box center [260, 104] width 68 height 11
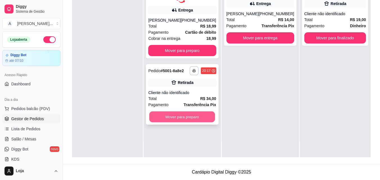
click at [158, 114] on button "Mover para preparo" at bounding box center [182, 116] width 66 height 11
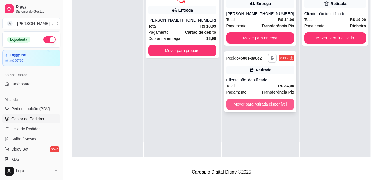
click at [262, 102] on button "Mover para retirada disponível" at bounding box center [260, 104] width 68 height 11
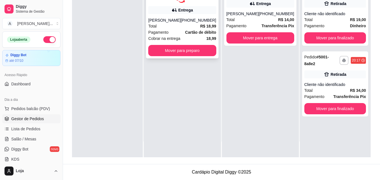
click at [176, 31] on div "Pagamento Cartão de débito" at bounding box center [182, 32] width 68 height 6
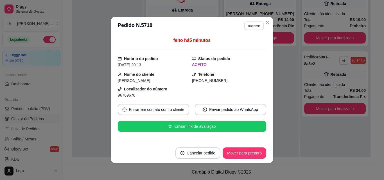
click at [253, 24] on button "Imprimir" at bounding box center [254, 25] width 19 height 9
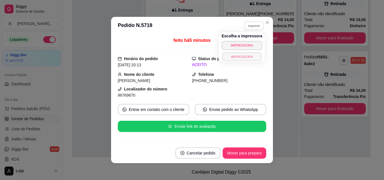
click at [243, 55] on button "IMPRESSORA" at bounding box center [241, 56] width 39 height 9
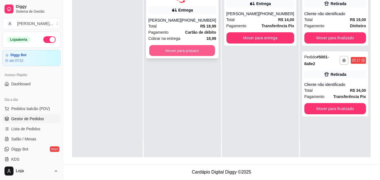
click at [162, 48] on button "Mover para preparo" at bounding box center [182, 50] width 66 height 11
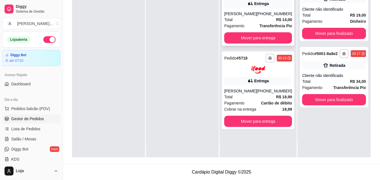
click at [228, 44] on div "**********" at bounding box center [258, 13] width 72 height 65
click at [339, 103] on button "Mover para finalizado" at bounding box center [334, 99] width 64 height 11
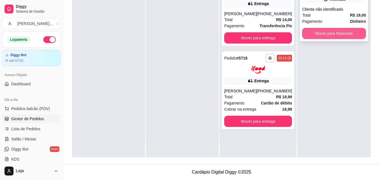
click at [336, 34] on button "Mover para finalizado" at bounding box center [334, 33] width 64 height 11
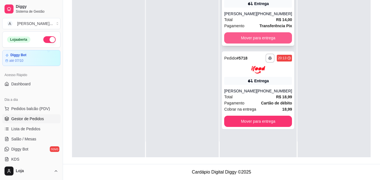
click at [278, 37] on button "Mover para entrega" at bounding box center [258, 37] width 68 height 11
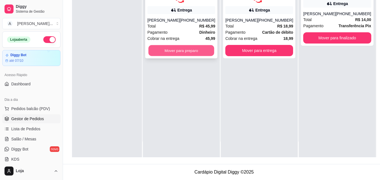
click at [203, 46] on button "Mover para preparo" at bounding box center [182, 50] width 66 height 11
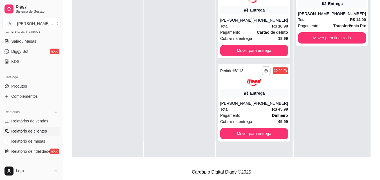
scroll to position [113, 0]
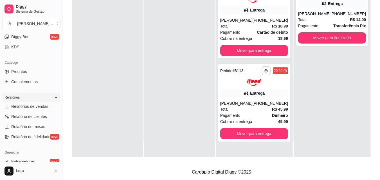
click at [30, 101] on div "Relatórios" at bounding box center [31, 97] width 58 height 9
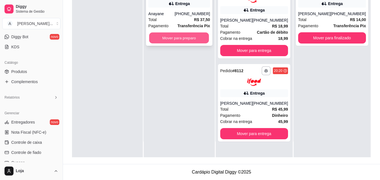
click at [166, 41] on button "Mover para preparo" at bounding box center [179, 38] width 60 height 11
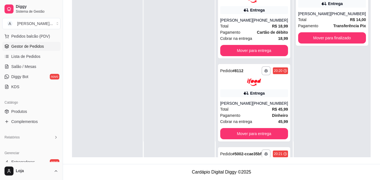
scroll to position [101, 0]
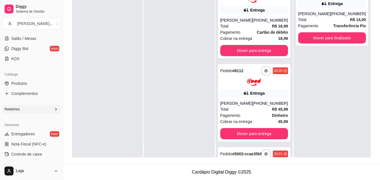
click at [37, 109] on div "Relatórios" at bounding box center [31, 109] width 58 height 9
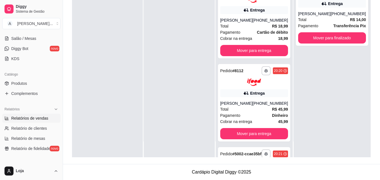
click at [38, 119] on span "Relatórios de vendas" at bounding box center [29, 119] width 37 height 6
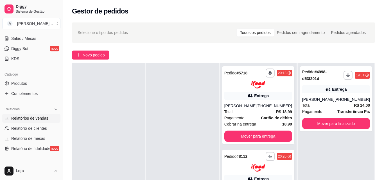
select select "ALL"
select select "0"
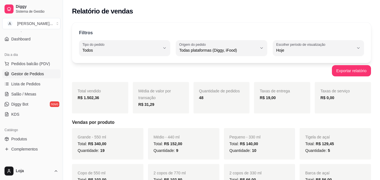
scroll to position [44, 0]
click at [25, 75] on span "Gestor de Pedidos" at bounding box center [27, 75] width 33 height 6
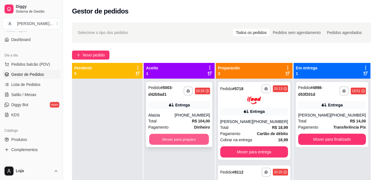
click at [172, 140] on button "Mover para preparo" at bounding box center [179, 139] width 60 height 11
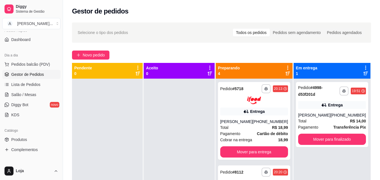
drag, startPoint x: 22, startPoint y: 1, endPoint x: 160, endPoint y: 90, distance: 163.8
click at [160, 90] on div at bounding box center [179, 169] width 71 height 180
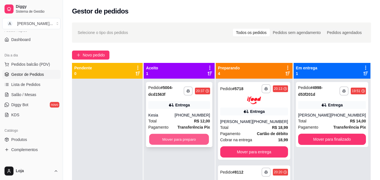
click at [205, 137] on button "Mover para preparo" at bounding box center [179, 139] width 60 height 11
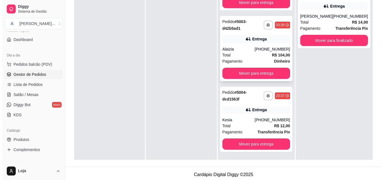
scroll to position [86, 0]
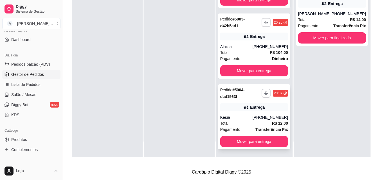
click at [257, 115] on div "(32) 99148-1825" at bounding box center [270, 118] width 35 height 6
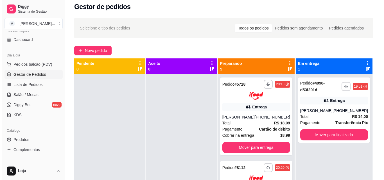
scroll to position [1, 0]
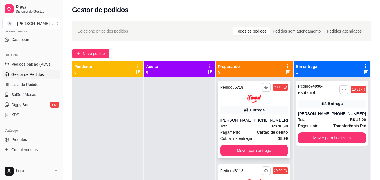
drag, startPoint x: 255, startPoint y: 76, endPoint x: 257, endPoint y: 84, distance: 7.5
click at [255, 77] on div "**********" at bounding box center [254, 160] width 77 height 196
click at [228, 100] on div at bounding box center [254, 99] width 68 height 8
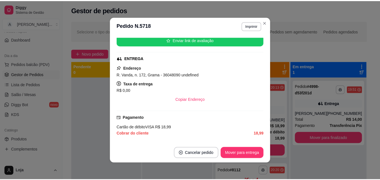
scroll to position [141, 0]
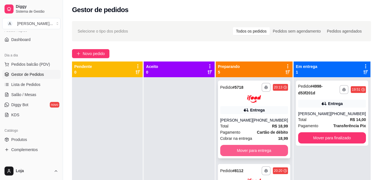
click at [270, 148] on button "Mover para entrega" at bounding box center [254, 150] width 68 height 11
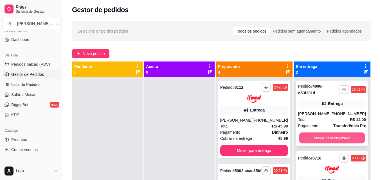
click at [328, 140] on button "Mover para finalizado" at bounding box center [332, 138] width 66 height 11
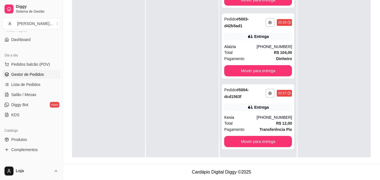
scroll to position [0, 0]
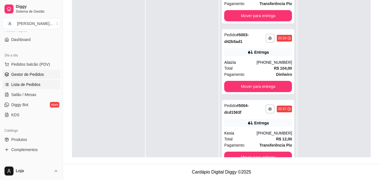
click at [26, 84] on span "Lista de Pedidos" at bounding box center [25, 85] width 29 height 6
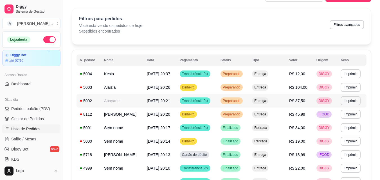
scroll to position [28, 0]
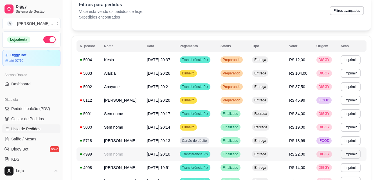
click at [128, 153] on td "Sem nome" at bounding box center [122, 155] width 43 height 14
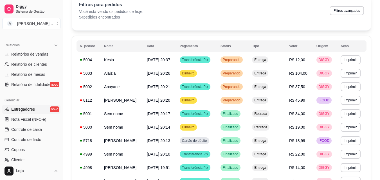
scroll to position [197, 0]
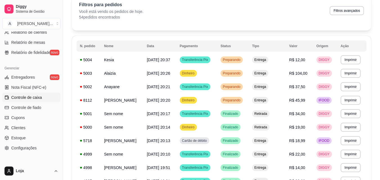
click at [31, 97] on span "Controle de caixa" at bounding box center [26, 98] width 31 height 6
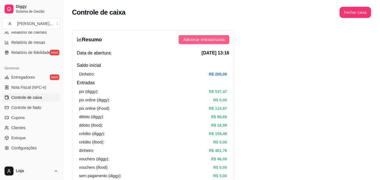
click at [223, 41] on span "Adicionar entrada/saída" at bounding box center [204, 40] width 42 height 6
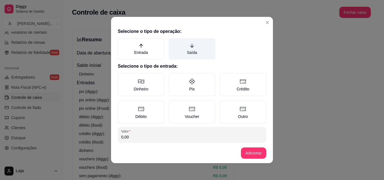
click at [184, 49] on label "Saída" at bounding box center [192, 48] width 46 height 21
click at [173, 42] on button "Saída" at bounding box center [171, 40] width 5 height 5
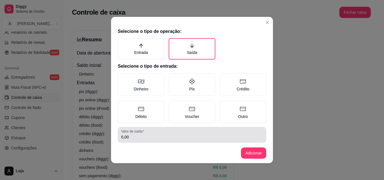
click at [141, 139] on input "0,00" at bounding box center [192, 137] width 142 height 6
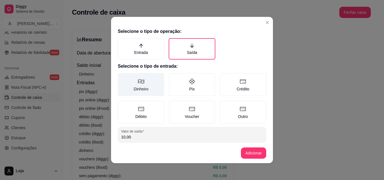
type input "10,00"
click at [137, 77] on label "Dinheiro" at bounding box center [141, 84] width 46 height 23
click at [122, 77] on button "Dinheiro" at bounding box center [120, 75] width 5 height 5
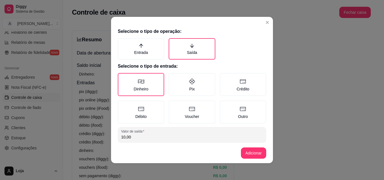
scroll to position [1, 0]
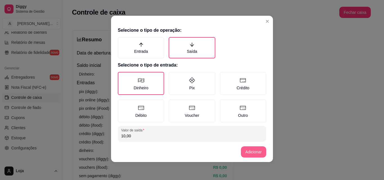
click at [255, 151] on button "Adicionar" at bounding box center [253, 152] width 25 height 11
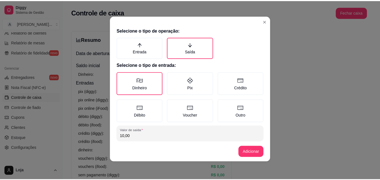
scroll to position [30, 0]
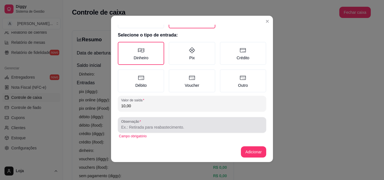
click at [164, 125] on input "Observação" at bounding box center [192, 128] width 142 height 6
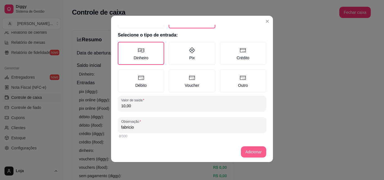
type input "fabricio"
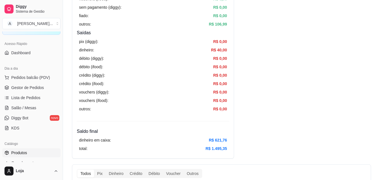
scroll to position [0, 0]
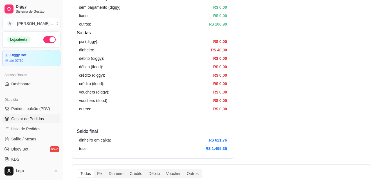
click at [31, 118] on span "Gestor de Pedidos" at bounding box center [27, 119] width 33 height 6
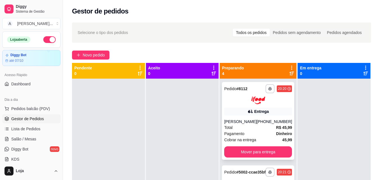
click at [232, 117] on div "**********" at bounding box center [258, 121] width 72 height 78
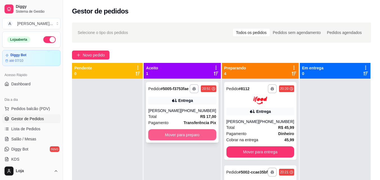
click at [182, 141] on button "Mover para preparo" at bounding box center [182, 134] width 68 height 11
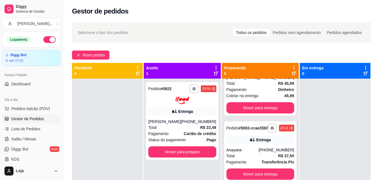
scroll to position [169, 0]
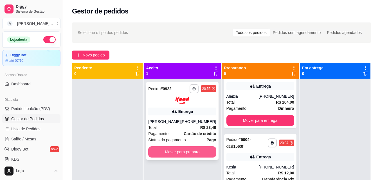
click at [162, 154] on button "Mover para preparo" at bounding box center [182, 152] width 68 height 11
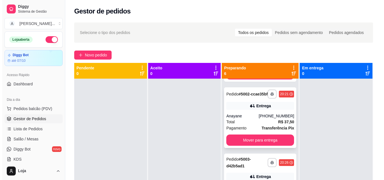
scroll to position [84, 0]
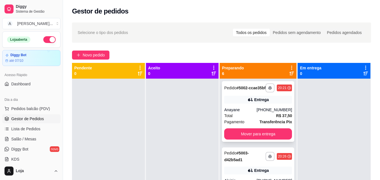
click at [245, 111] on div "**********" at bounding box center [258, 111] width 72 height 61
click at [249, 113] on div "Anayane" at bounding box center [240, 110] width 32 height 6
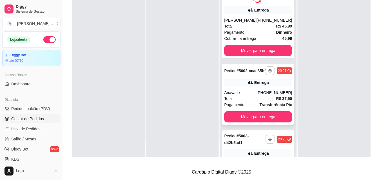
scroll to position [0, 0]
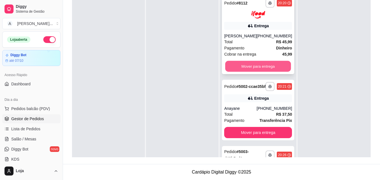
click at [248, 68] on button "Mover para entrega" at bounding box center [258, 66] width 66 height 11
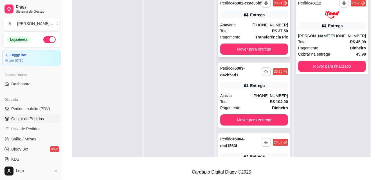
click at [243, 33] on div "Total R$ 37,50" at bounding box center [254, 31] width 68 height 6
click at [253, 99] on div "Alaizia" at bounding box center [236, 96] width 32 height 6
click at [355, 22] on div "Entrega" at bounding box center [332, 26] width 68 height 8
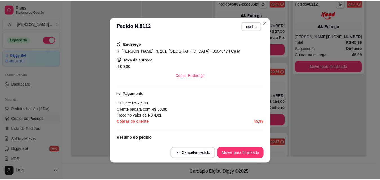
scroll to position [113, 0]
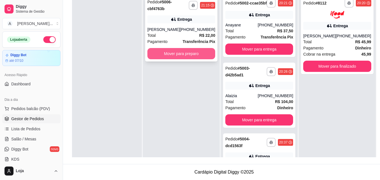
click at [204, 53] on button "Mover para preparo" at bounding box center [181, 53] width 68 height 11
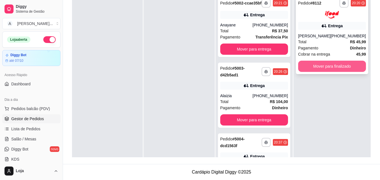
click at [309, 67] on button "Mover para finalizado" at bounding box center [332, 66] width 68 height 11
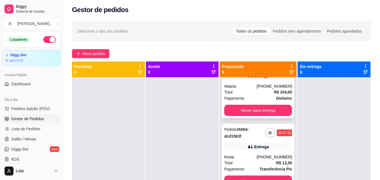
scroll to position [78, 0]
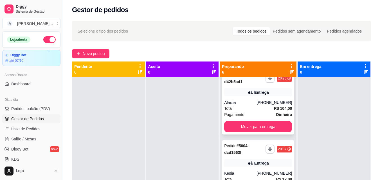
click at [243, 103] on div "**********" at bounding box center [258, 101] width 72 height 65
click at [278, 132] on button "Mover para entrega" at bounding box center [258, 126] width 68 height 11
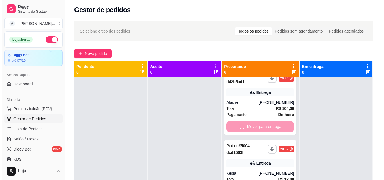
scroll to position [7, 0]
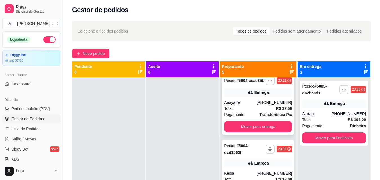
click at [261, 112] on div "Total R$ 37,50" at bounding box center [258, 109] width 68 height 6
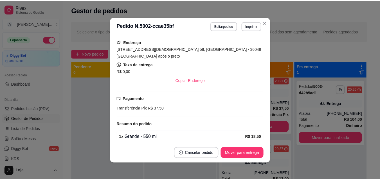
scroll to position [169, 0]
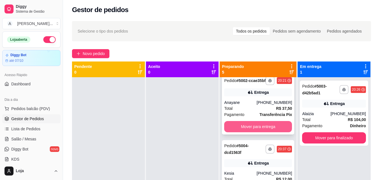
click at [281, 133] on button "Mover para entrega" at bounding box center [258, 126] width 68 height 11
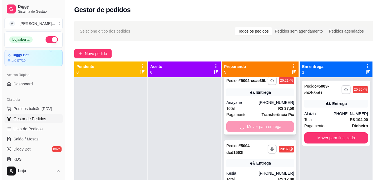
scroll to position [0, 0]
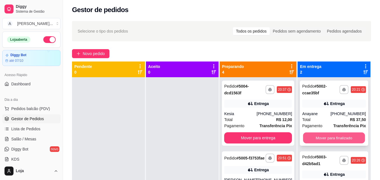
click at [305, 136] on button "Mover para finalizado" at bounding box center [334, 138] width 62 height 11
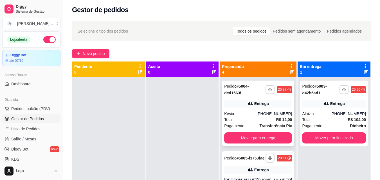
click at [263, 111] on div "(32) 99148-1825" at bounding box center [274, 114] width 35 height 6
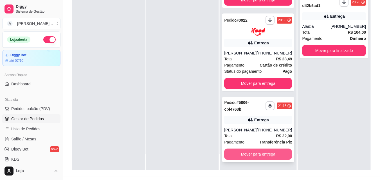
scroll to position [86, 0]
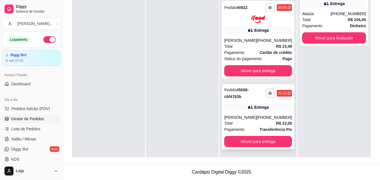
click at [256, 124] on div "Total R$ 22,00" at bounding box center [258, 123] width 68 height 6
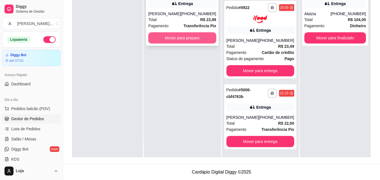
click at [178, 44] on button "Mover para preparo" at bounding box center [182, 37] width 68 height 11
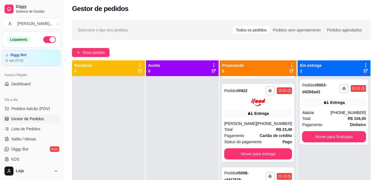
scroll to position [0, 0]
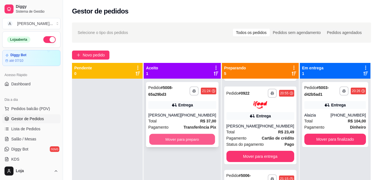
click at [171, 136] on button "Mover para preparo" at bounding box center [182, 139] width 66 height 11
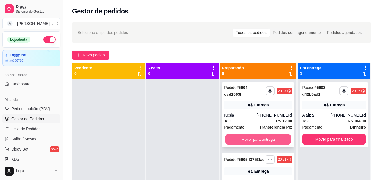
click at [266, 139] on button "Mover para entrega" at bounding box center [258, 139] width 66 height 11
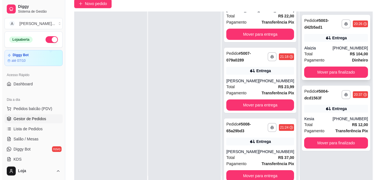
scroll to position [56, 0]
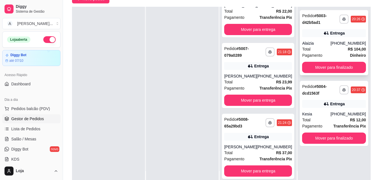
click at [327, 50] on div "Total R$ 104,00" at bounding box center [334, 49] width 64 height 6
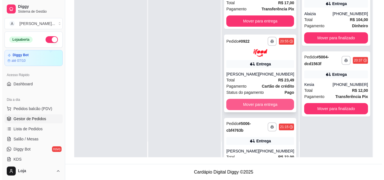
scroll to position [0, 0]
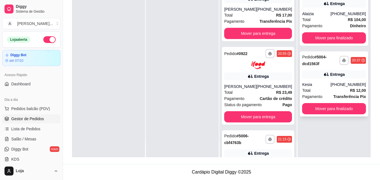
click at [324, 73] on icon at bounding box center [327, 75] width 6 height 6
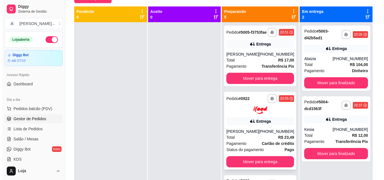
scroll to position [1, 0]
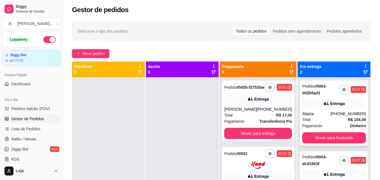
click at [349, 110] on div "**********" at bounding box center [334, 113] width 68 height 65
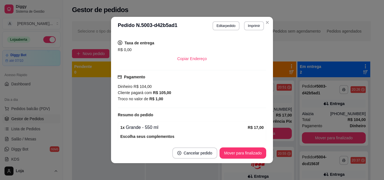
scroll to position [140, 0]
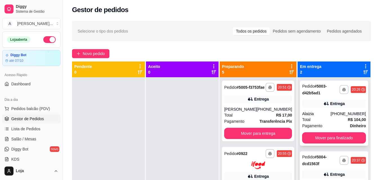
click at [331, 110] on div "**********" at bounding box center [334, 113] width 68 height 65
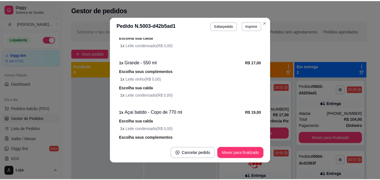
scroll to position [253, 0]
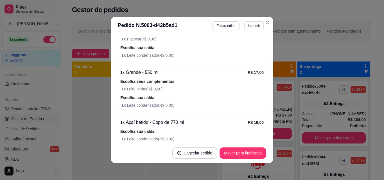
click at [247, 28] on button "Imprimir" at bounding box center [254, 25] width 20 height 9
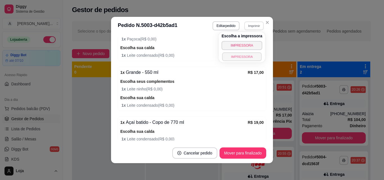
click at [235, 58] on button "IMPRESSORA" at bounding box center [241, 56] width 39 height 9
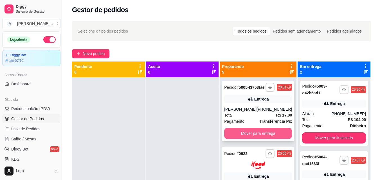
click at [272, 139] on button "Mover para entrega" at bounding box center [258, 133] width 68 height 11
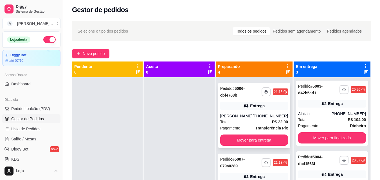
scroll to position [84, 0]
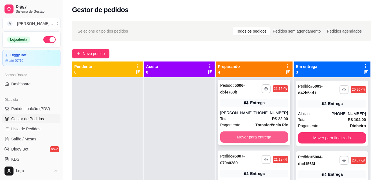
click at [263, 143] on button "Mover para entrega" at bounding box center [254, 137] width 68 height 11
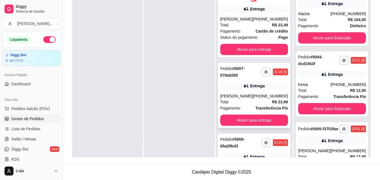
scroll to position [0, 0]
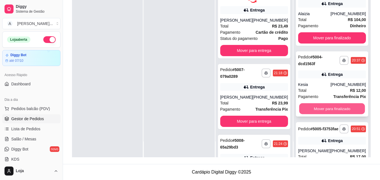
click at [347, 107] on button "Mover para finalizado" at bounding box center [332, 109] width 66 height 11
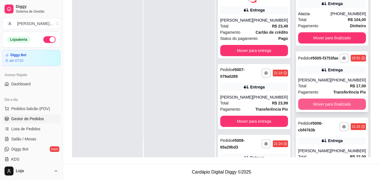
click at [349, 109] on button "Mover para finalizado" at bounding box center [332, 104] width 68 height 11
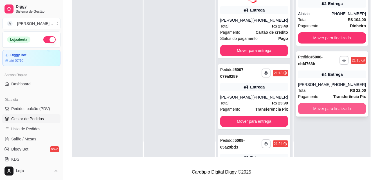
click at [339, 111] on button "Mover para finalizado" at bounding box center [332, 108] width 68 height 11
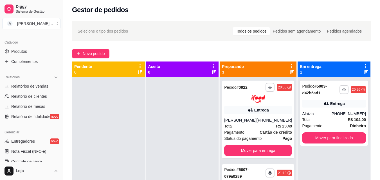
scroll to position [141, 0]
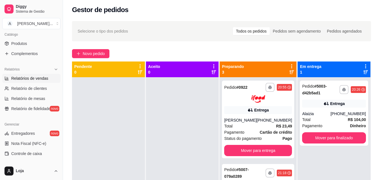
click at [42, 78] on span "Relatórios de vendas" at bounding box center [29, 79] width 37 height 6
select select "ALL"
select select "0"
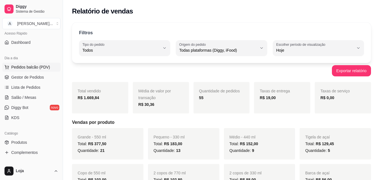
scroll to position [28, 0]
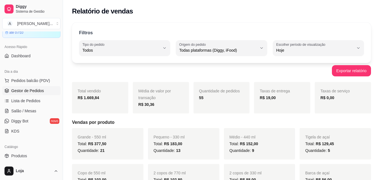
click at [37, 91] on span "Gestor de Pedidos" at bounding box center [27, 91] width 33 height 6
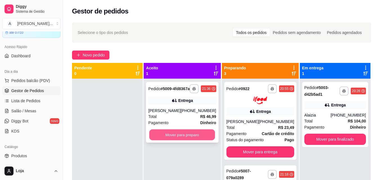
click at [174, 138] on button "Mover para preparo" at bounding box center [182, 135] width 66 height 11
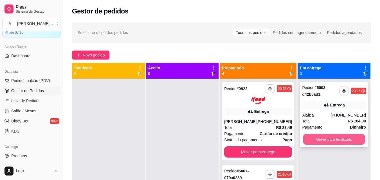
click at [331, 138] on button "Mover para finalizado" at bounding box center [334, 139] width 62 height 11
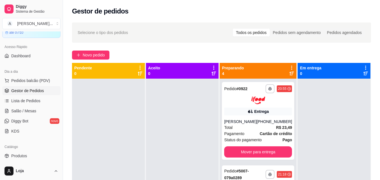
click at [290, 75] on icon at bounding box center [292, 73] width 5 height 5
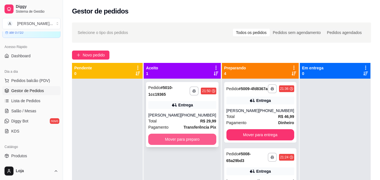
click at [170, 142] on button "Mover para preparo" at bounding box center [182, 139] width 68 height 11
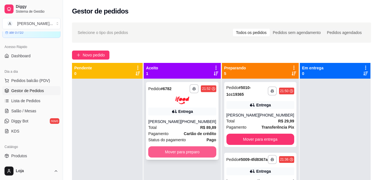
click at [197, 153] on button "Mover para preparo" at bounding box center [182, 152] width 68 height 11
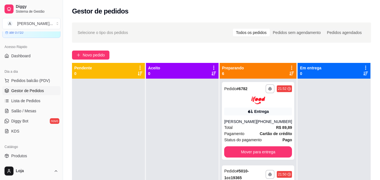
click at [290, 74] on icon at bounding box center [292, 73] width 5 height 5
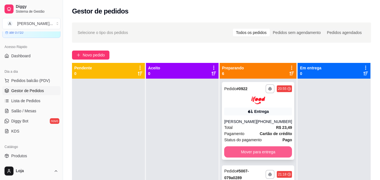
click at [264, 154] on button "Mover para entrega" at bounding box center [258, 152] width 68 height 11
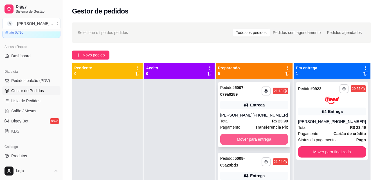
click at [262, 145] on button "Mover para entrega" at bounding box center [254, 139] width 68 height 11
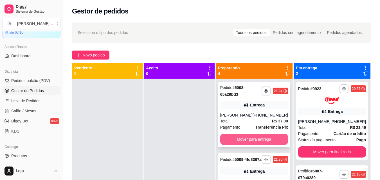
click at [261, 138] on button "Mover para entrega" at bounding box center [254, 139] width 68 height 11
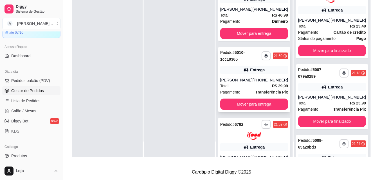
click at [250, 74] on div "Entrega" at bounding box center [254, 70] width 68 height 8
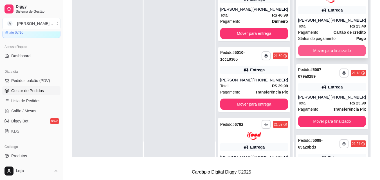
click at [331, 56] on button "Mover para finalizado" at bounding box center [332, 50] width 68 height 11
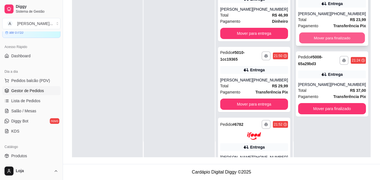
click at [333, 44] on button "Mover para finalizado" at bounding box center [332, 38] width 66 height 11
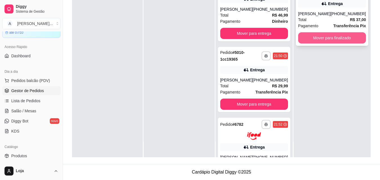
click at [331, 43] on button "Mover para finalizado" at bounding box center [332, 37] width 68 height 11
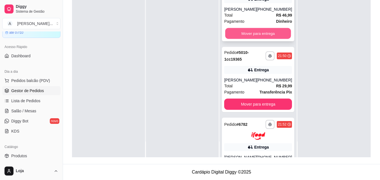
click at [269, 35] on button "Mover para entrega" at bounding box center [258, 33] width 66 height 11
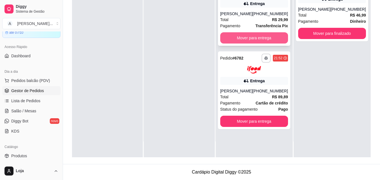
click at [267, 39] on button "Mover para entrega" at bounding box center [254, 37] width 68 height 11
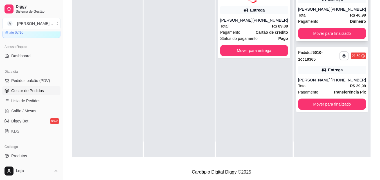
click at [341, 12] on div "(32) 99123-5405" at bounding box center [348, 9] width 35 height 6
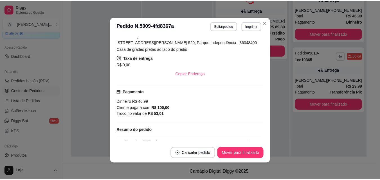
scroll to position [141, 0]
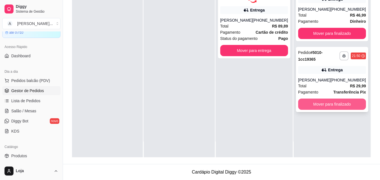
click at [322, 107] on button "Mover para finalizado" at bounding box center [332, 104] width 68 height 11
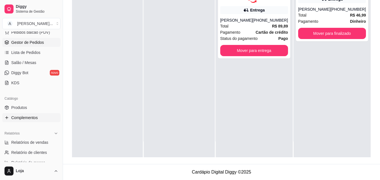
scroll to position [84, 0]
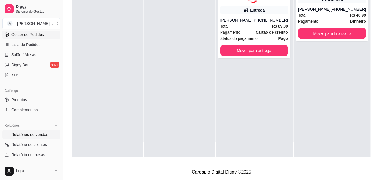
click at [29, 134] on span "Relatórios de vendas" at bounding box center [29, 135] width 37 height 6
select select "ALL"
select select "0"
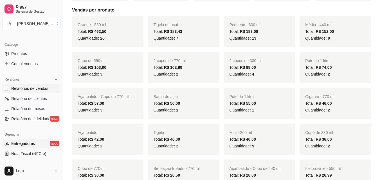
scroll to position [141, 0]
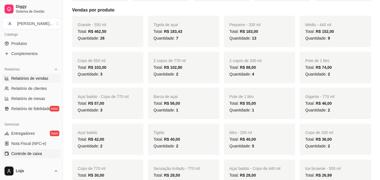
click at [41, 152] on span "Controle de caixa" at bounding box center [26, 154] width 31 height 6
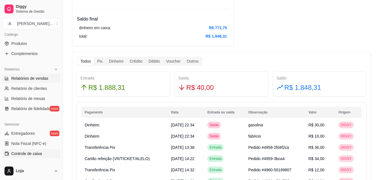
scroll to position [56, 0]
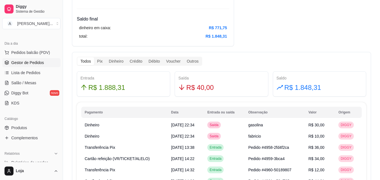
click at [39, 59] on link "Gestor de Pedidos" at bounding box center [31, 62] width 58 height 9
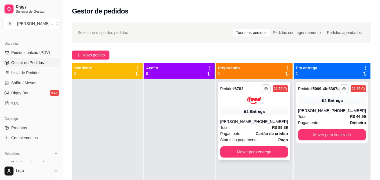
click at [250, 108] on div "Entrega" at bounding box center [254, 112] width 68 height 8
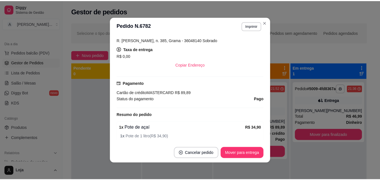
scroll to position [141, 0]
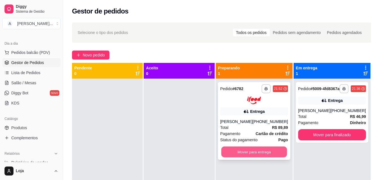
click at [266, 155] on button "Mover para entrega" at bounding box center [254, 152] width 66 height 11
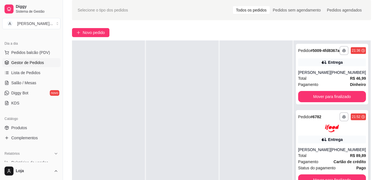
scroll to position [84, 0]
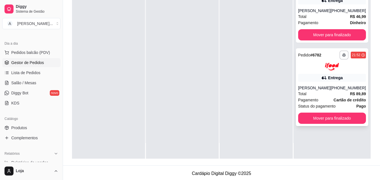
click at [337, 116] on div "**********" at bounding box center [332, 87] width 72 height 78
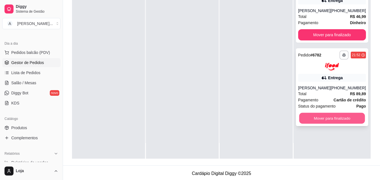
click at [354, 122] on button "Mover para finalizado" at bounding box center [332, 118] width 66 height 11
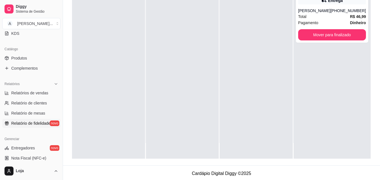
scroll to position [141, 0]
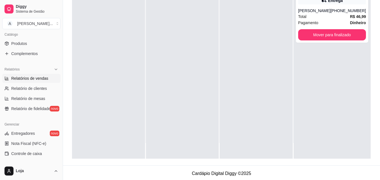
click at [45, 78] on span "Relatórios de vendas" at bounding box center [29, 79] width 37 height 6
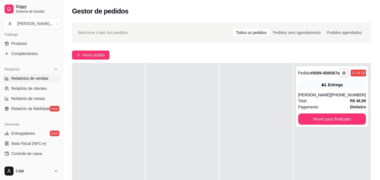
select select "ALL"
select select "0"
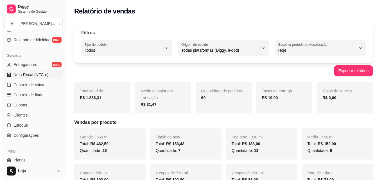
scroll to position [168, 0]
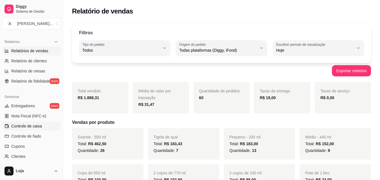
click at [37, 128] on span "Controle de caixa" at bounding box center [26, 127] width 31 height 6
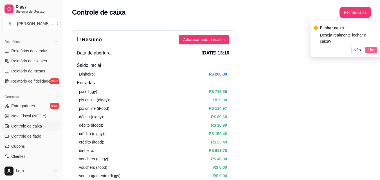
click at [371, 47] on span "Sim" at bounding box center [371, 50] width 7 height 6
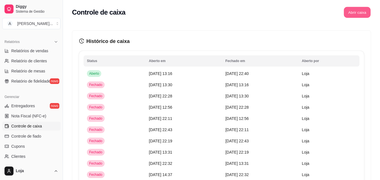
click at [360, 12] on button "Abrir caixa" at bounding box center [357, 12] width 27 height 11
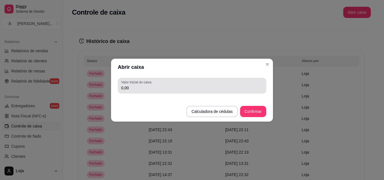
click at [192, 84] on div "0,00" at bounding box center [192, 85] width 142 height 11
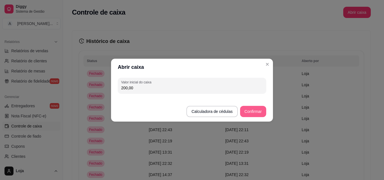
type input "200,00"
click at [255, 113] on button "Confirmar" at bounding box center [253, 111] width 26 height 11
